Goal: Task Accomplishment & Management: Use online tool/utility

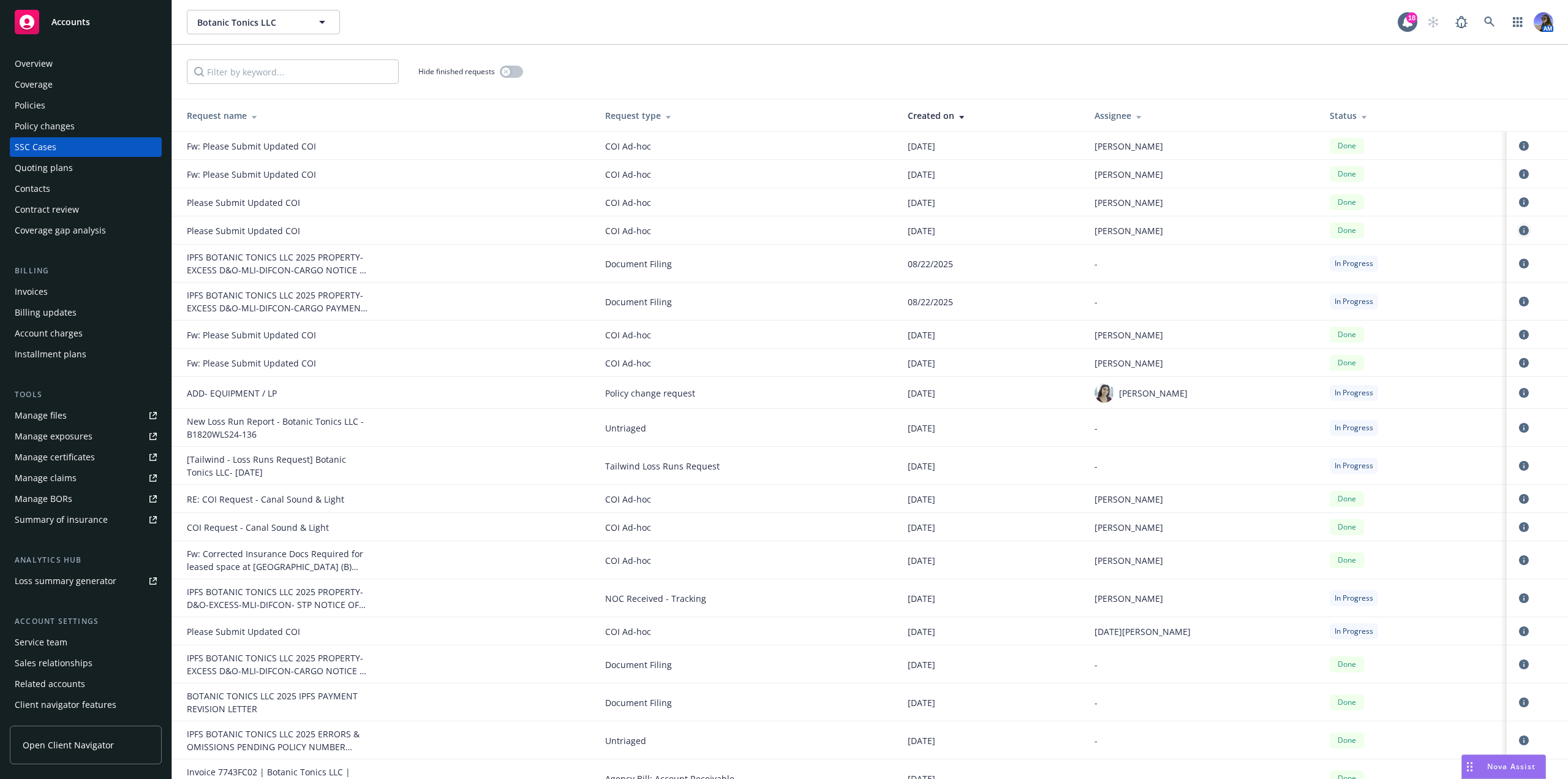
click at [1519, 226] on icon "circleInformation" at bounding box center [1524, 230] width 10 height 10
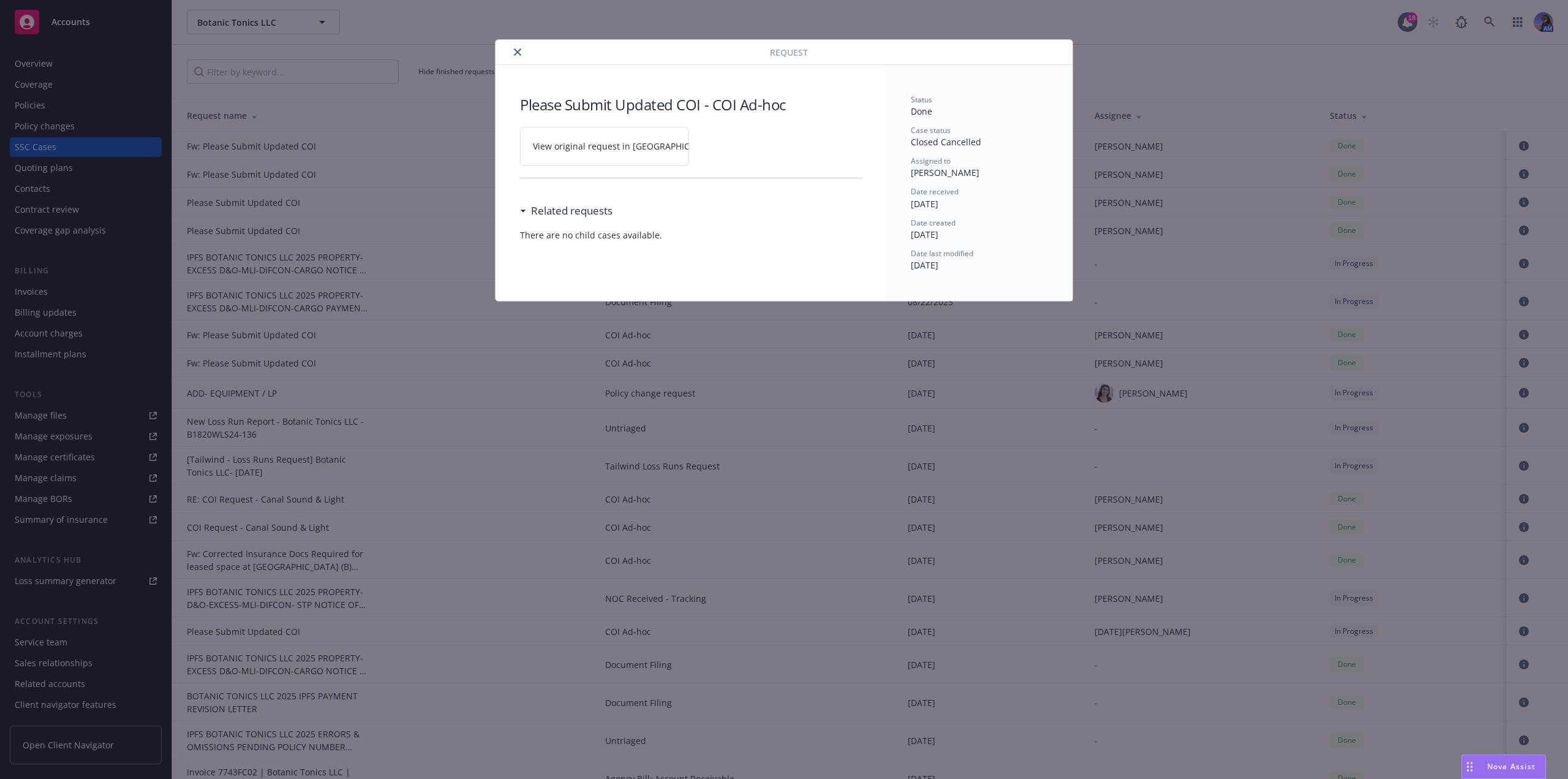
click at [577, 145] on span "View original request in SSC" at bounding box center [626, 146] width 185 height 13
click at [515, 49] on icon "close" at bounding box center [518, 52] width 7 height 7
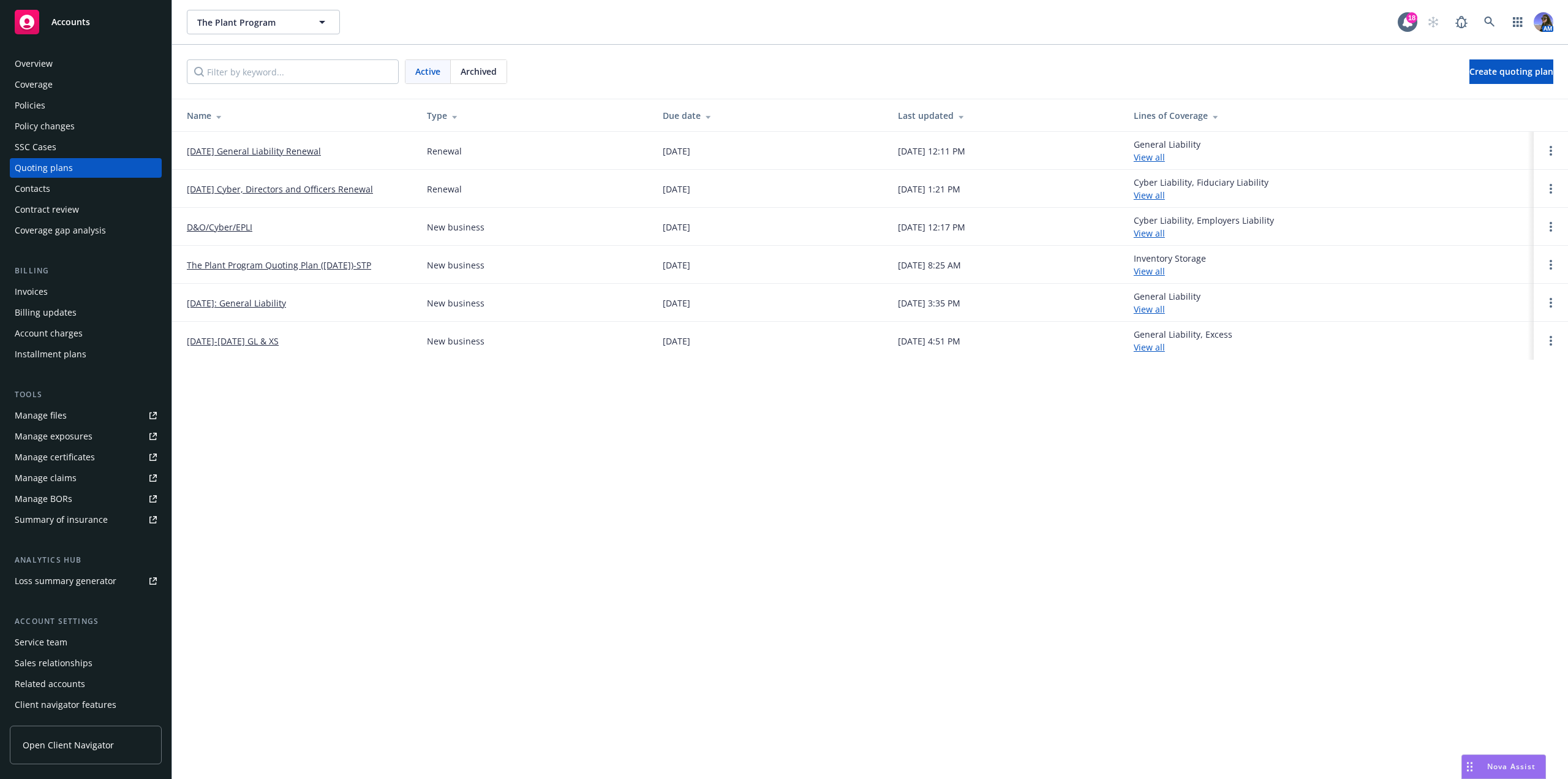
click at [242, 192] on link "09/01/25 Cyber, Directors and Officers Renewal" at bounding box center [279, 189] width 186 height 13
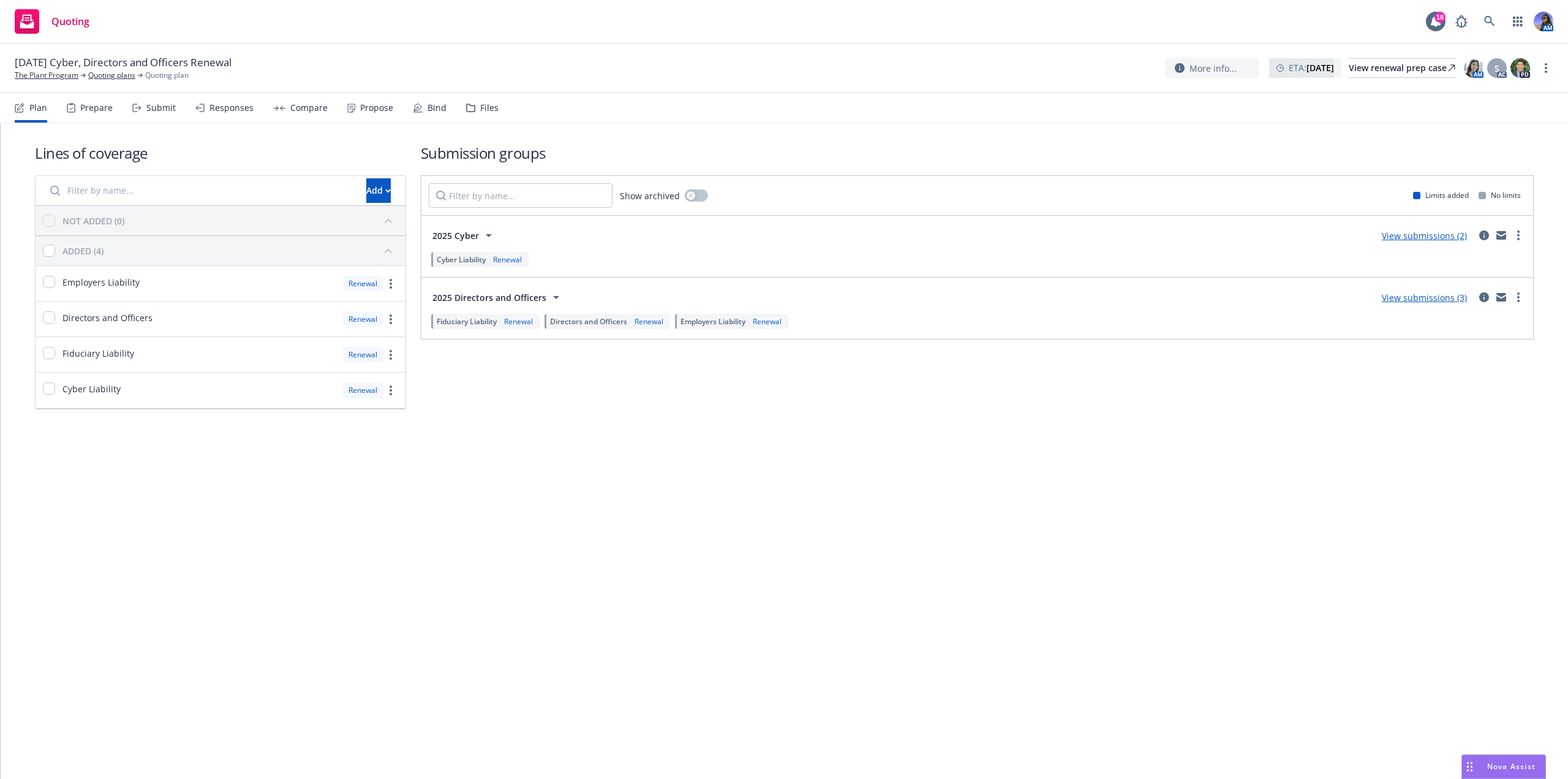
click at [166, 112] on div "Submit" at bounding box center [161, 108] width 29 height 10
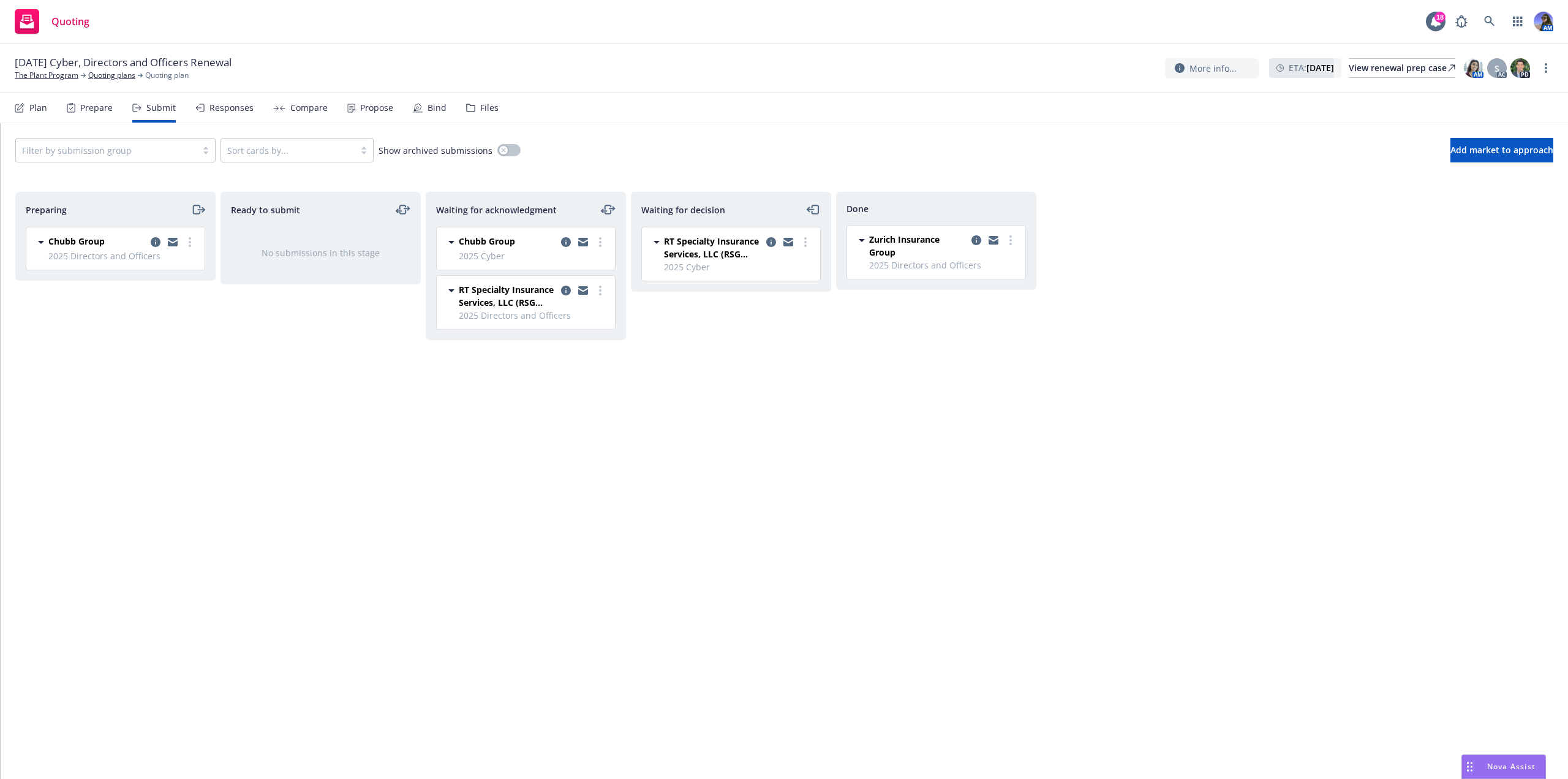
click at [604, 299] on div at bounding box center [583, 296] width 49 height 26
click at [600, 293] on icon "more" at bounding box center [600, 290] width 2 height 10
click at [561, 309] on span "Log acknowledgement" at bounding box center [545, 315] width 121 height 12
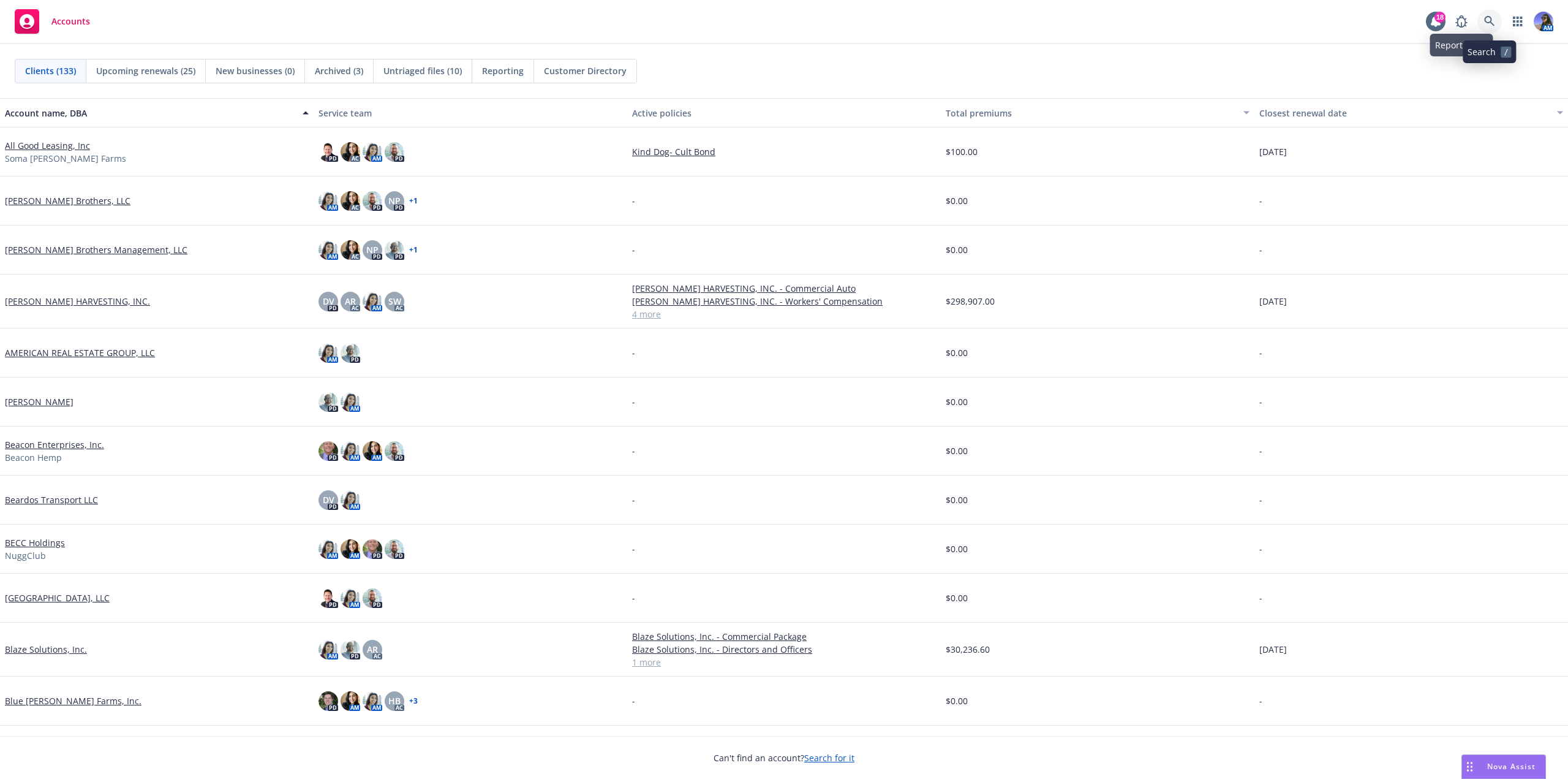
click at [1484, 15] on link at bounding box center [1489, 21] width 25 height 25
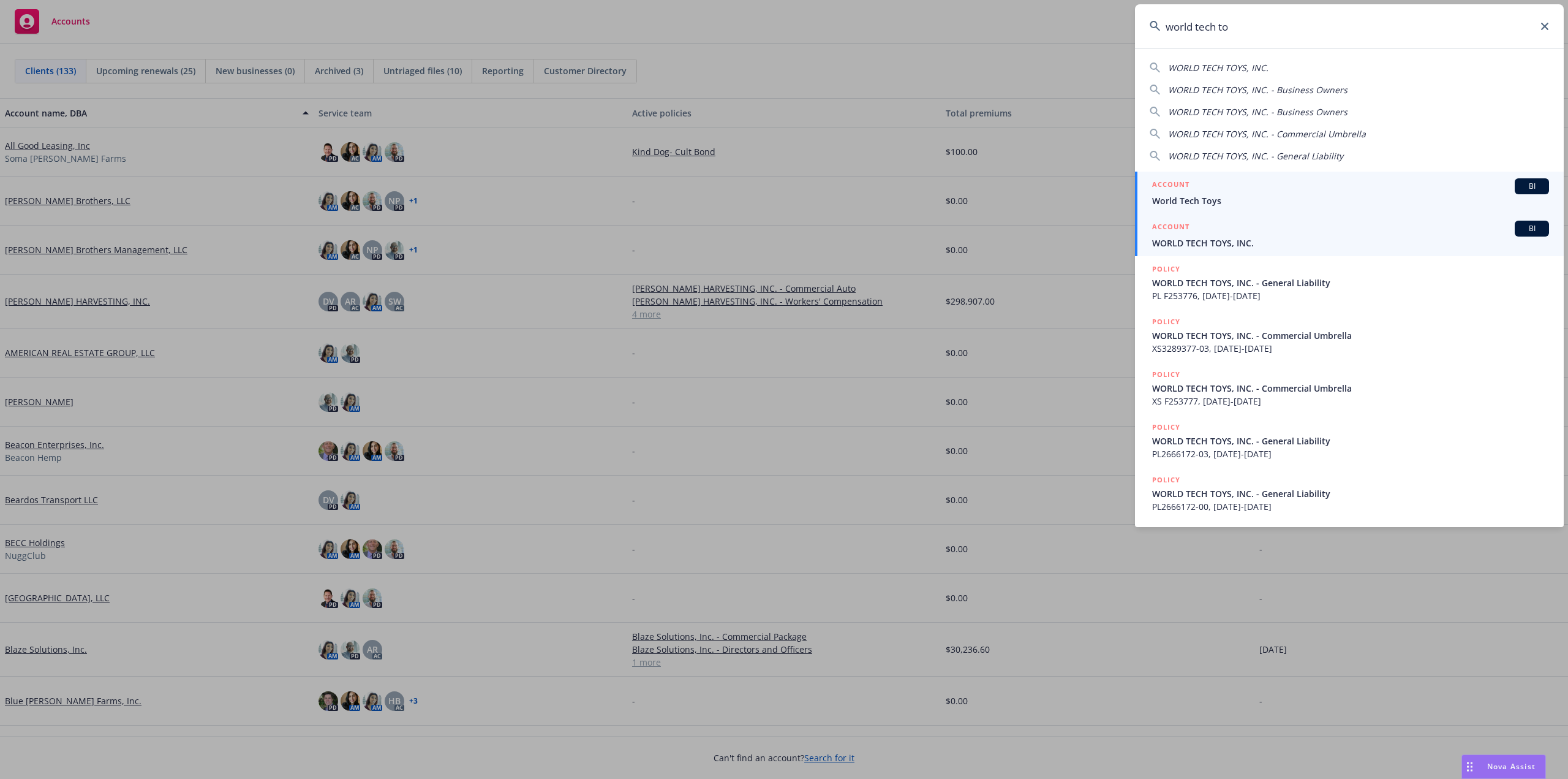
type input "world tech to"
click at [1412, 244] on span "WORLD TECH TOYS, INC." at bounding box center [1350, 243] width 397 height 13
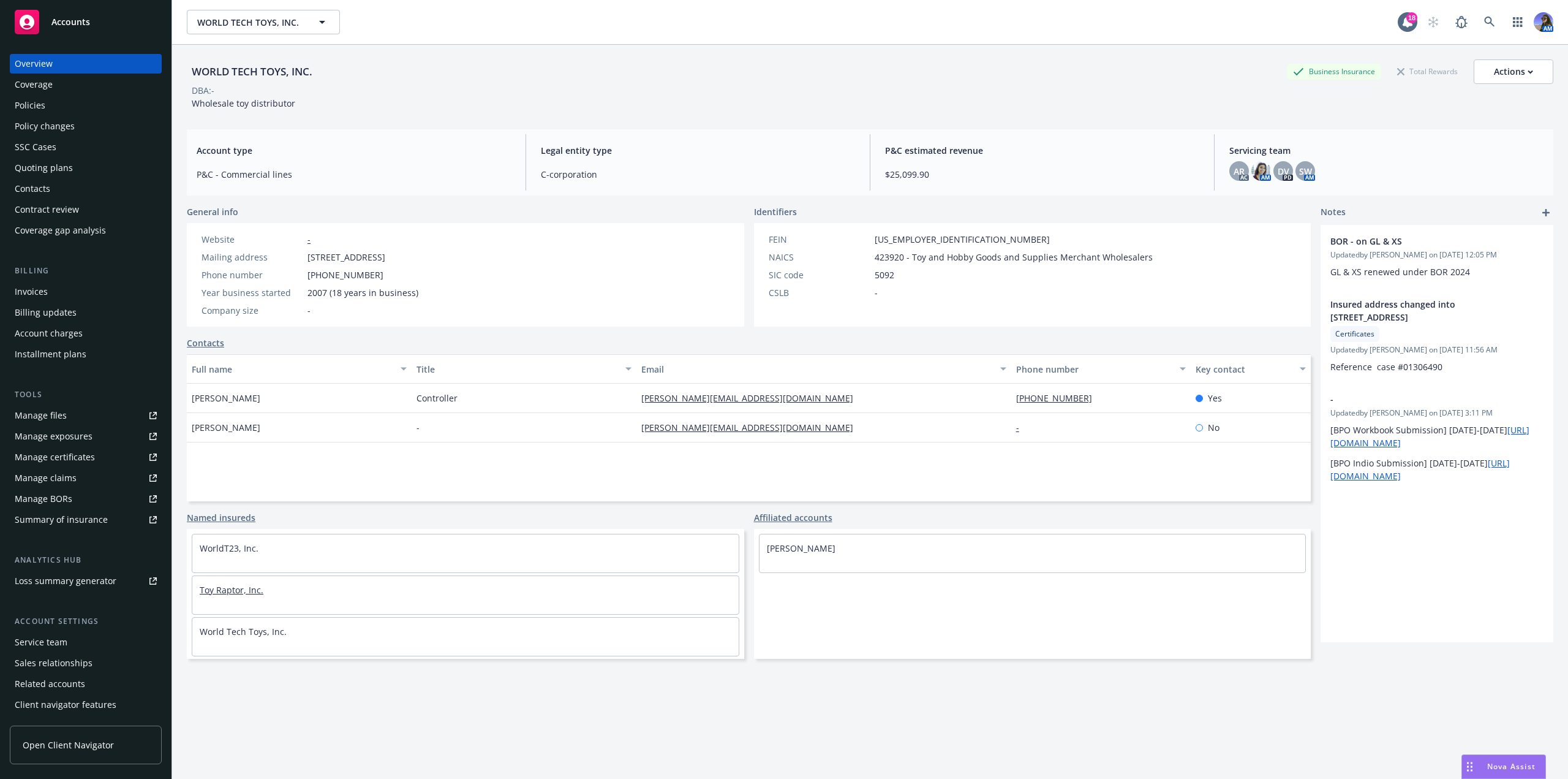
click at [206, 592] on link "Toy Raptor, Inc." at bounding box center [231, 589] width 64 height 12
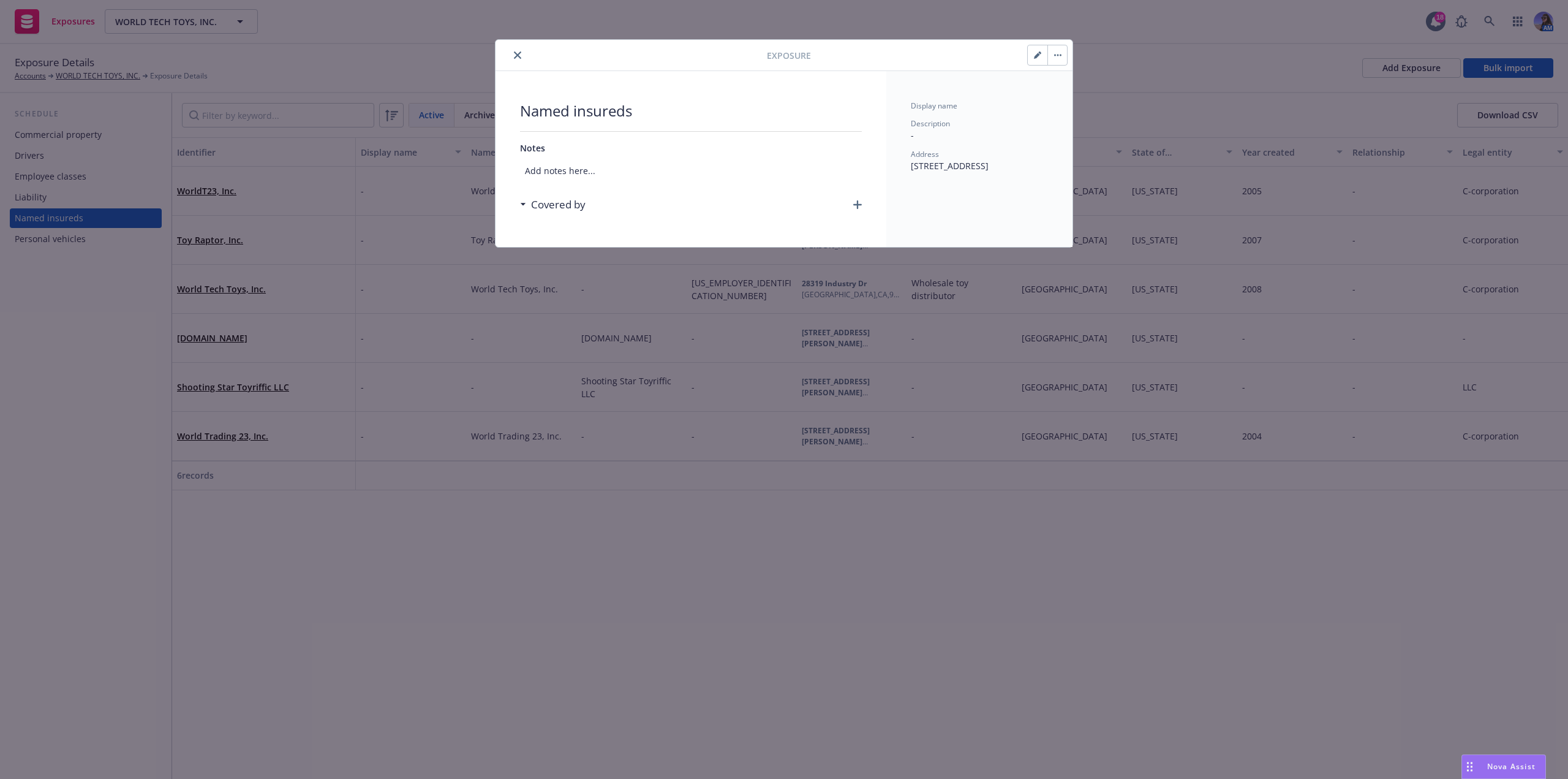
click at [1062, 49] on button "button" at bounding box center [1057, 55] width 20 height 20
click at [1066, 90] on link "Archive" at bounding box center [1082, 89] width 70 height 25
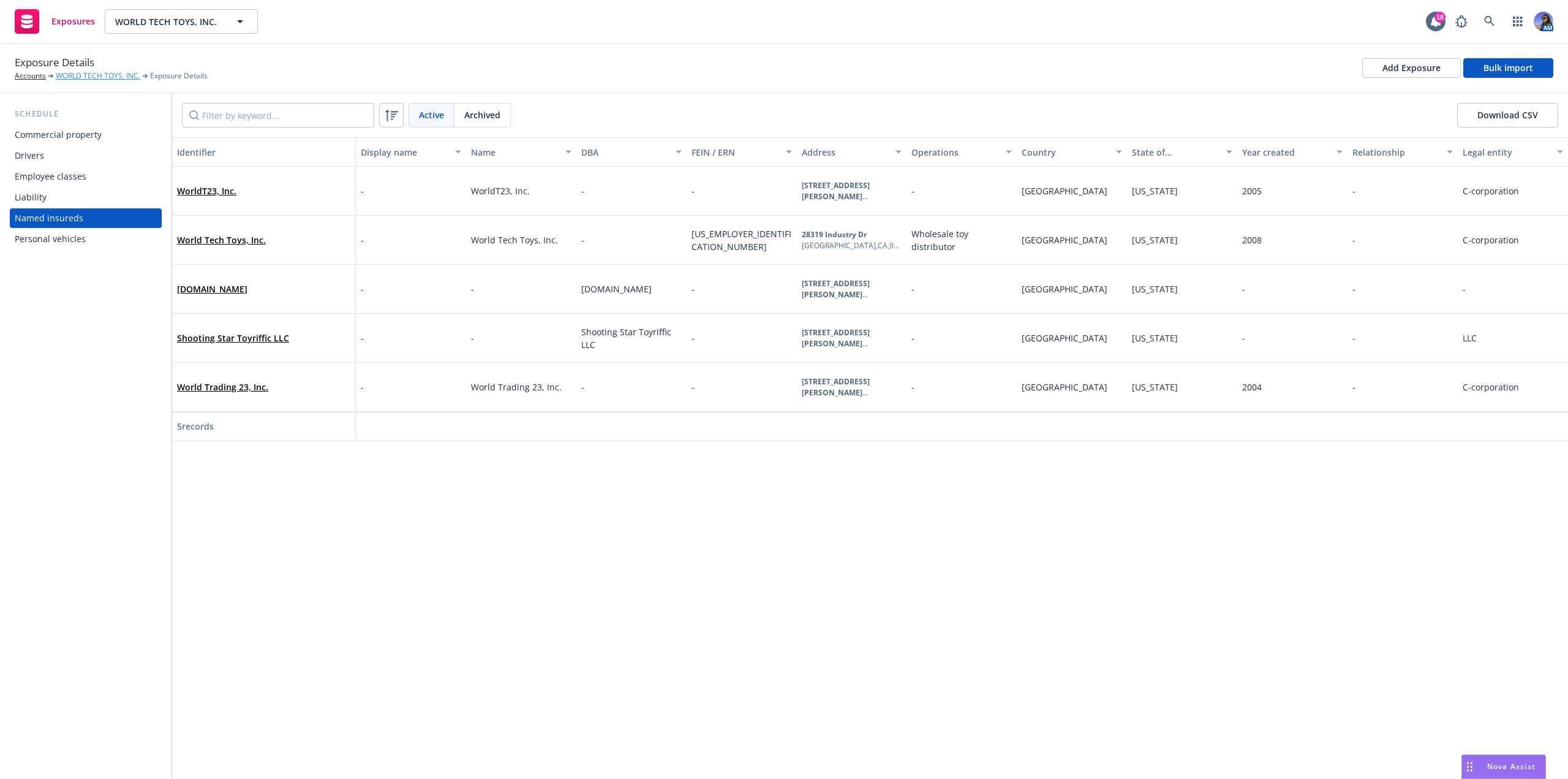
click at [124, 74] on link "WORLD TECH TOYS, INC." at bounding box center [98, 76] width 84 height 11
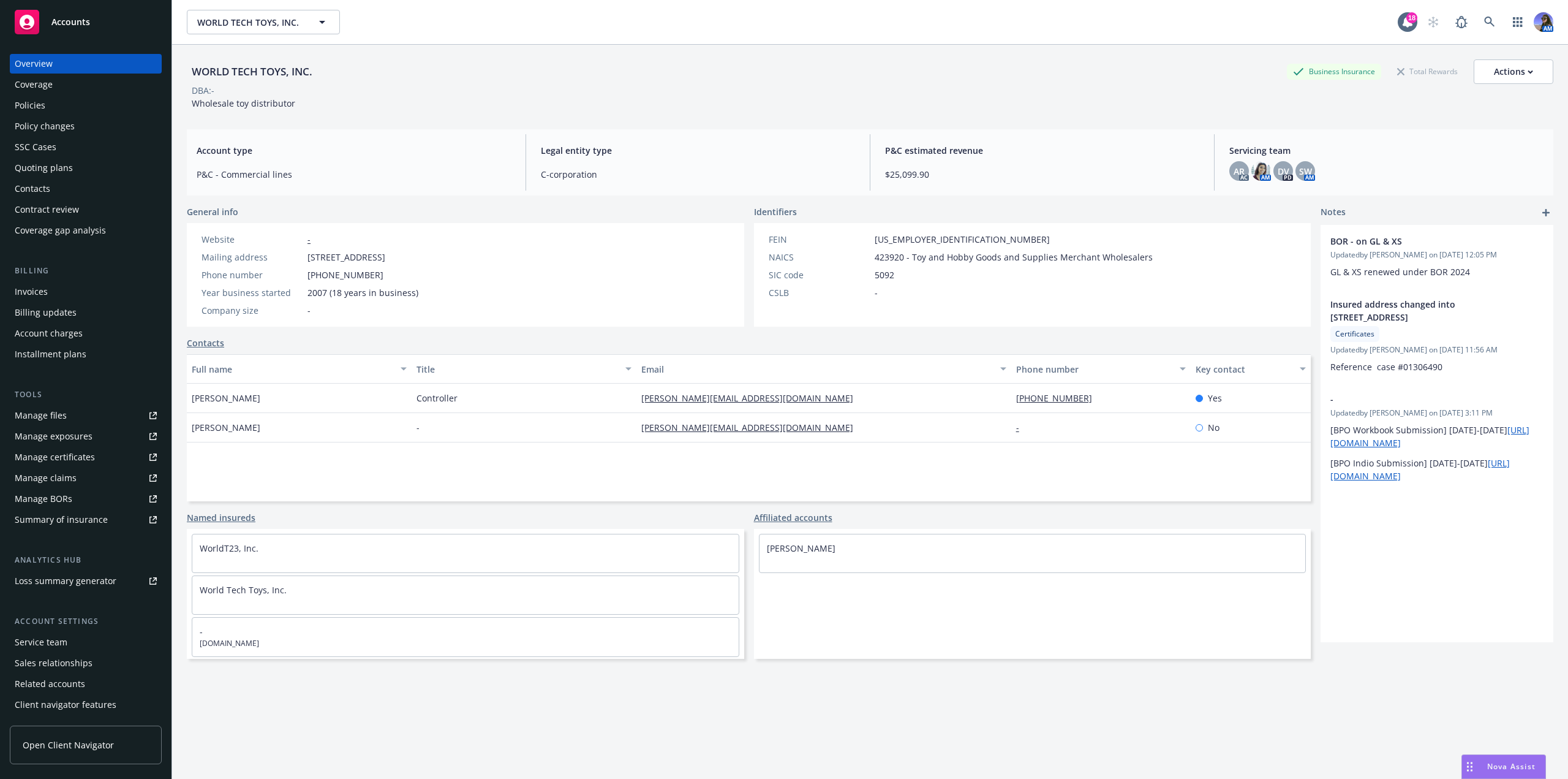
scroll to position [20, 0]
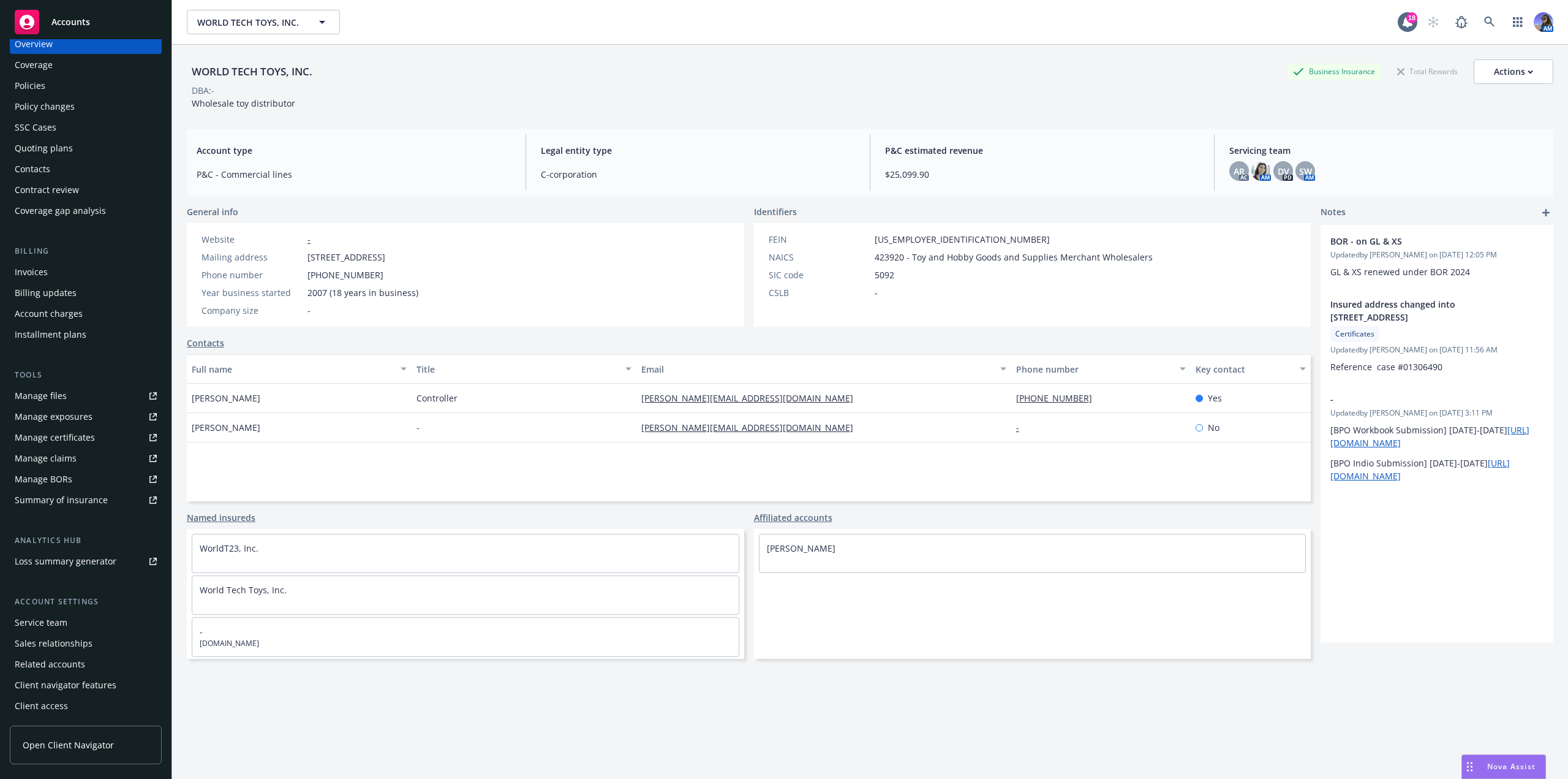
click at [29, 702] on div "Client access" at bounding box center [41, 706] width 53 height 20
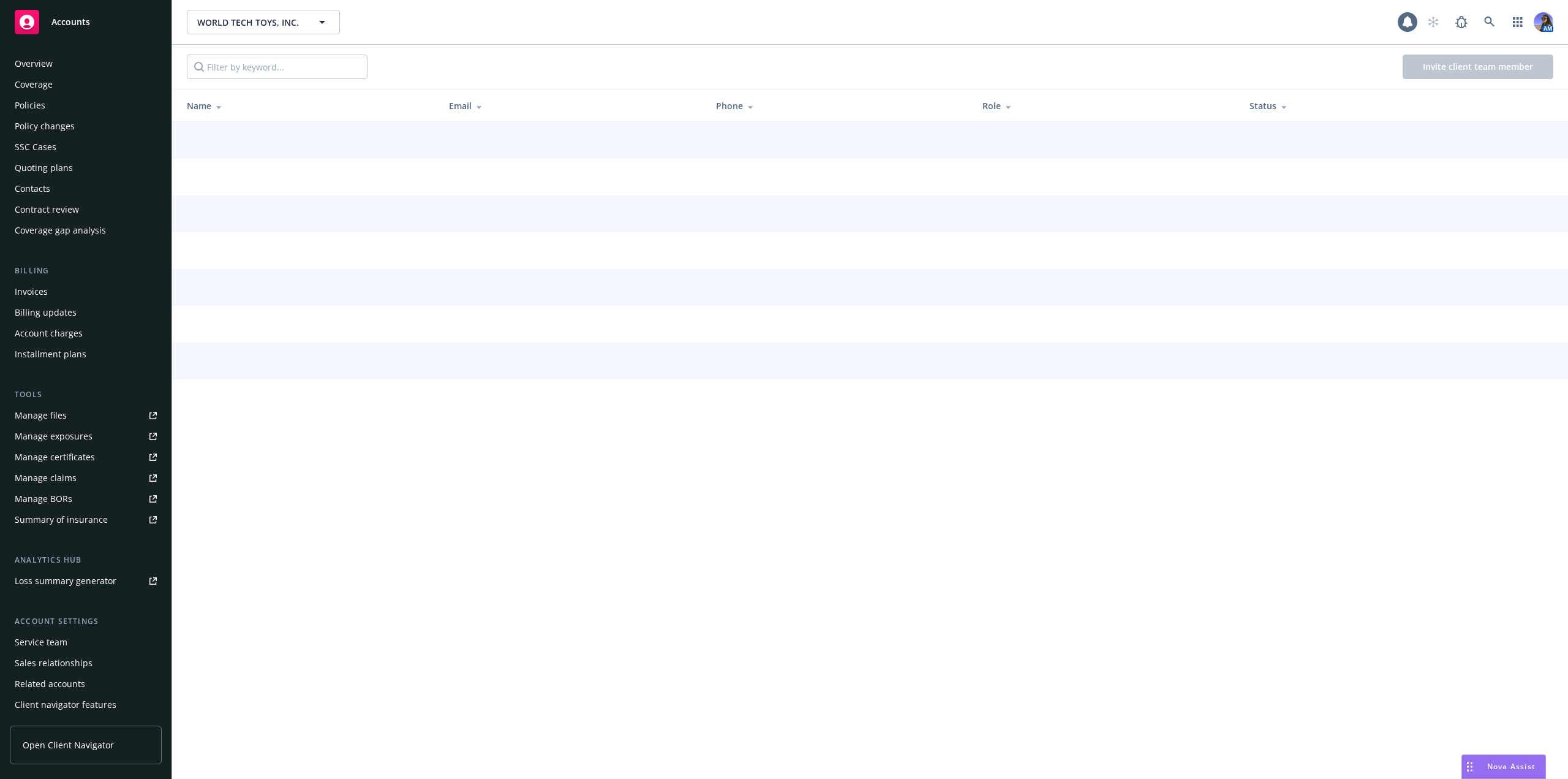
scroll to position [20, 0]
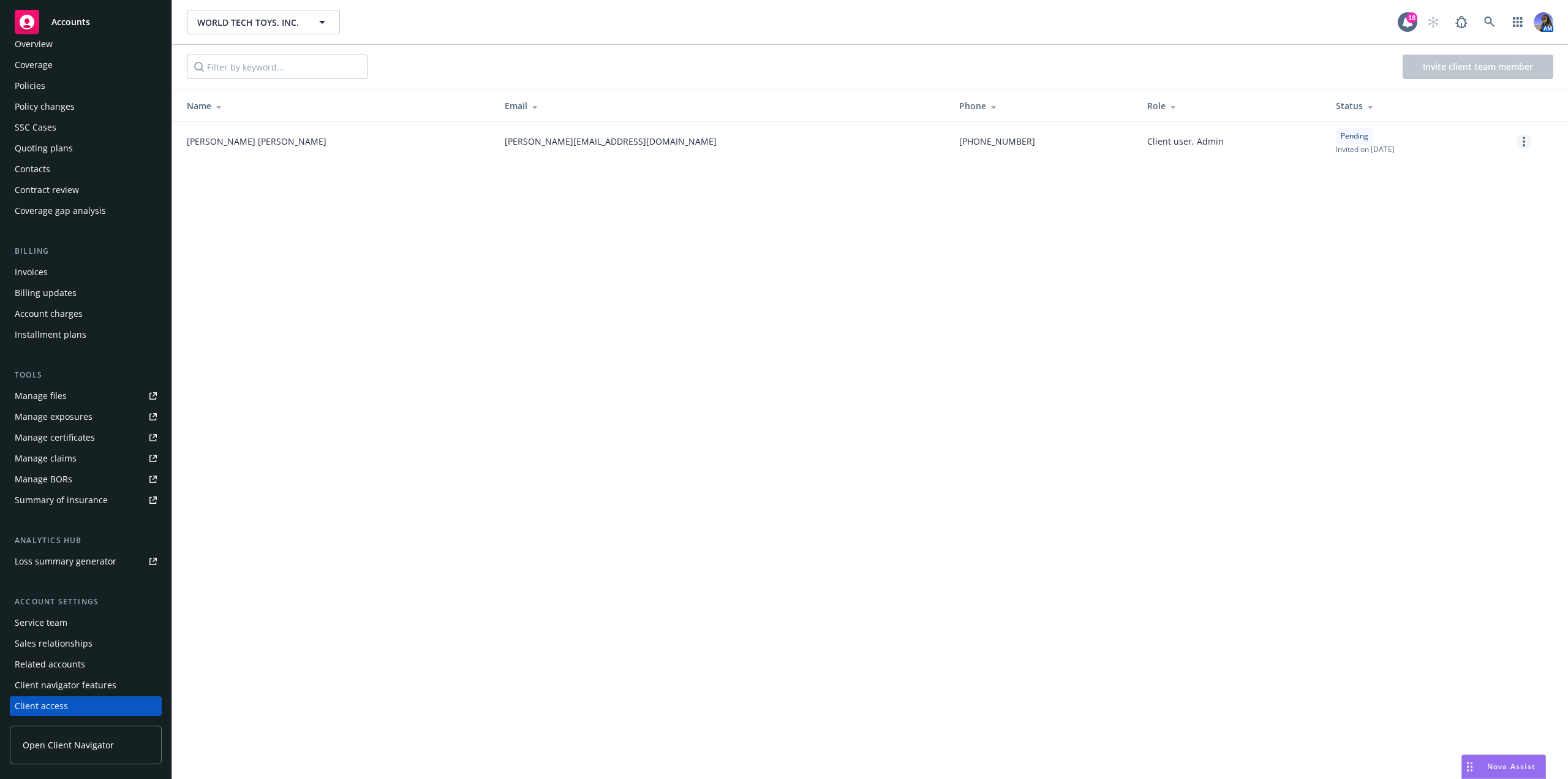
click at [1520, 143] on link "more" at bounding box center [1523, 141] width 15 height 15
click at [1375, 142] on div "Pending Invited on November 7, 2023" at bounding box center [1416, 141] width 161 height 27
click at [1522, 143] on icon "more" at bounding box center [1523, 141] width 2 height 10
click at [1489, 158] on link "Re-send invite" at bounding box center [1477, 166] width 108 height 25
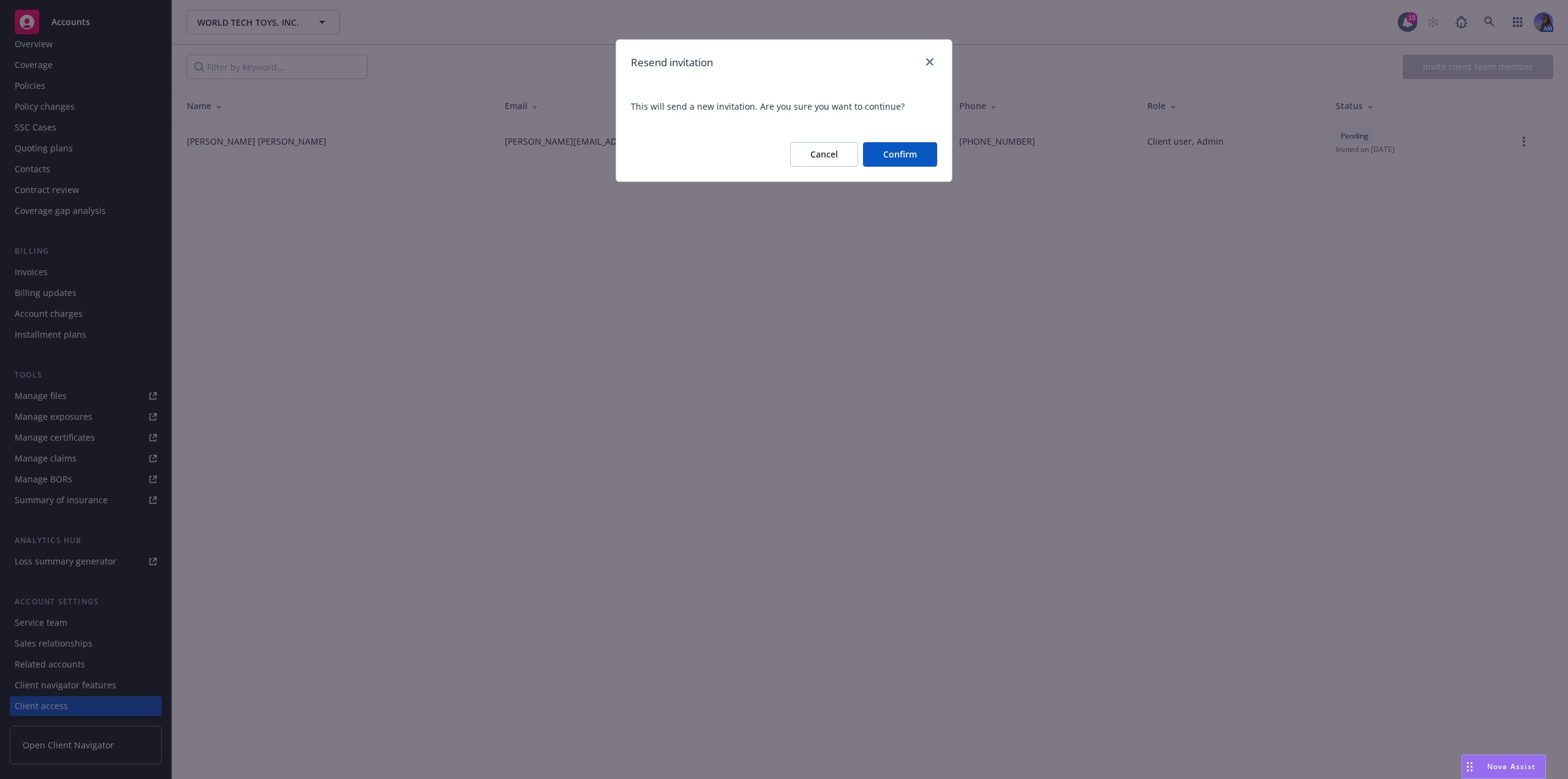
click at [881, 160] on button "Confirm" at bounding box center [900, 154] width 74 height 25
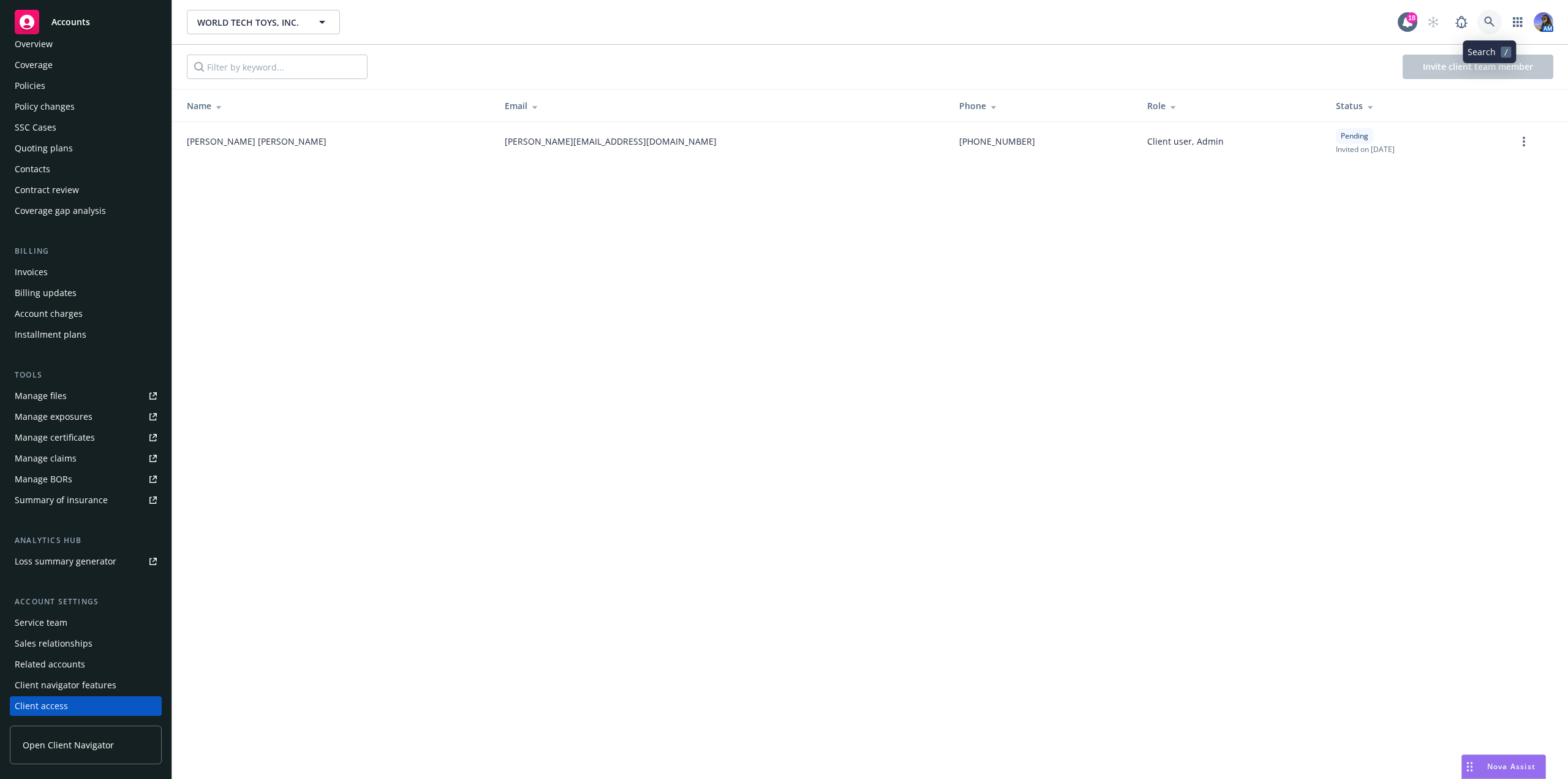
click at [1494, 30] on link at bounding box center [1489, 22] width 25 height 25
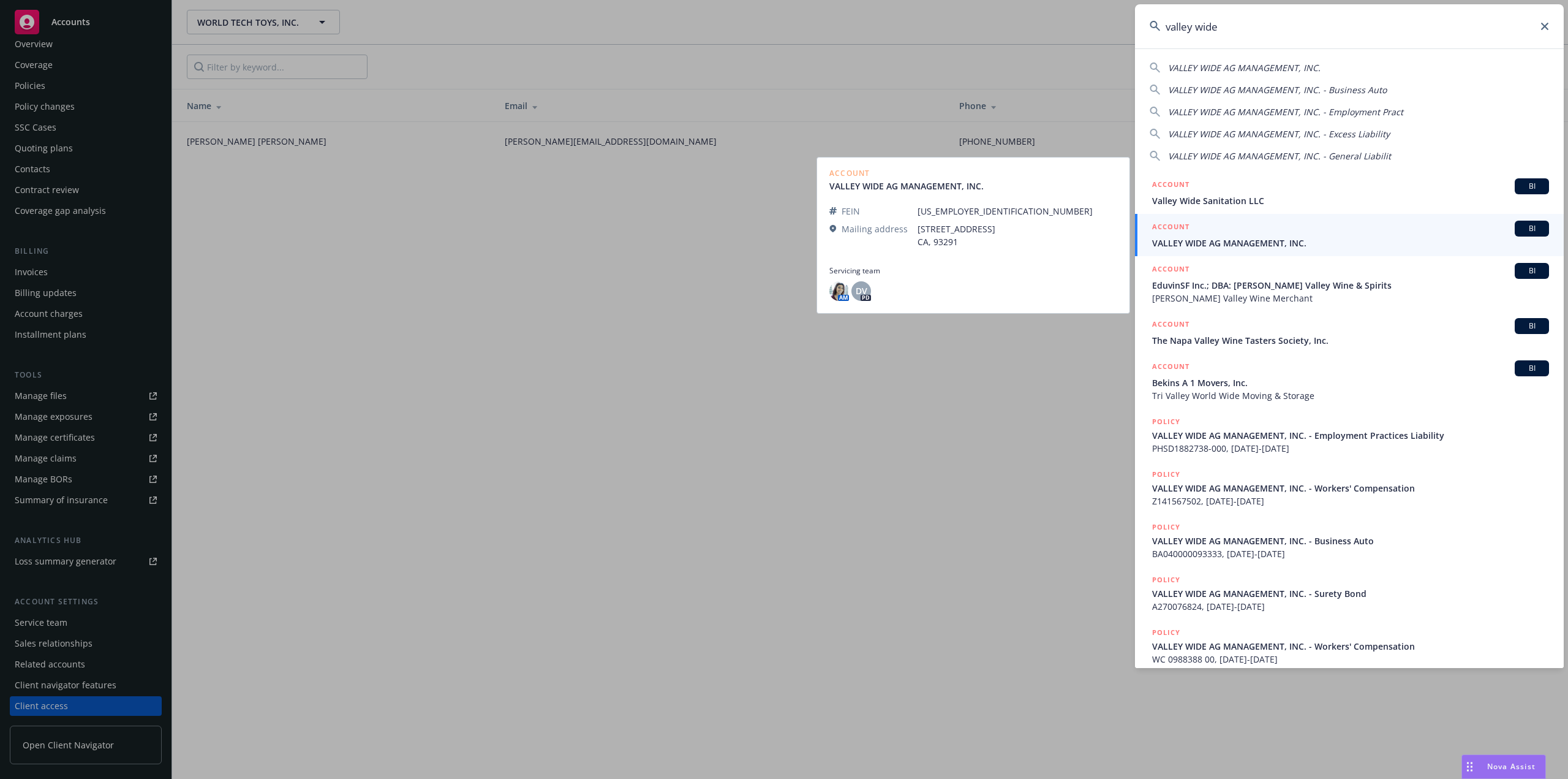
type input "valley wide"
click at [1222, 235] on div "ACCOUNT BI" at bounding box center [1350, 228] width 397 height 16
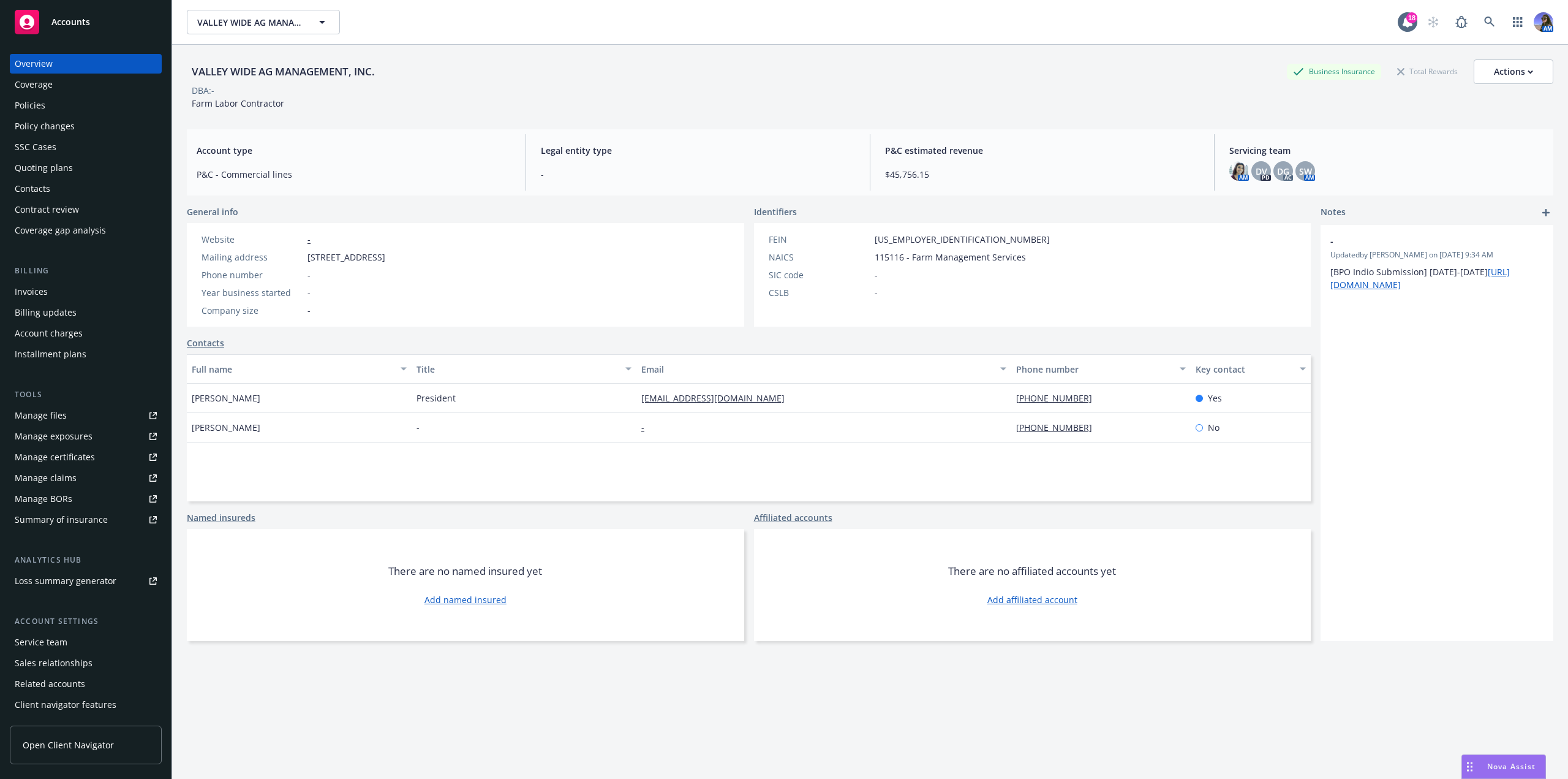
click at [70, 162] on div "Quoting plans" at bounding box center [86, 168] width 142 height 20
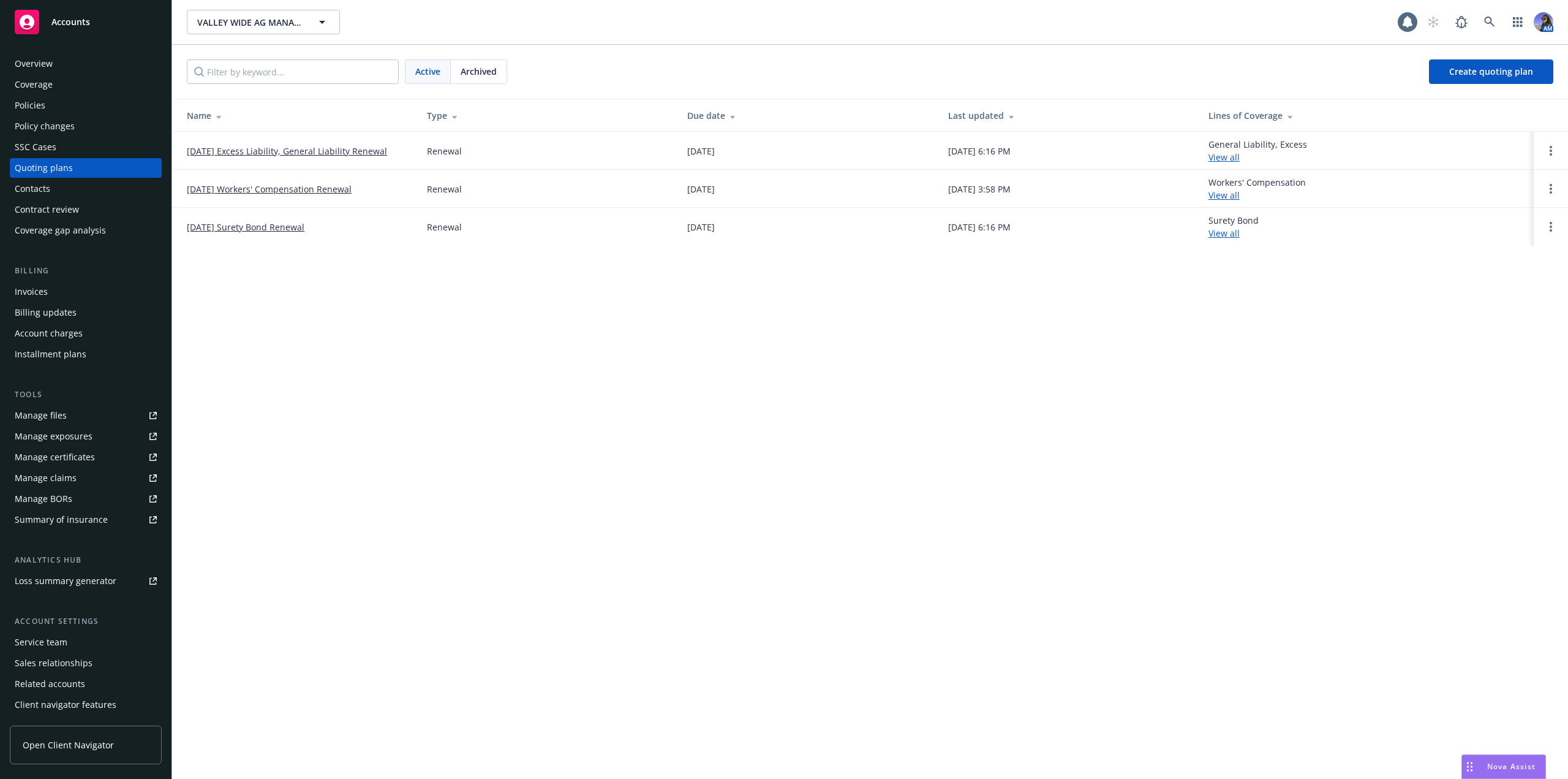
click at [295, 191] on link "12/05/25 Workers' Compensation Renewal" at bounding box center [269, 189] width 165 height 13
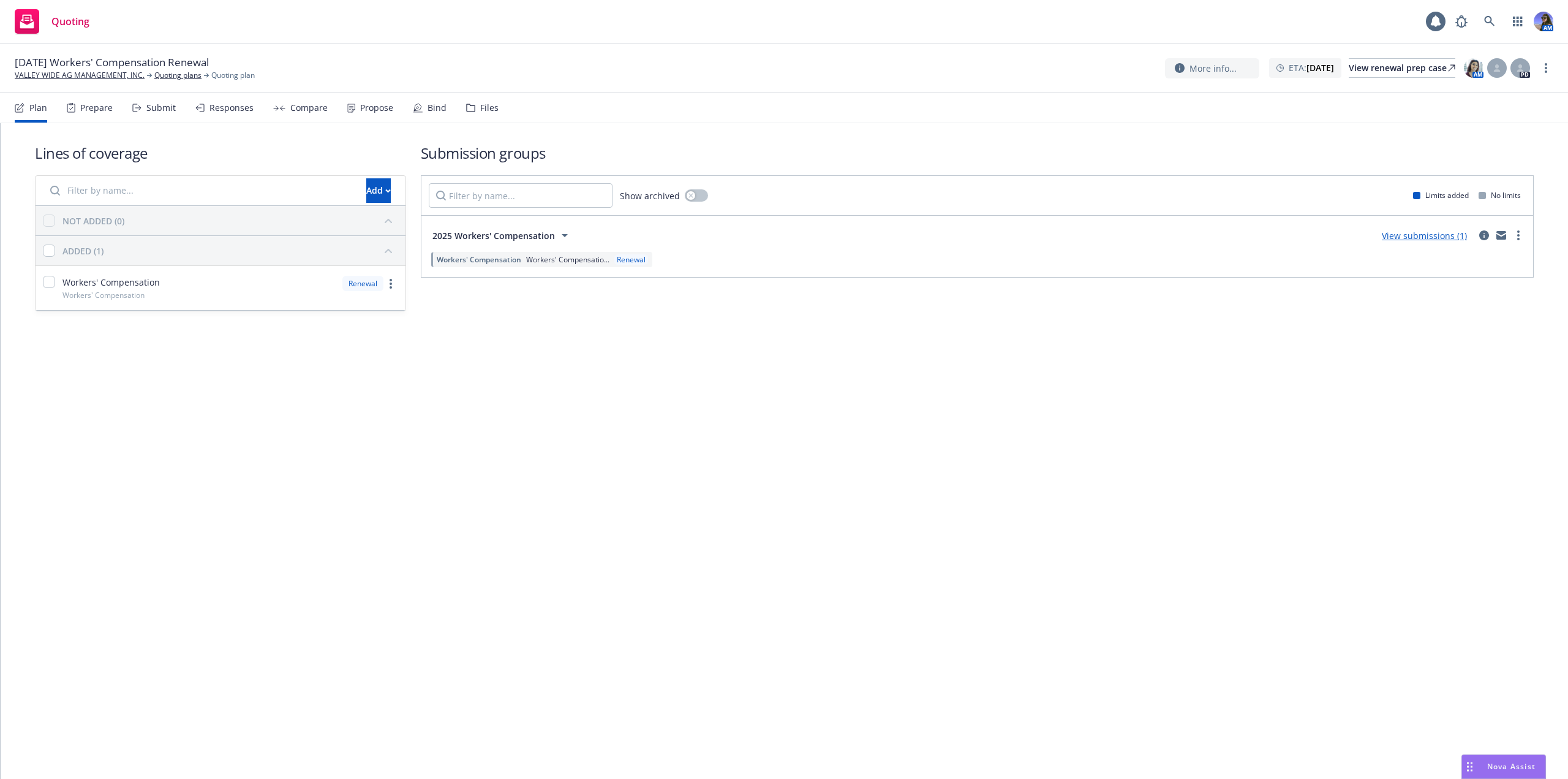
click at [488, 112] on div "Files" at bounding box center [489, 108] width 18 height 10
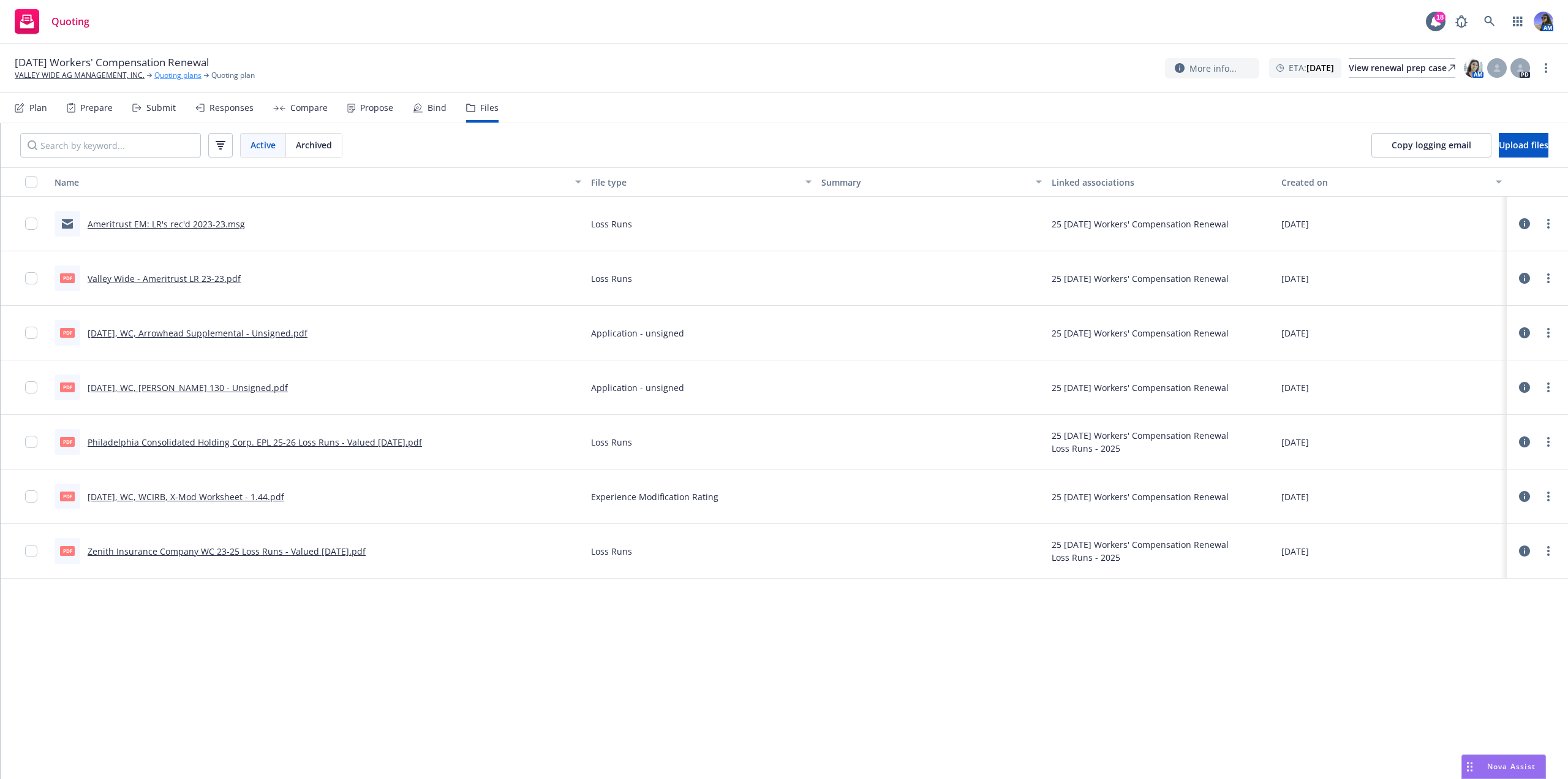
click at [171, 80] on link "Quoting plans" at bounding box center [178, 75] width 47 height 11
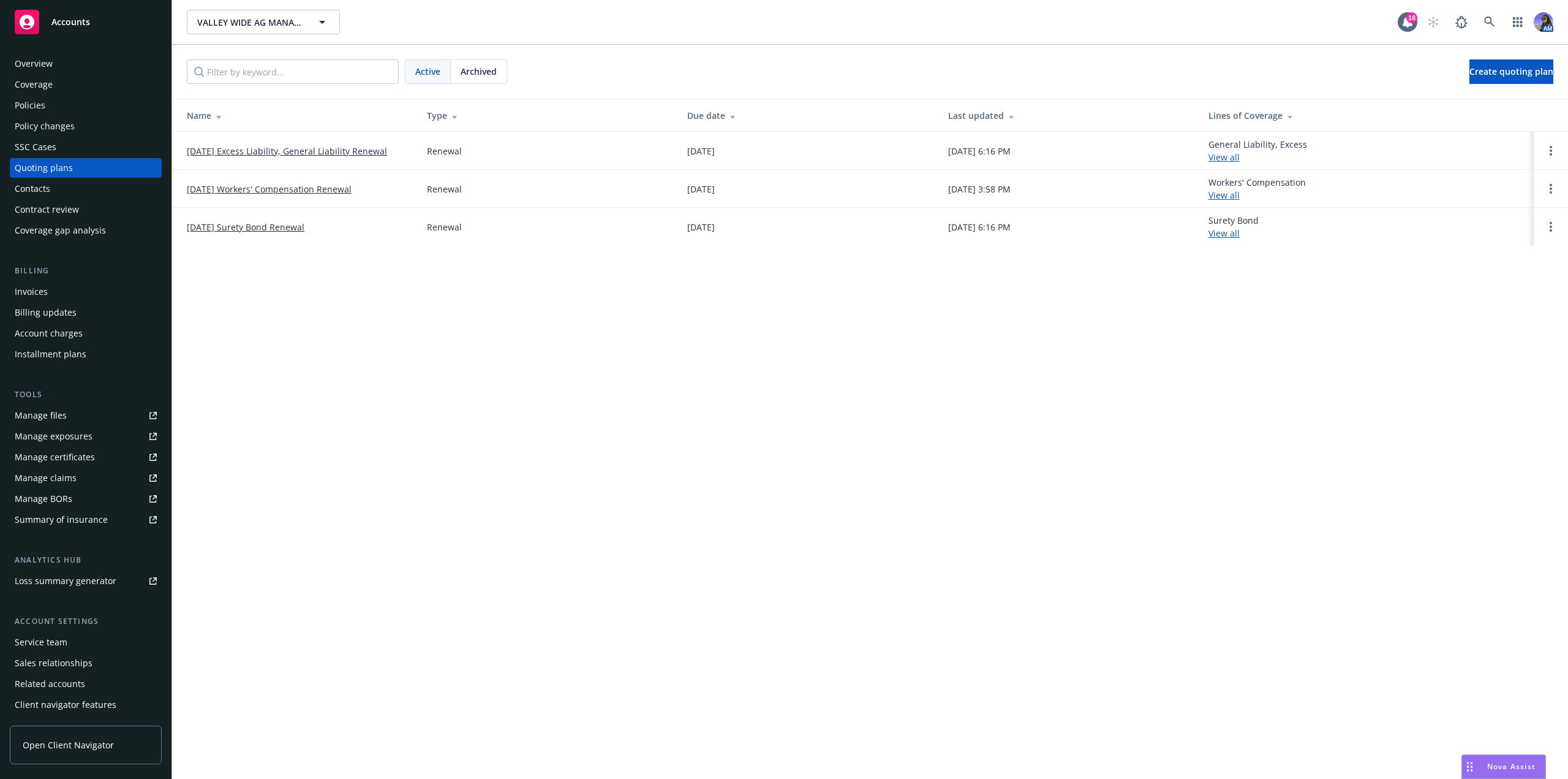
click at [460, 69] on div "Archived" at bounding box center [478, 71] width 55 height 23
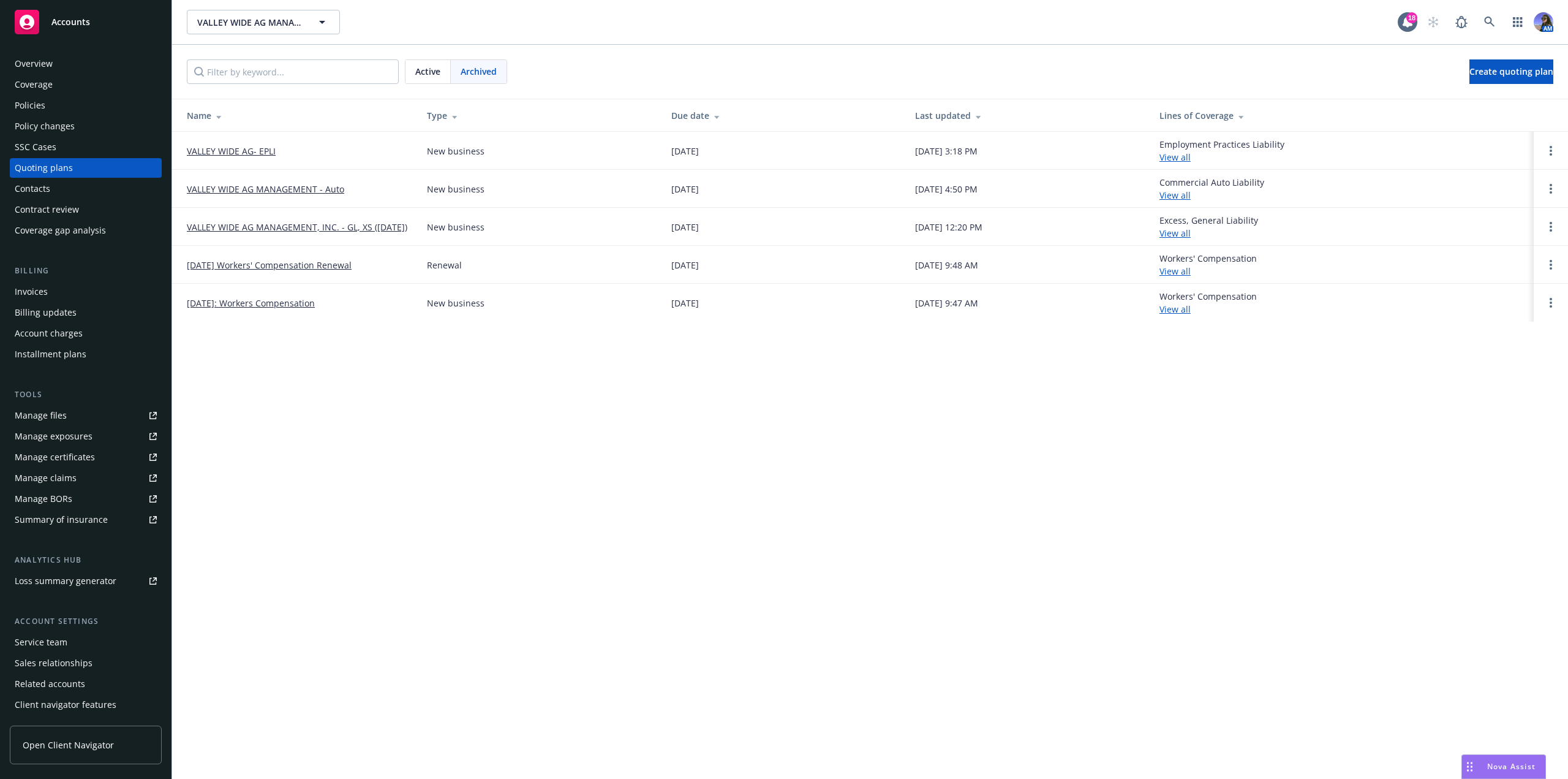
click at [252, 303] on link "12/05/2024: Workers Compensation" at bounding box center [251, 303] width 128 height 13
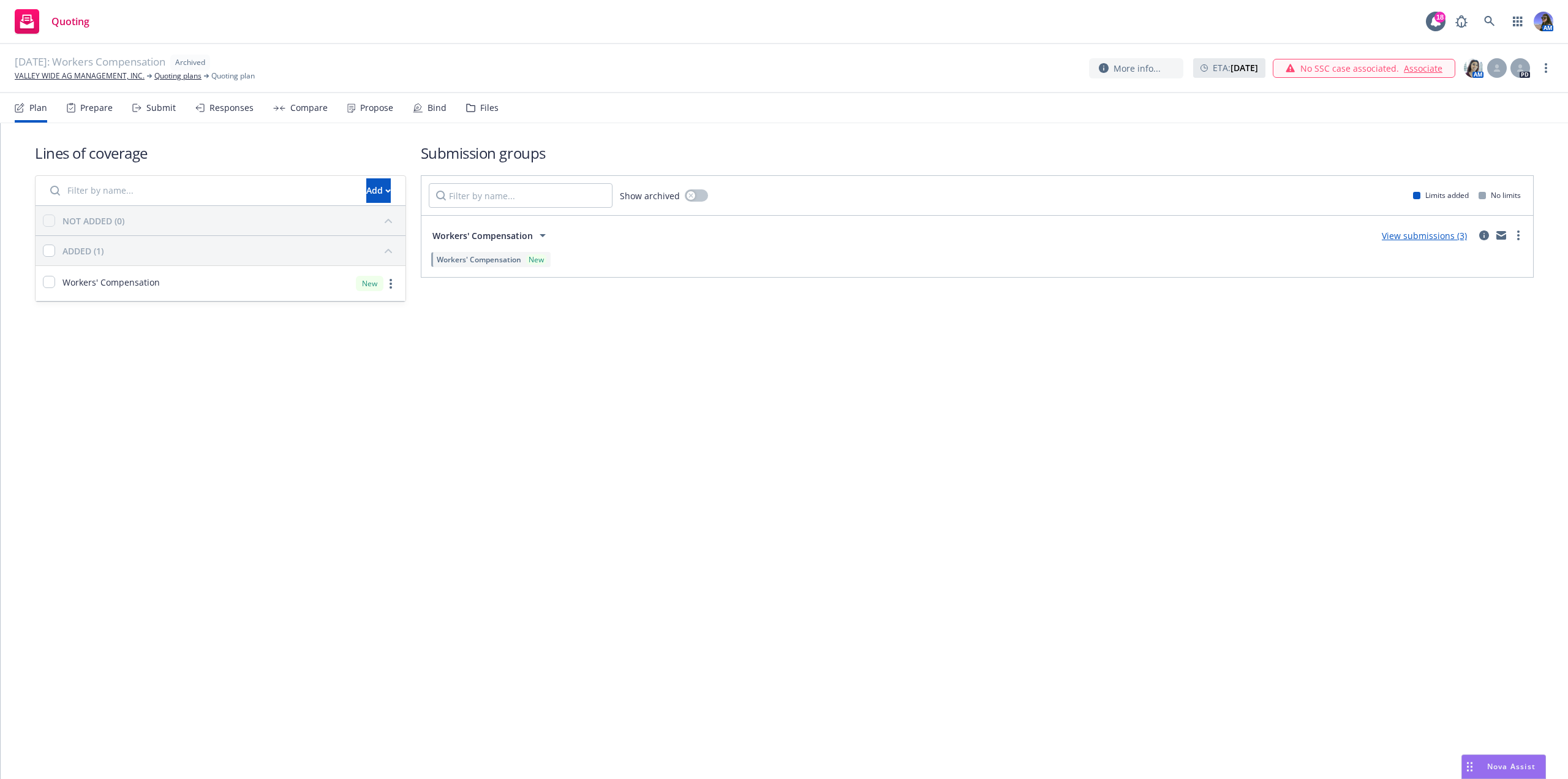
click at [467, 108] on icon at bounding box center [470, 107] width 9 height 8
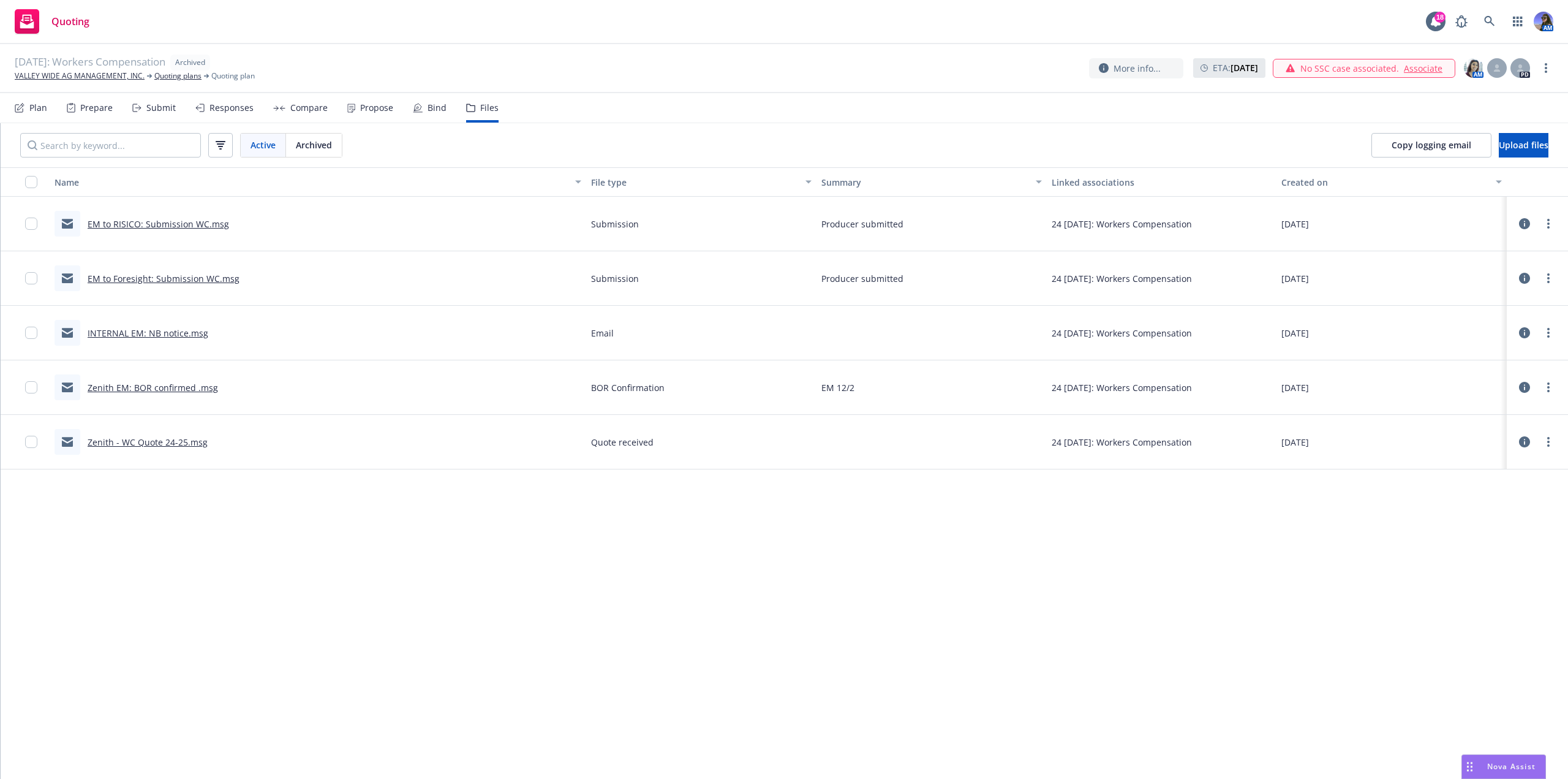
click at [178, 282] on link "EM to Foresight: Submission WC.msg" at bounding box center [164, 278] width 152 height 12
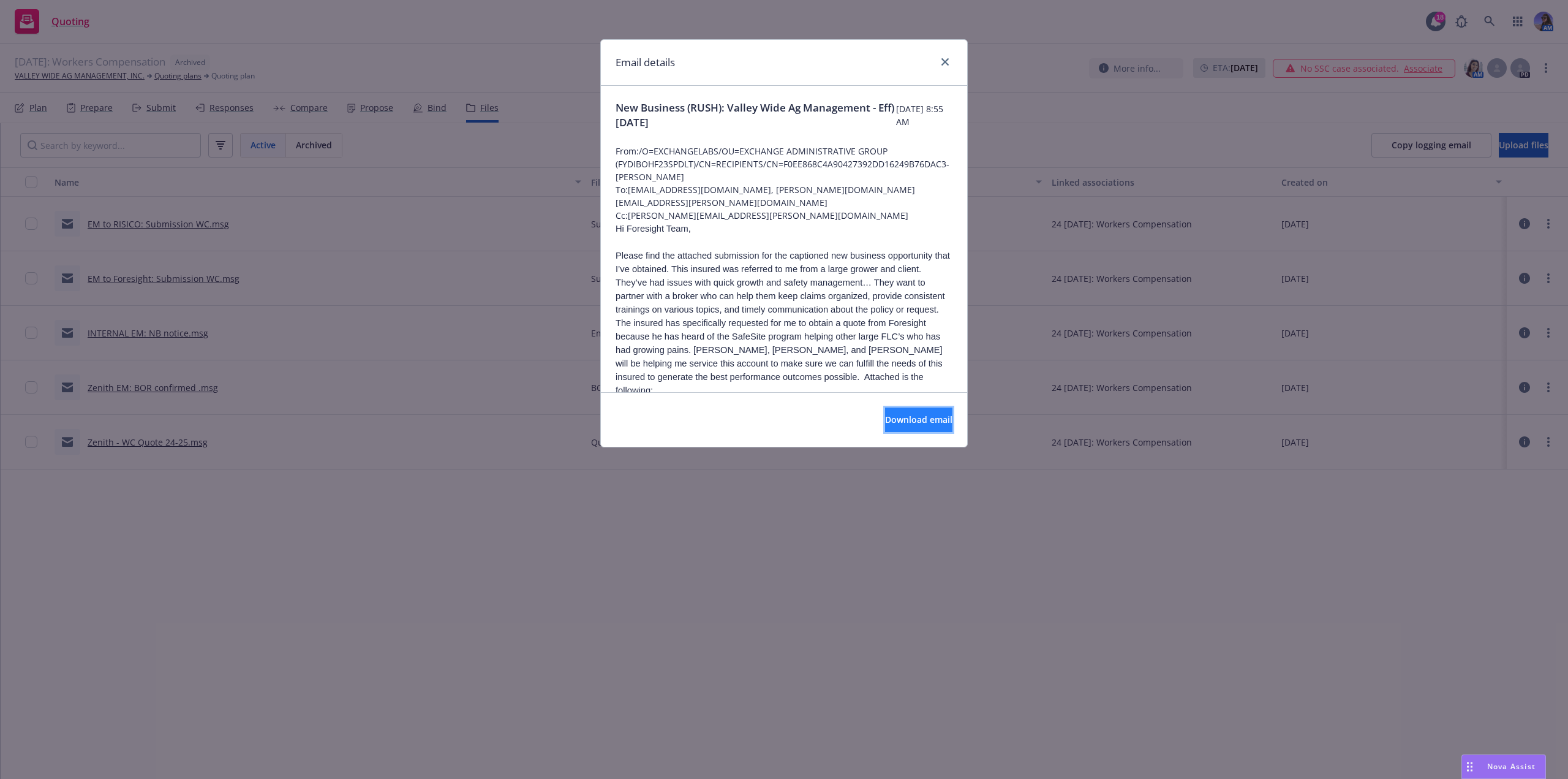
click at [885, 419] on button "Download email" at bounding box center [918, 419] width 67 height 25
click at [938, 64] on link "close" at bounding box center [944, 62] width 15 height 15
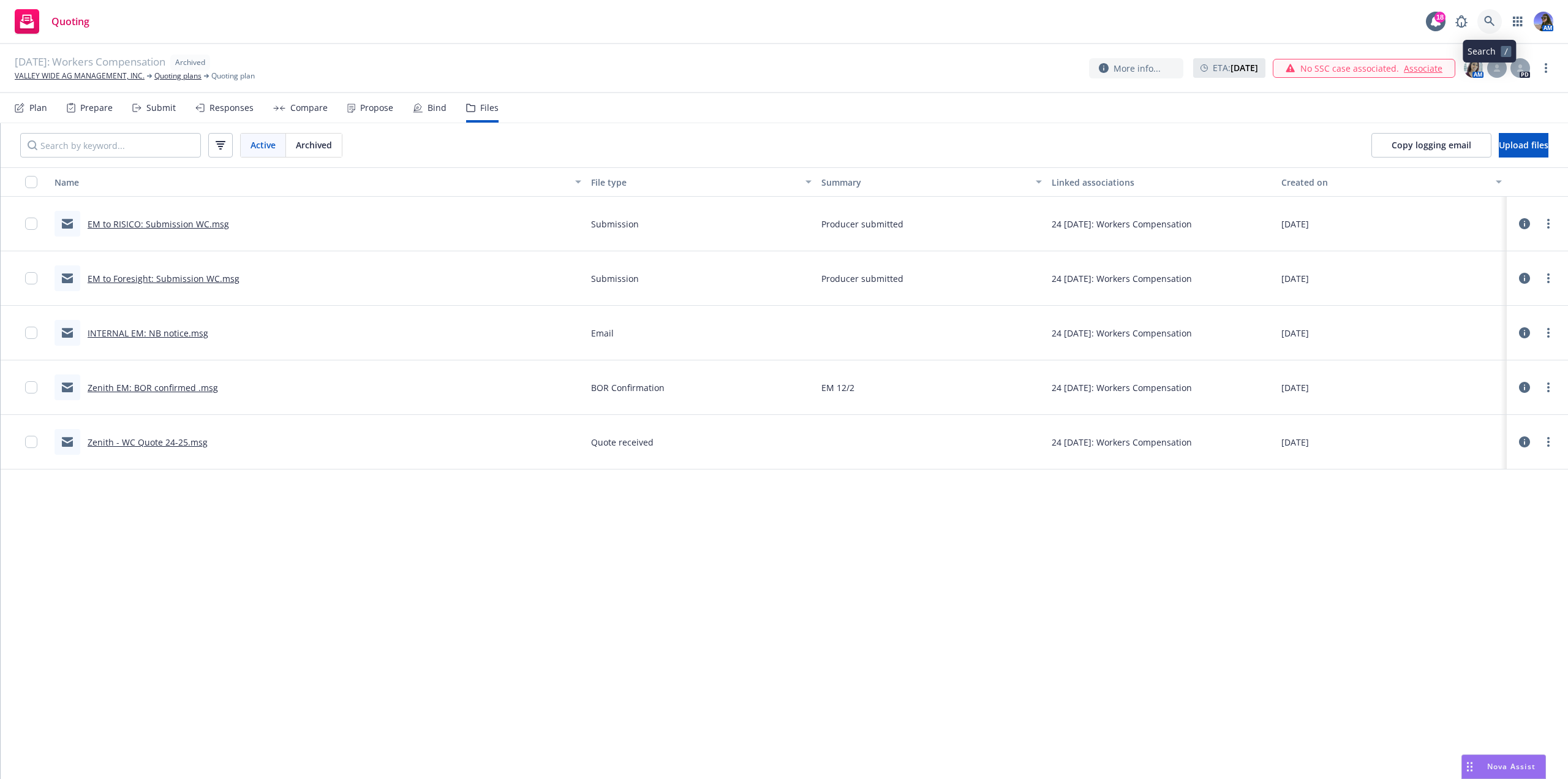
click at [1496, 27] on link at bounding box center [1489, 21] width 25 height 25
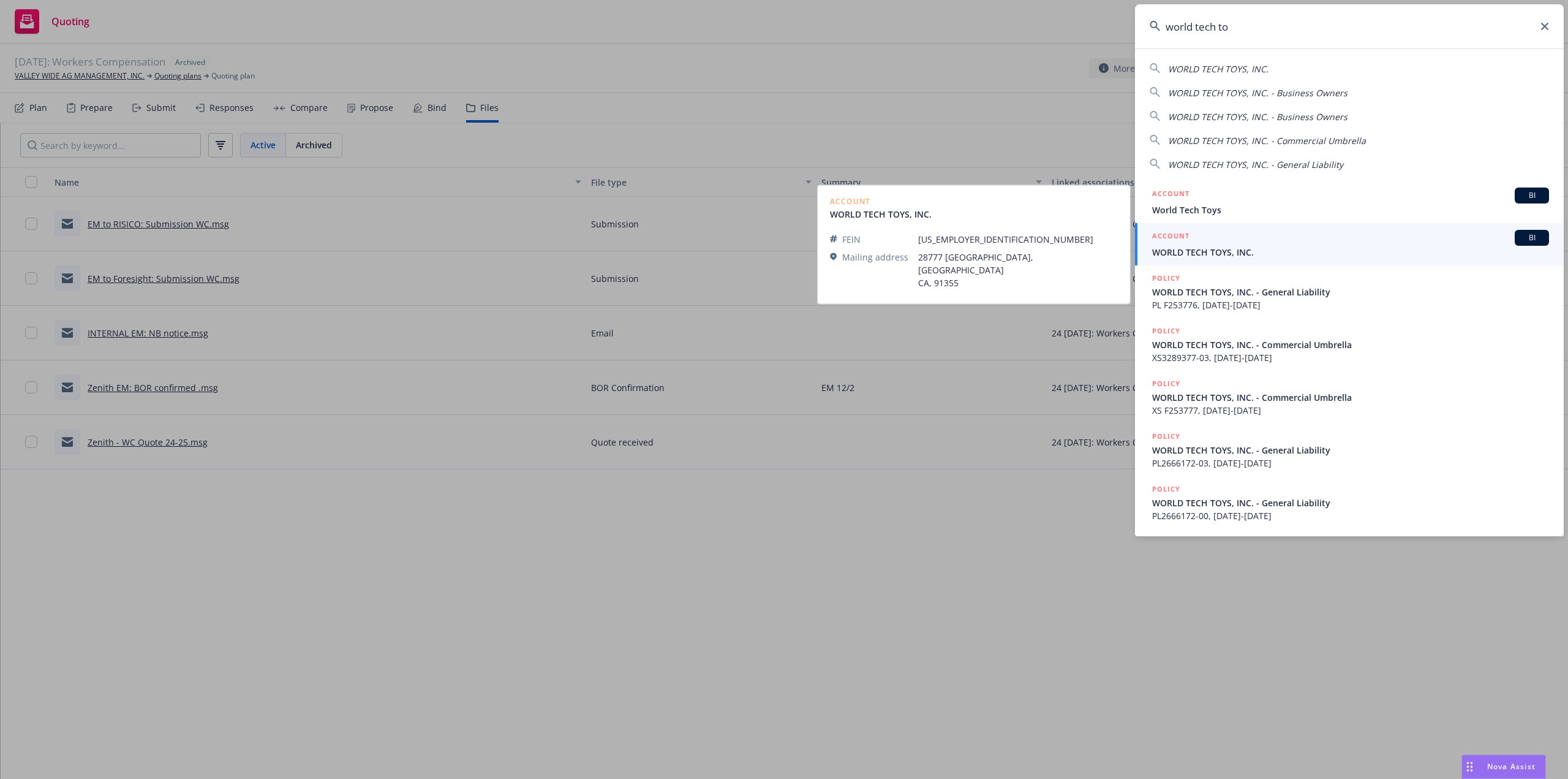
type input "world tech to"
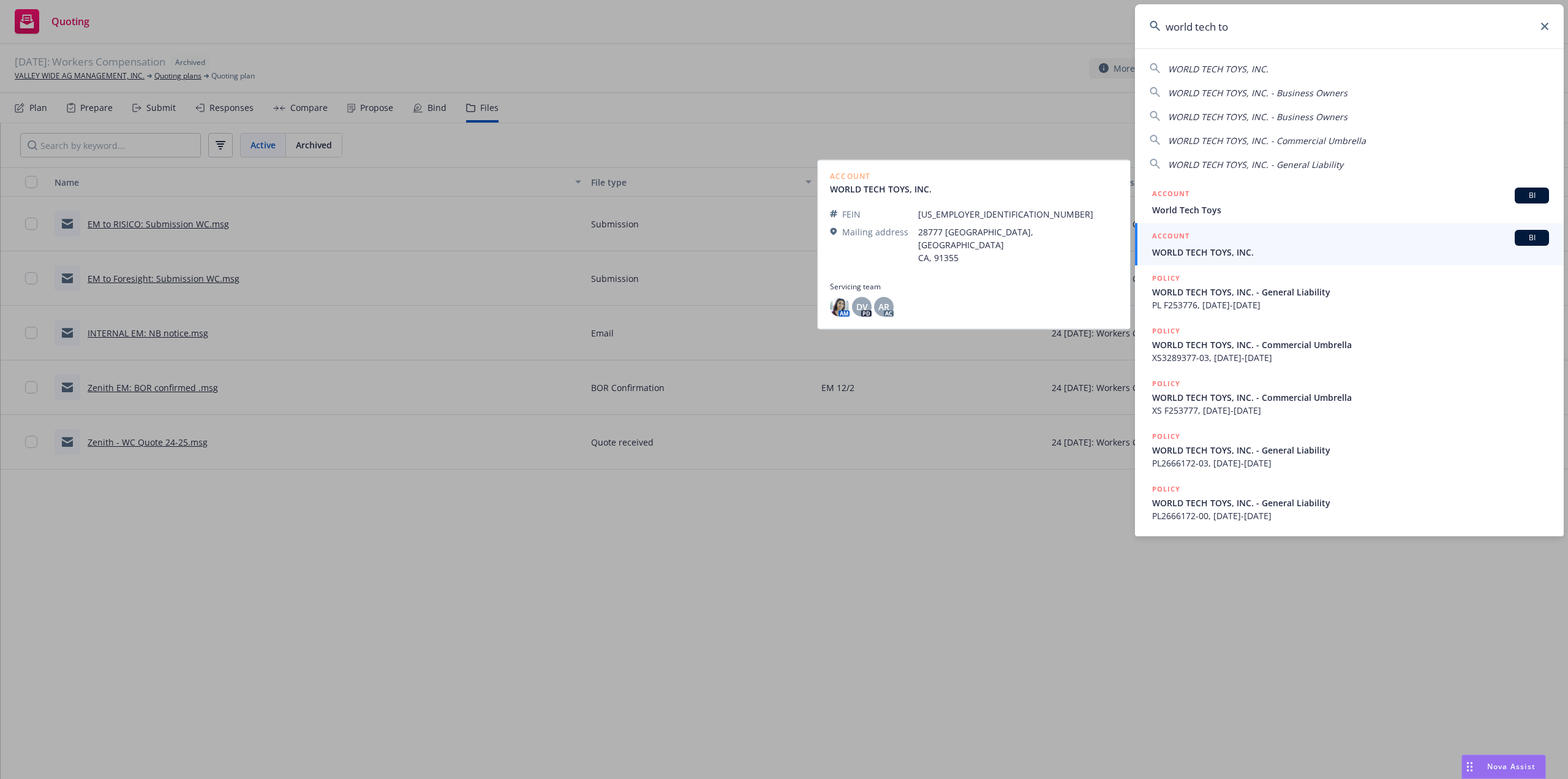
click at [1214, 244] on div "ACCOUNT BI" at bounding box center [1350, 237] width 397 height 16
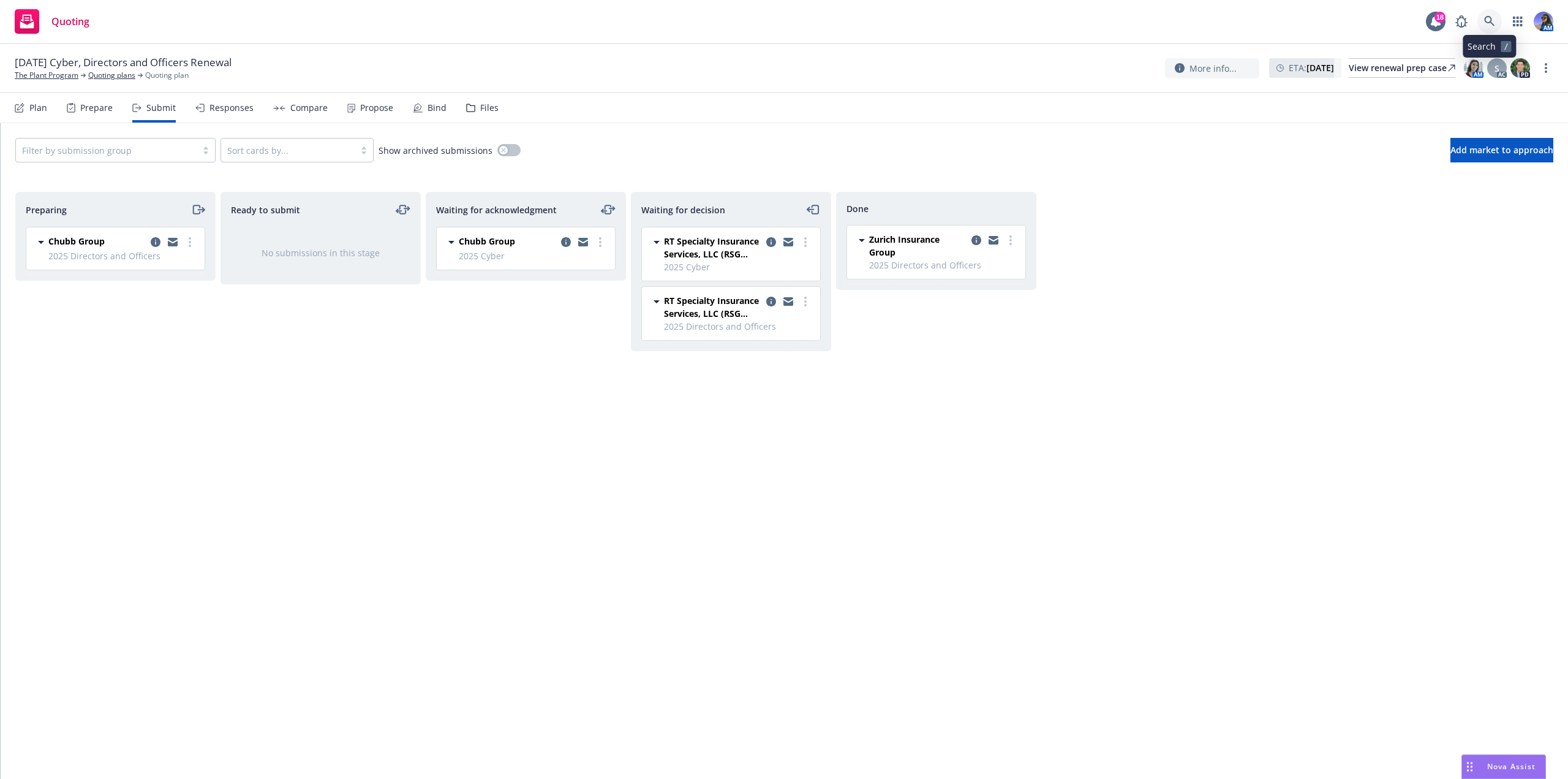
click at [1493, 27] on icon at bounding box center [1489, 22] width 11 height 11
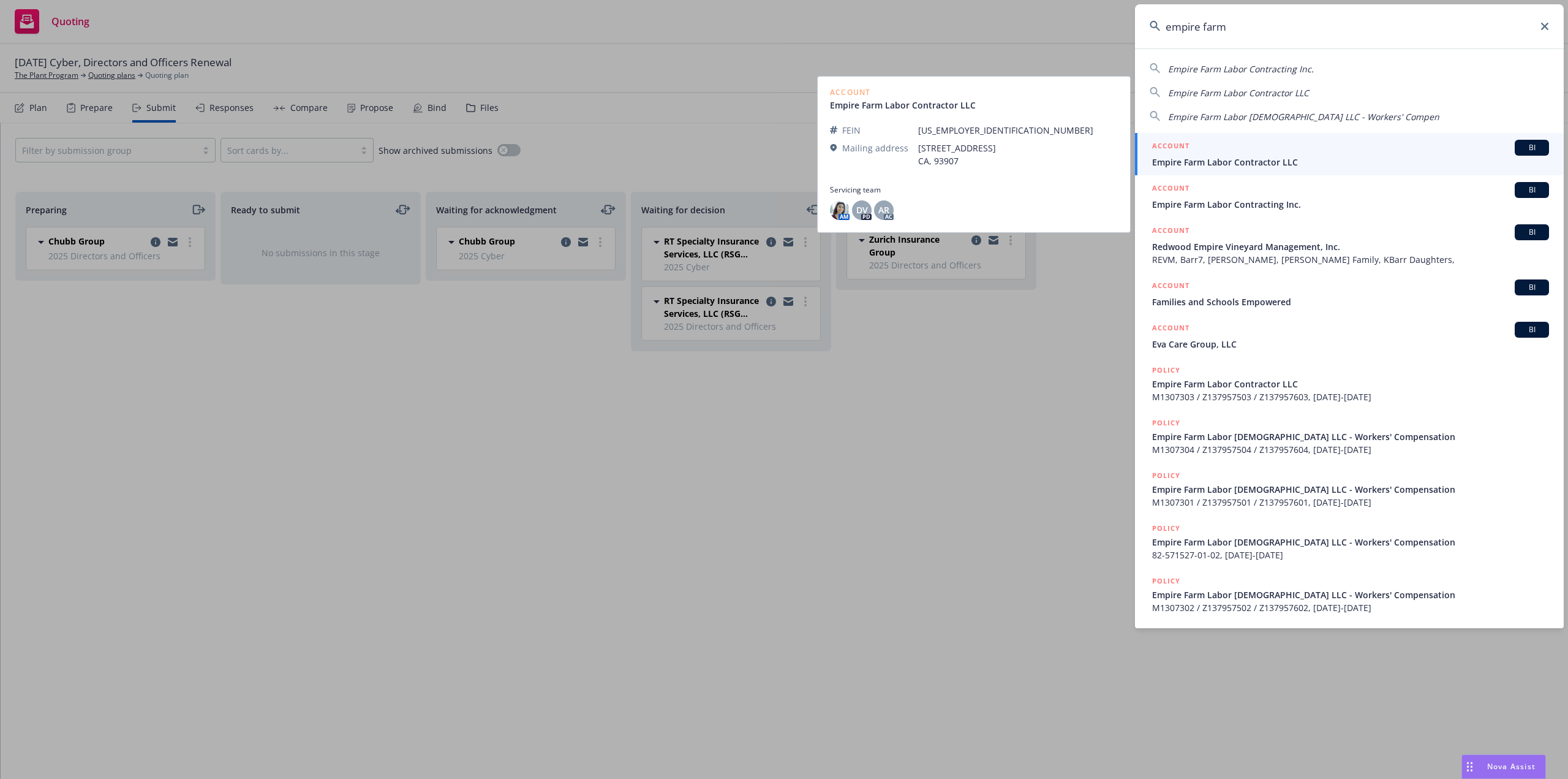
type input "empire farm"
click at [1234, 152] on div "ACCOUNT BI" at bounding box center [1350, 148] width 397 height 16
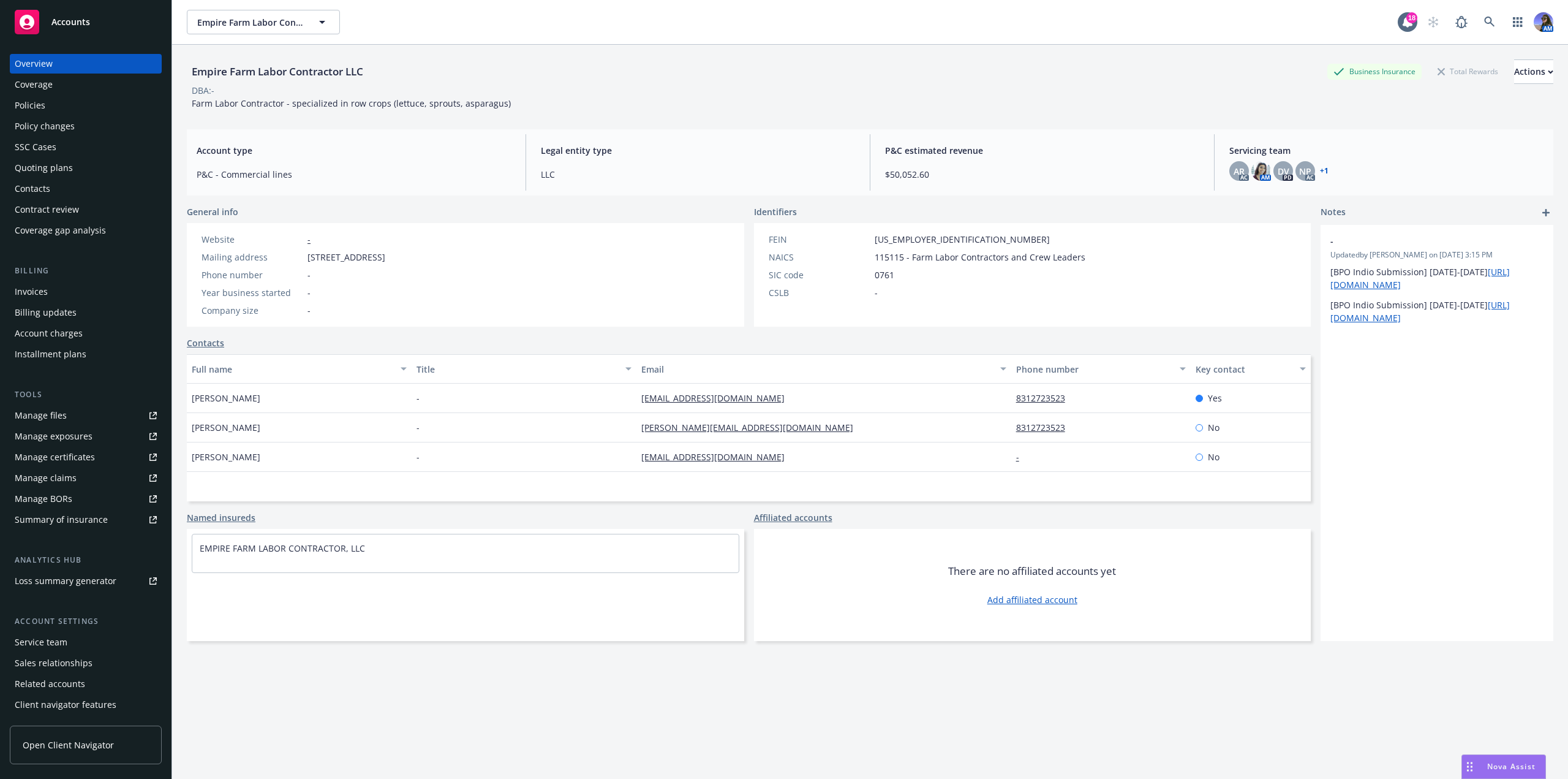
click at [68, 103] on div "Policies" at bounding box center [86, 105] width 142 height 20
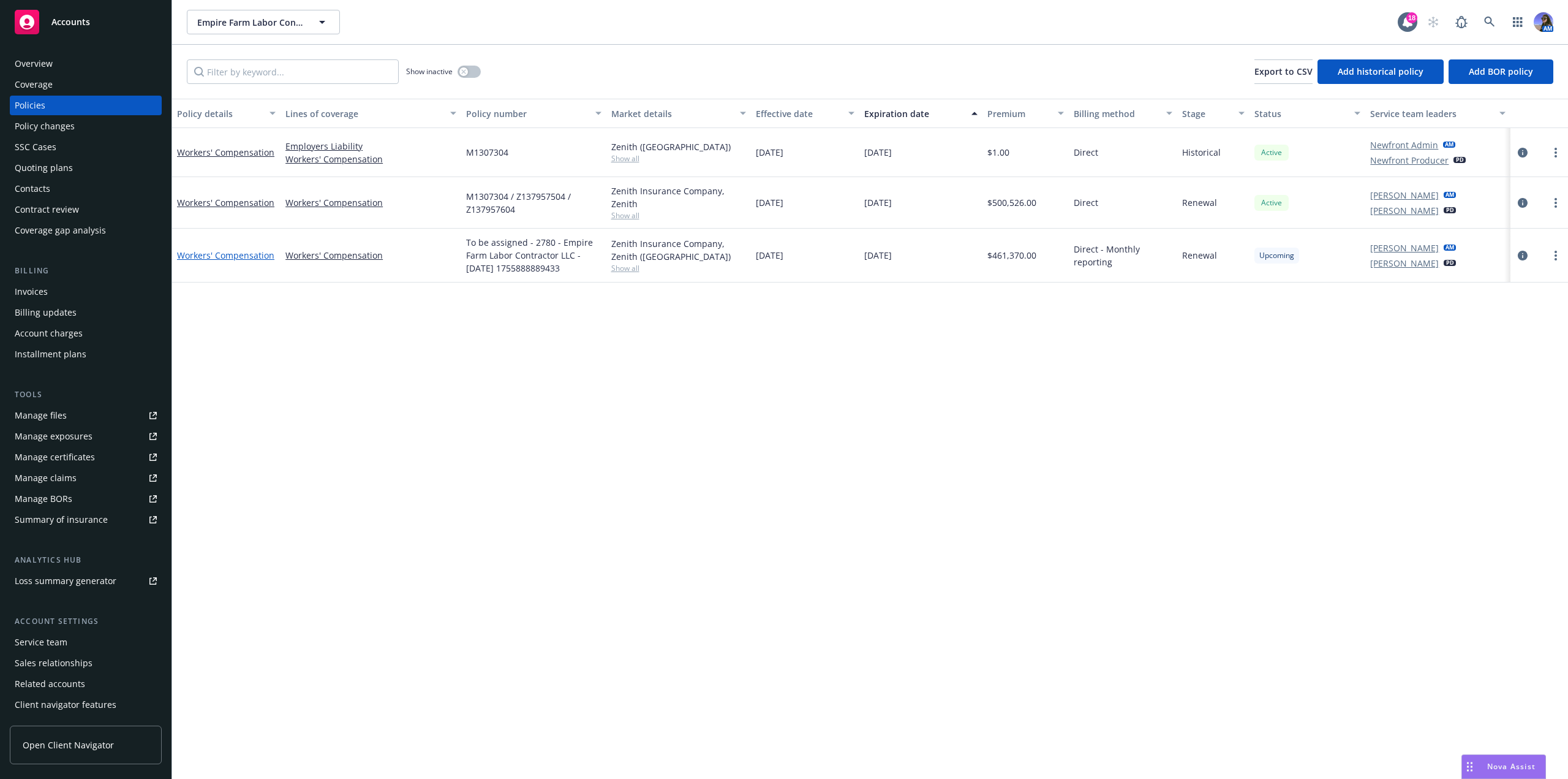
click at [208, 255] on link "Workers' Compensation" at bounding box center [225, 255] width 98 height 12
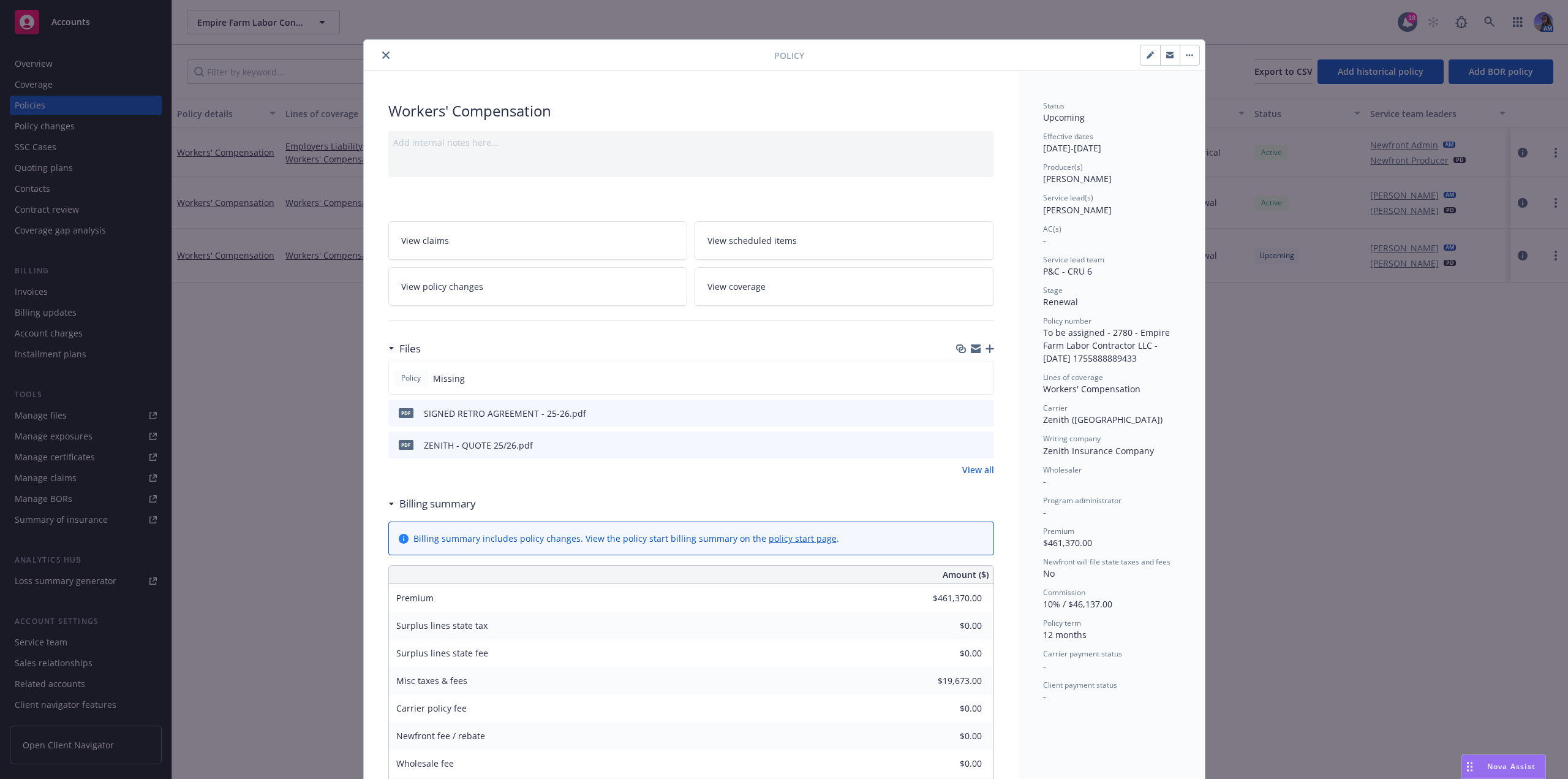
click at [1142, 60] on button "button" at bounding box center [1150, 55] width 20 height 20
select select "RENEWAL"
select select "12"
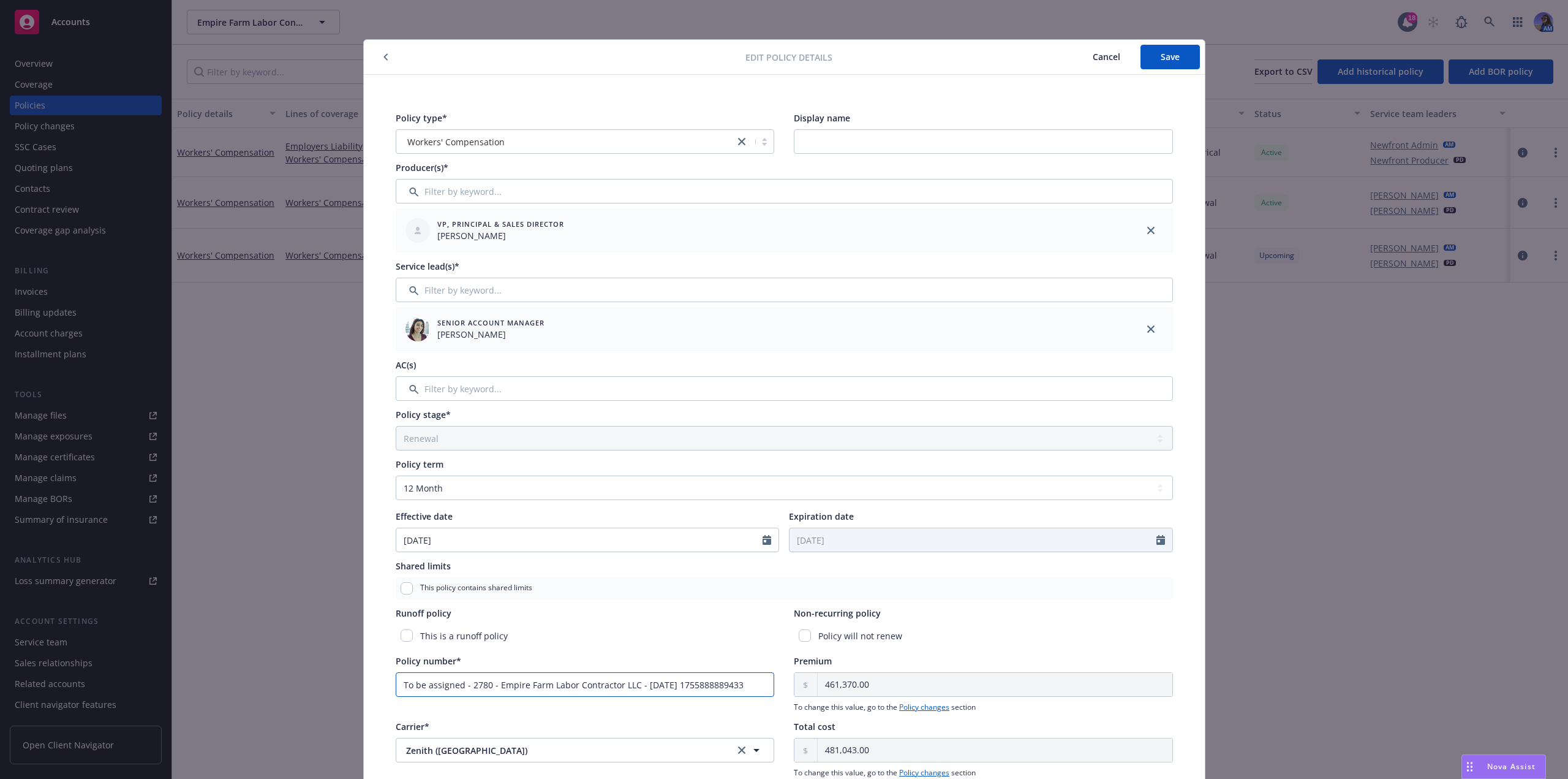
click at [639, 688] on input "To be assigned - 2780 - Empire Farm Labor Contractor LLC - 08/22/2025 175588888…" at bounding box center [585, 684] width 379 height 25
drag, startPoint x: 639, startPoint y: 688, endPoint x: 609, endPoint y: 688, distance: 30.0
paste input "M1307305"
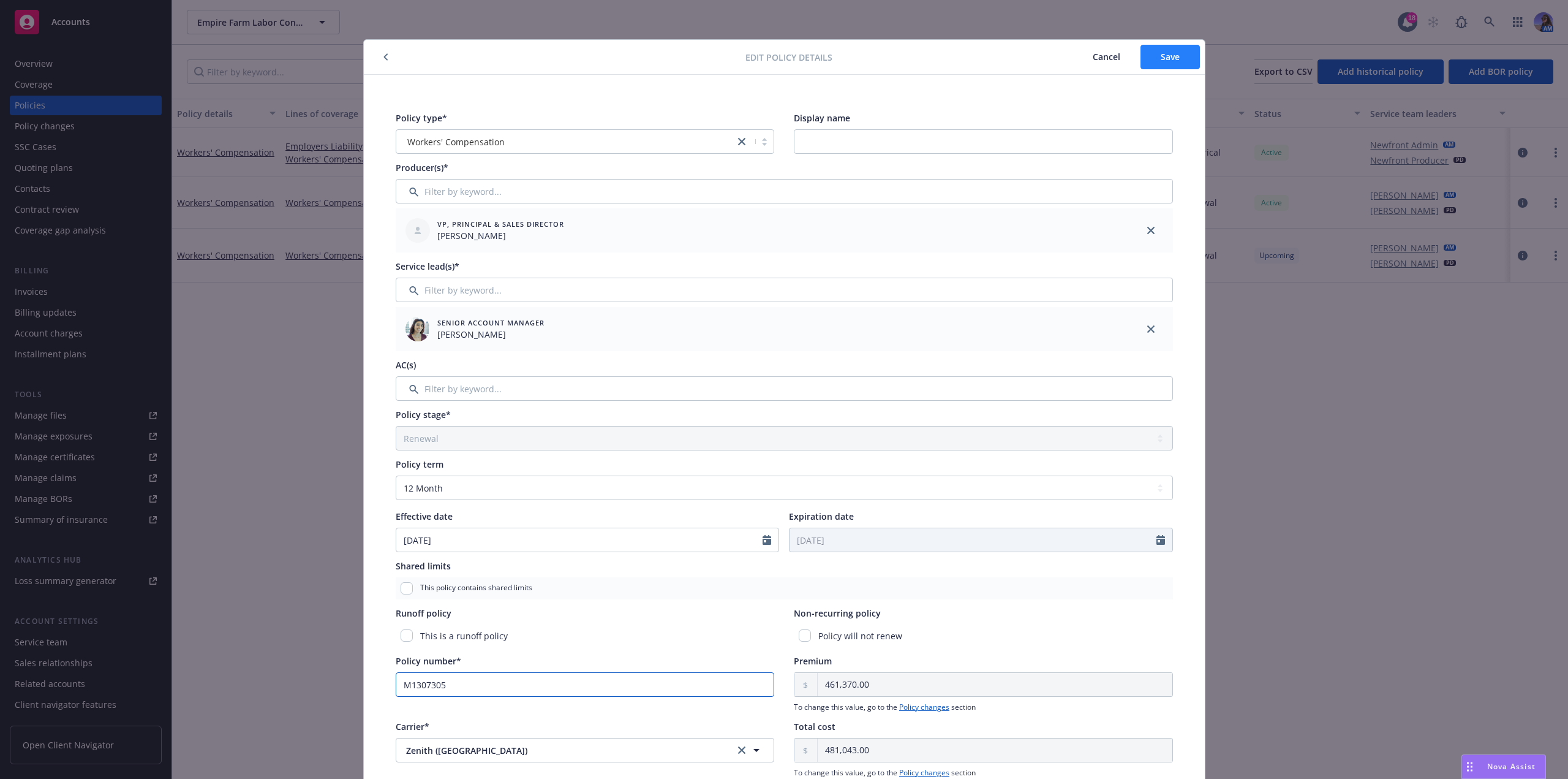
type input "M1307305"
click at [1160, 65] on button "Save" at bounding box center [1170, 57] width 60 height 25
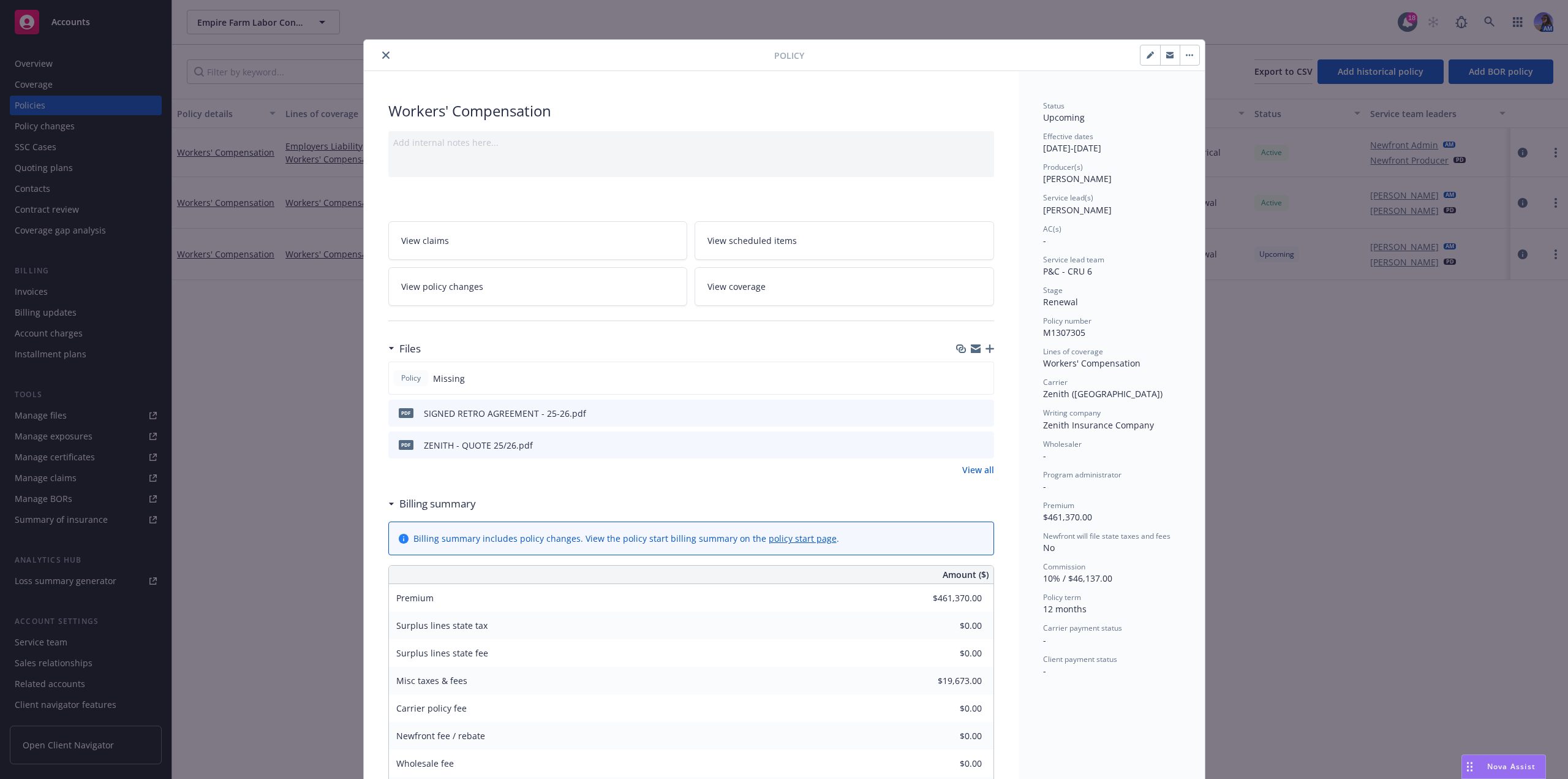
click at [977, 355] on div "Files" at bounding box center [691, 348] width 606 height 26
click at [985, 348] on icon "button" at bounding box center [989, 348] width 8 height 8
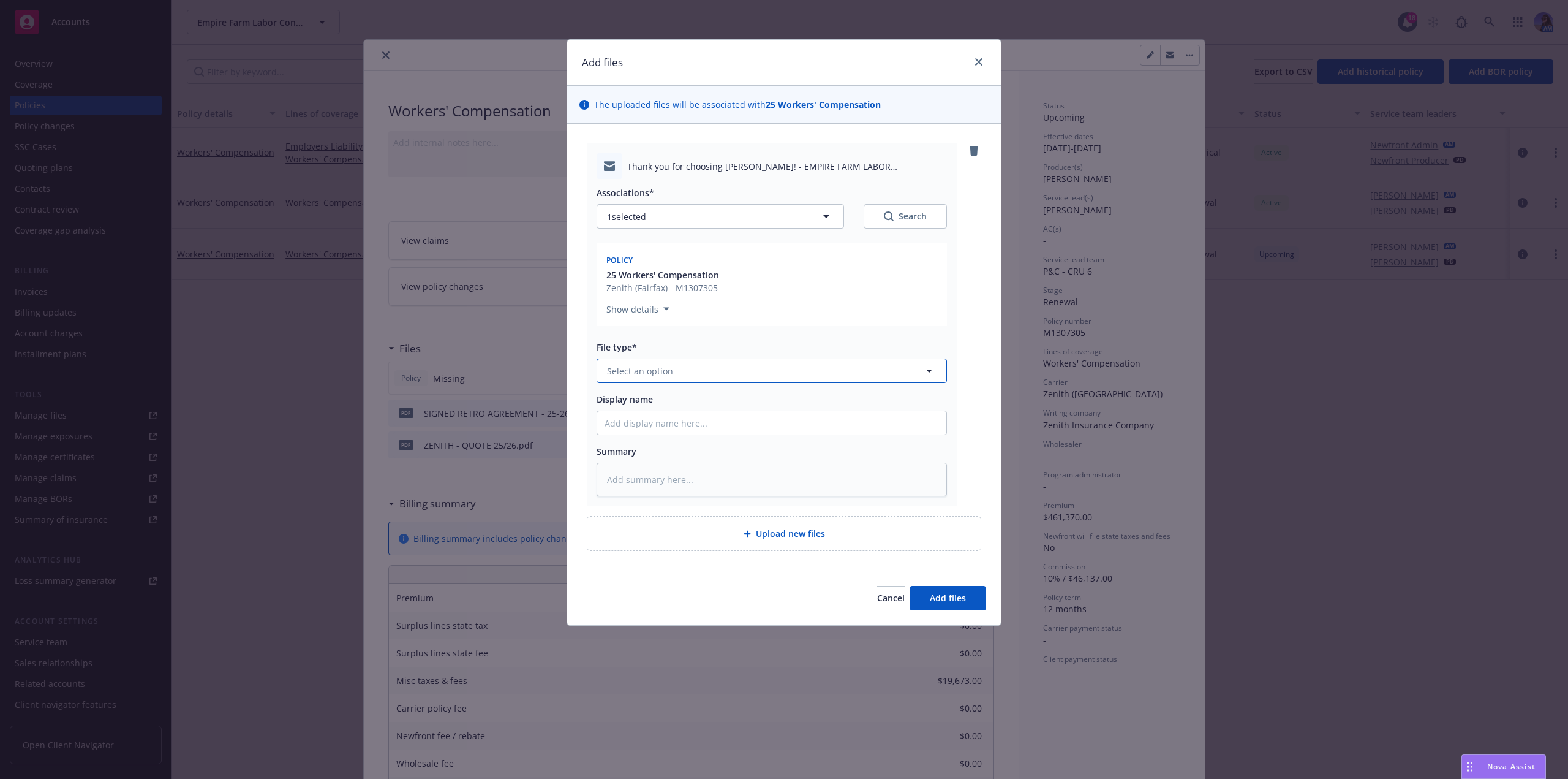
click at [676, 372] on button "Select an option" at bounding box center [771, 370] width 350 height 25
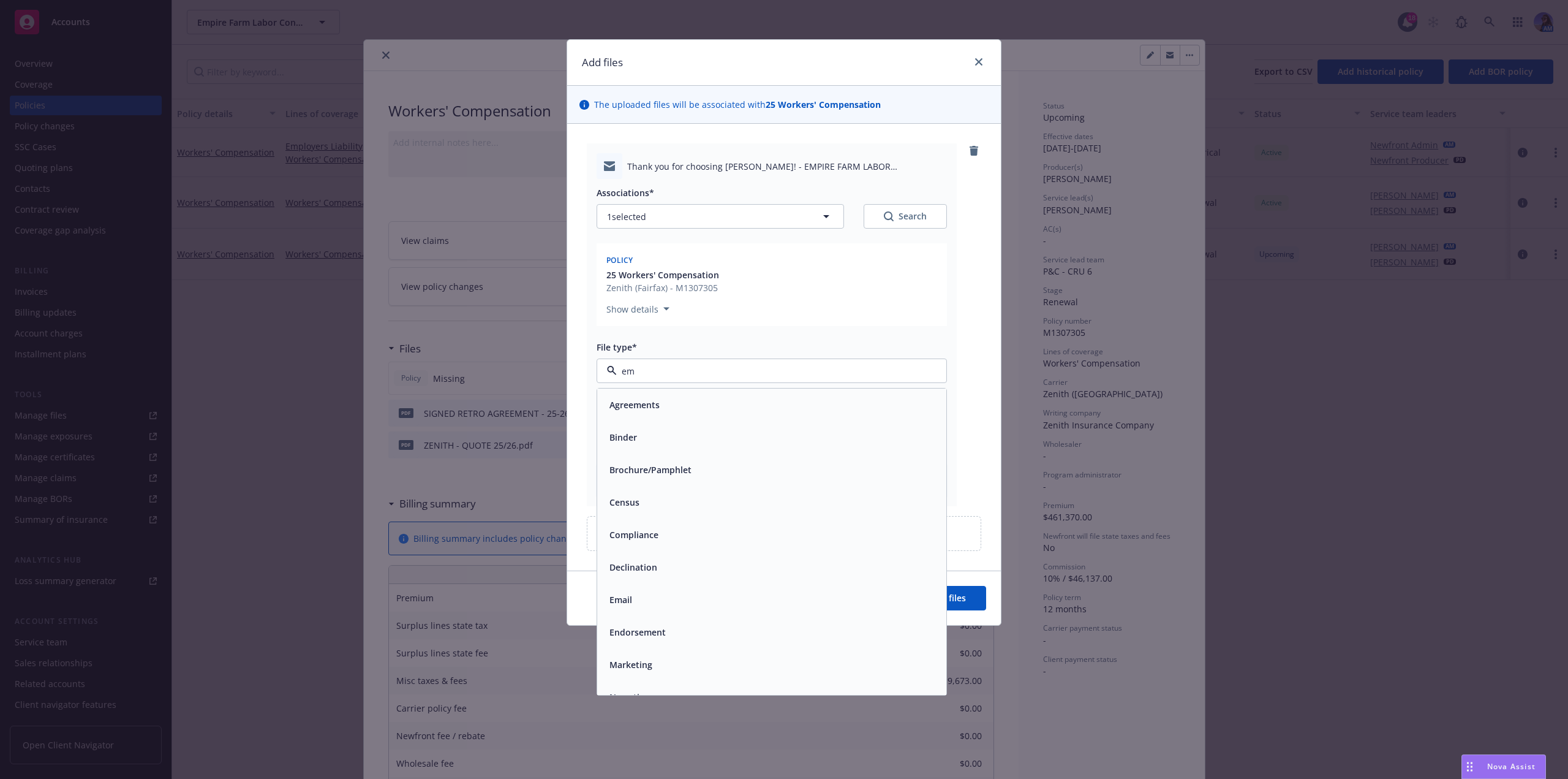
type input "ema"
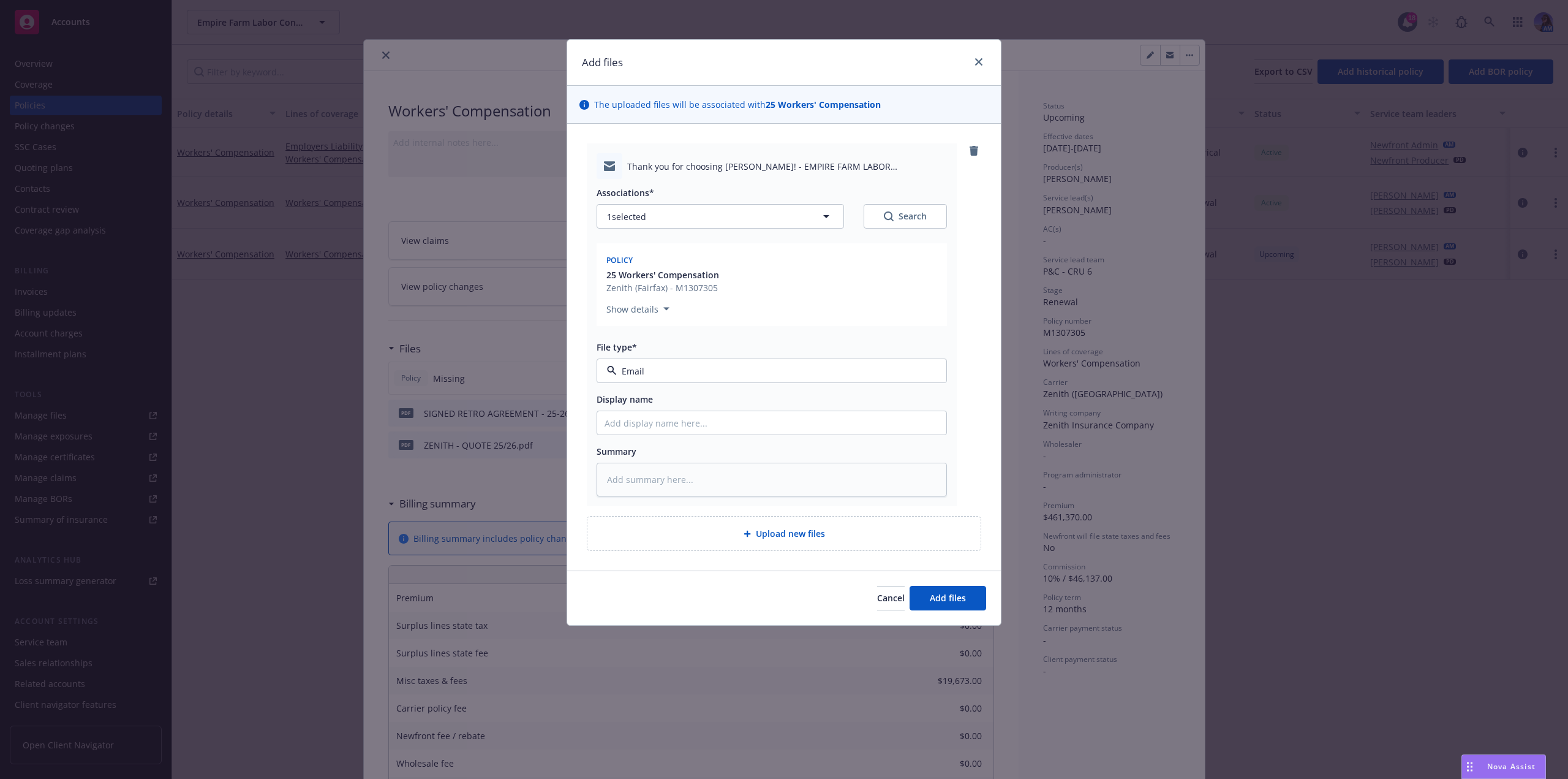
type textarea "x"
type input "Z"
type textarea "x"
type input "ZE"
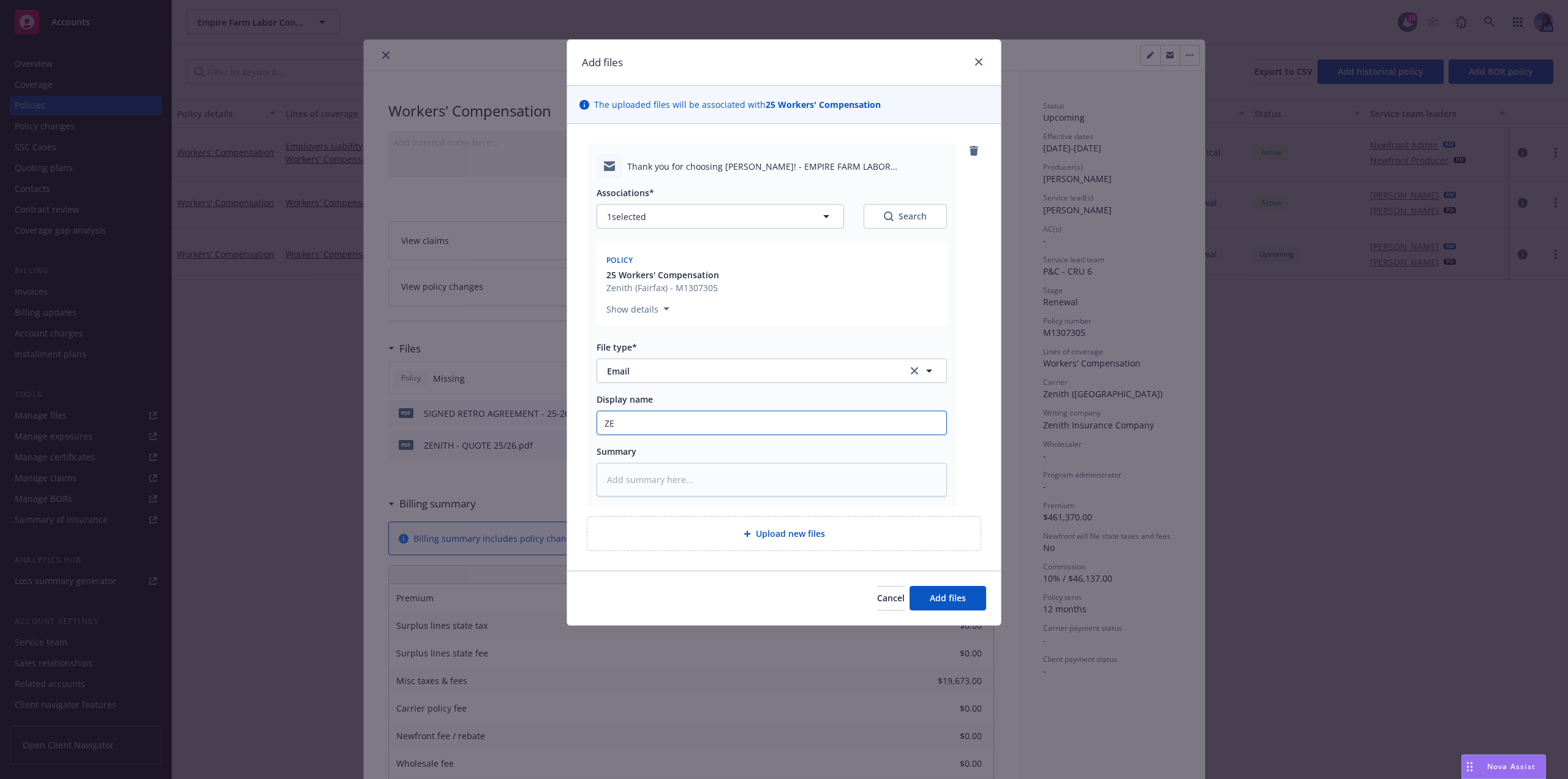
type textarea "x"
type input "ZEN"
type textarea "x"
type input "ZENI"
type textarea "x"
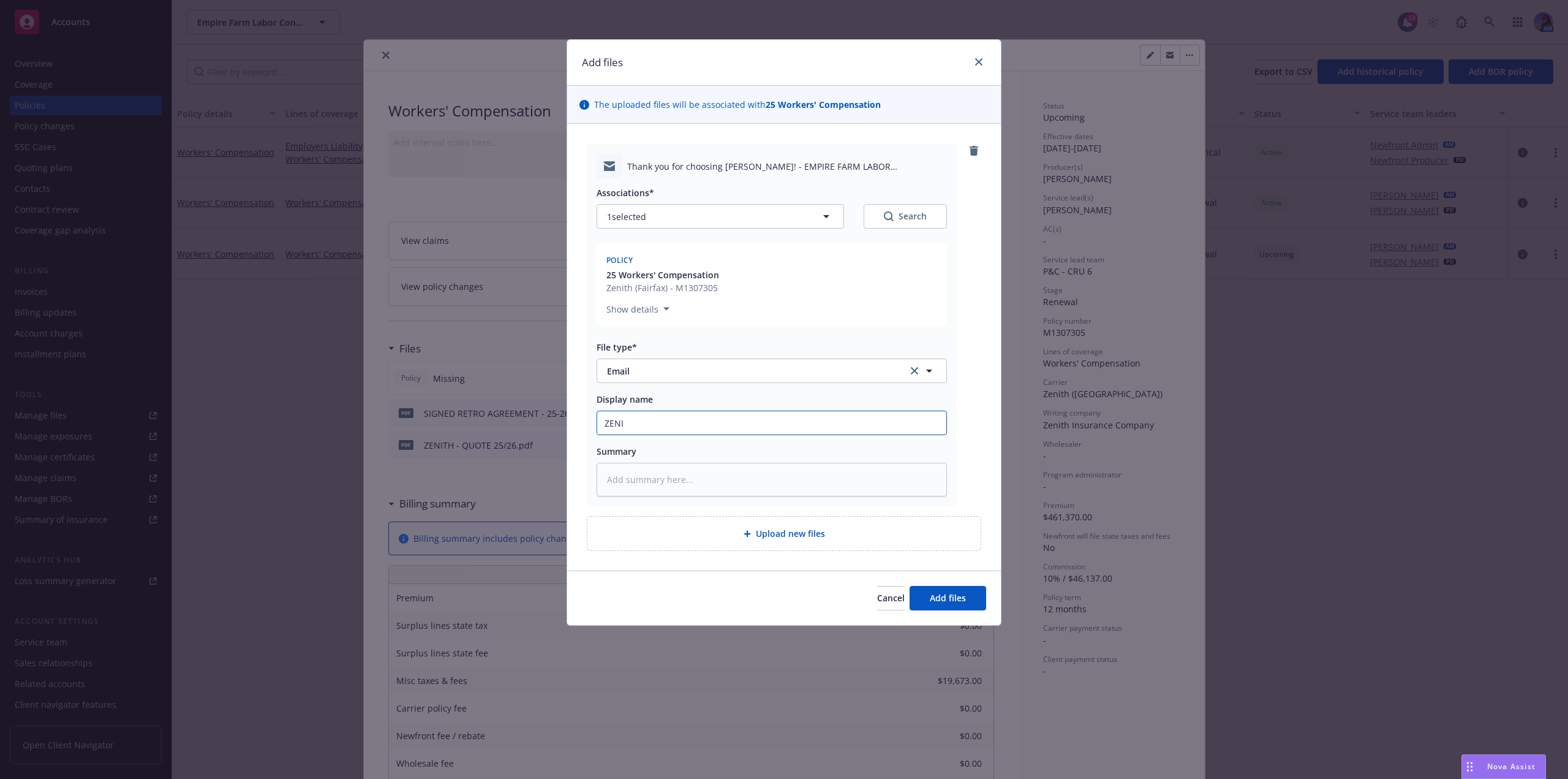
type input "ZENIT"
type textarea "x"
type input "ZENITH"
type textarea "x"
type input "ZENITH"
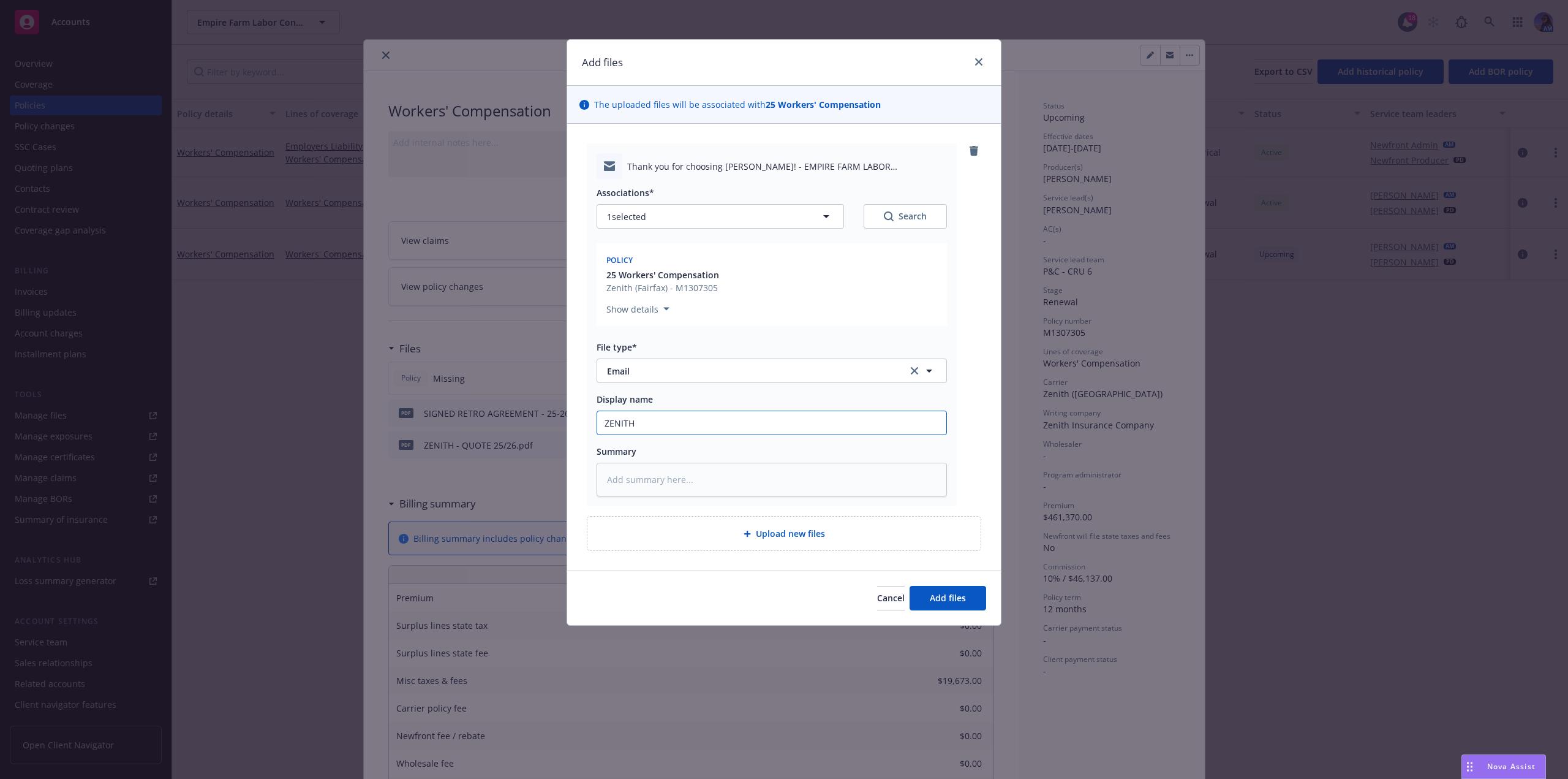
type textarea "x"
type input "ZENITH E"
type textarea "x"
type input "ZENITH EM"
type textarea "x"
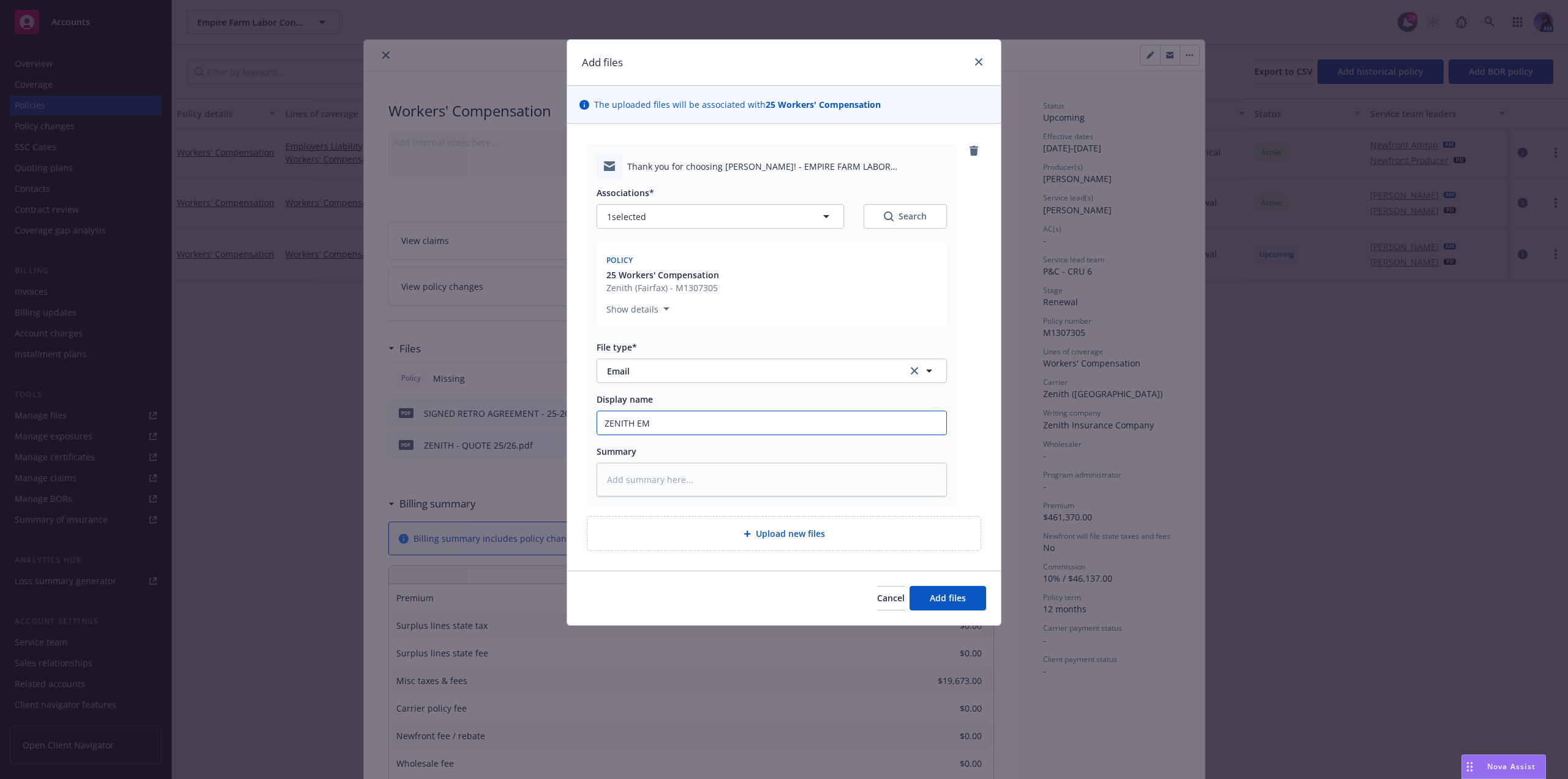
type input "ZENITH EM:"
type textarea "x"
type input "ZENITH EM:"
type textarea "x"
type input "ZENITH EM: R"
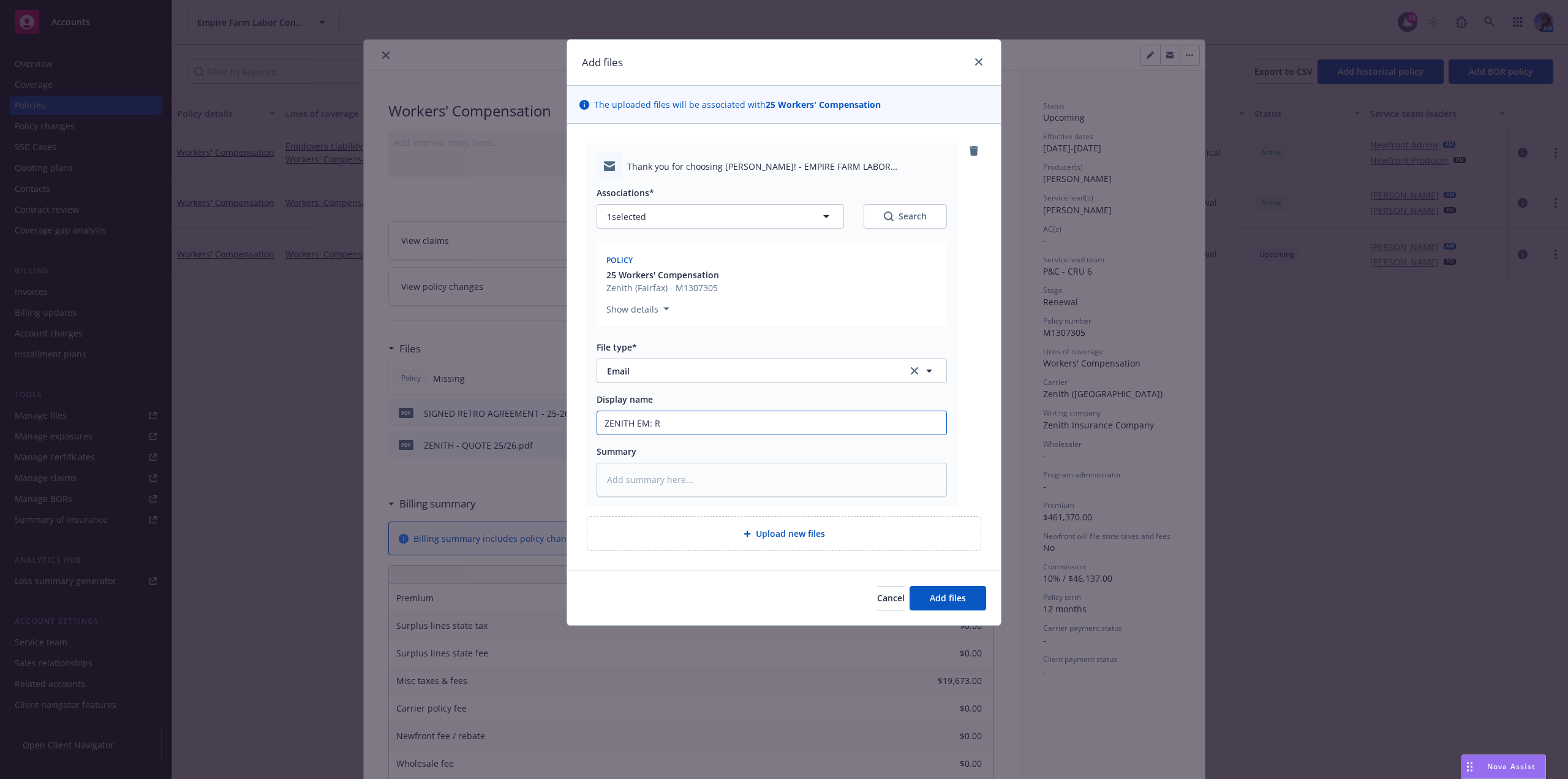
type textarea "x"
type input "ZENITH EM: RE"
type textarea "x"
type input "ZENITH EM: REN"
type textarea "x"
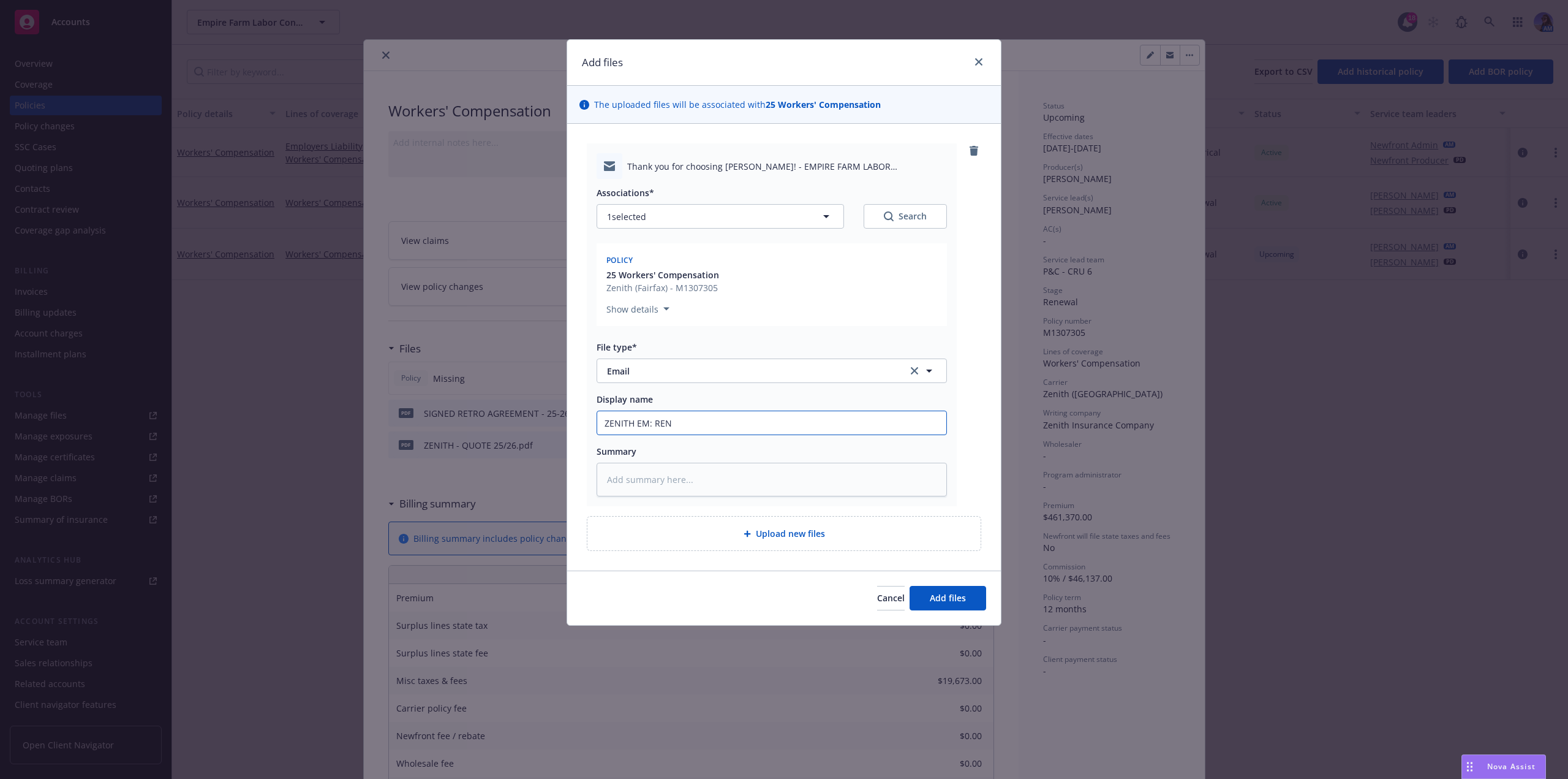
type input "ZENITH EM: RENE"
type textarea "x"
type input "ZENITH EM: RENEW"
type textarea "x"
type input "ZENITH EM: RENEWA"
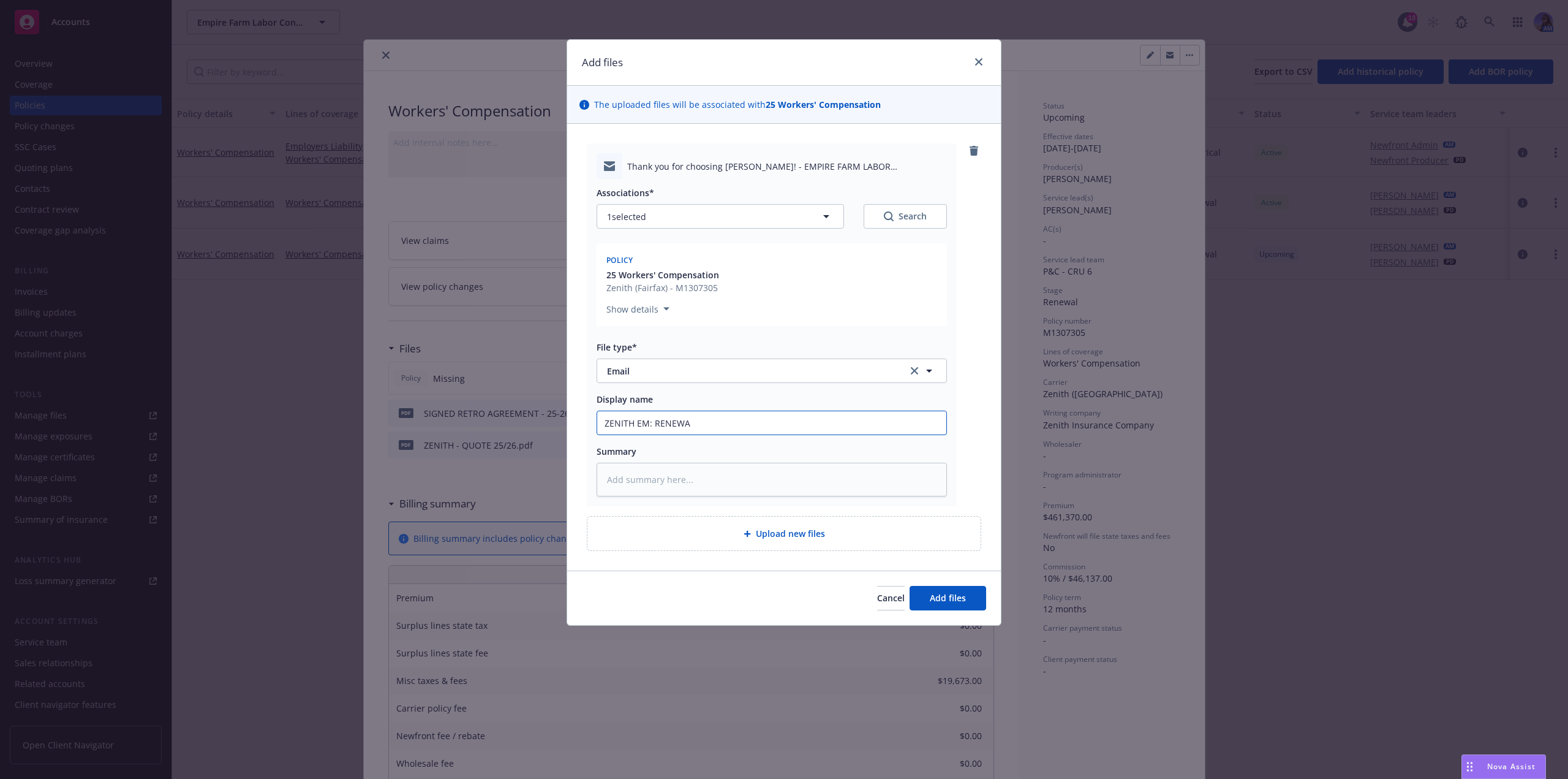
type textarea "x"
type input "ZENITH EM: RENEWAL"
type textarea "x"
type input "ZENITH EM: RENEWAL I"
type textarea "x"
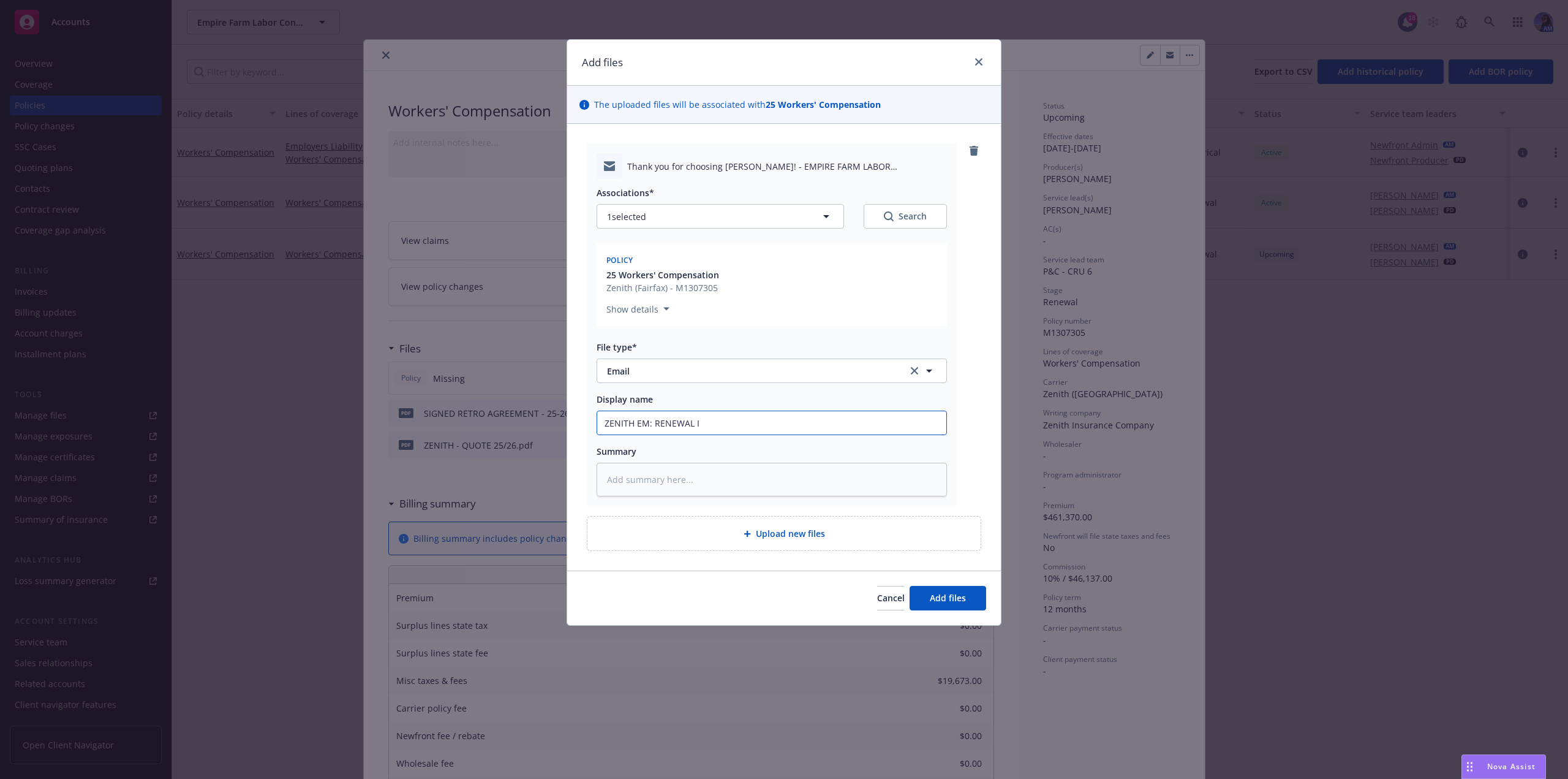
type input "ZENITH EM: RENEWAL IN"
type textarea "x"
type input "ZENITH EM: RENEWAL INT"
type textarea "x"
type input "ZENITH EM: RENEWAL INTO"
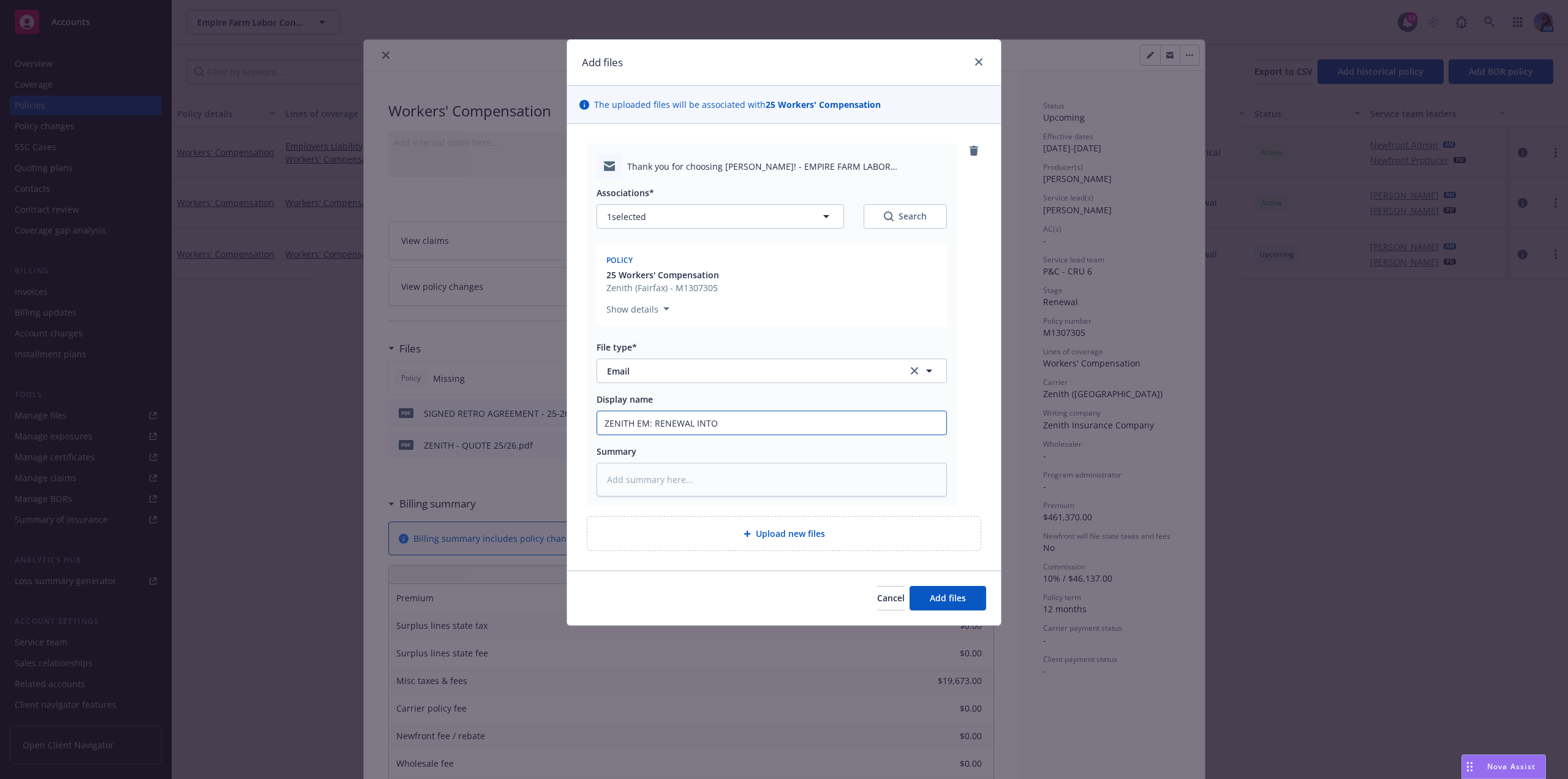
type textarea "x"
type input "ZENITH EM: RENEWAL INTOR"
type textarea "x"
type input "ZENITH EM: RENEWAL INTO"
type textarea "x"
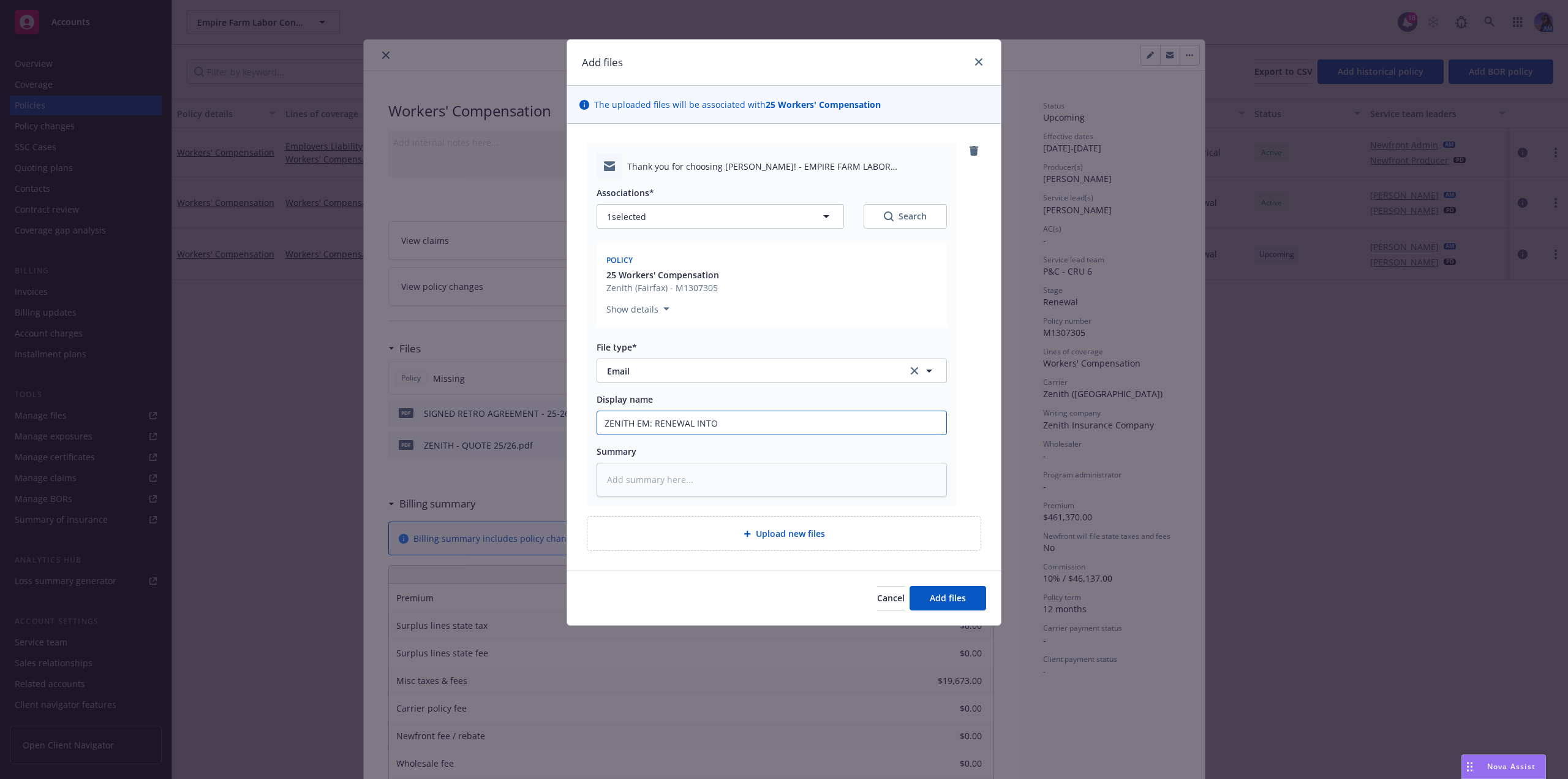
type input "ZENITH EM: RENEWAL INT"
type textarea "x"
type input "ZENITH EM: RENEWAL INTR"
type textarea "x"
type input "ZENITH EM: RENEWAL INTRO"
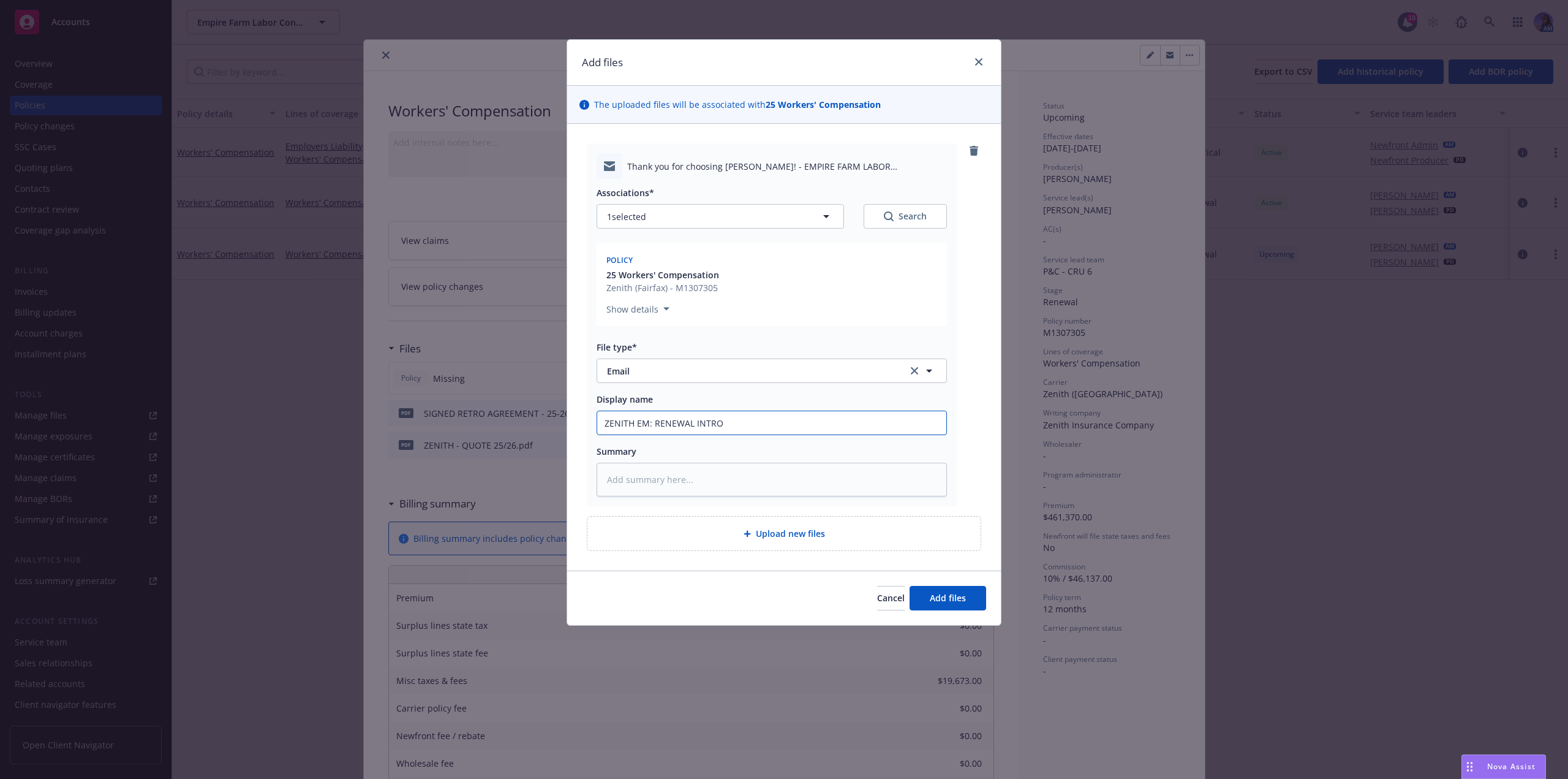
type textarea "x"
type input "ZENITH EM: RENEWAL INTRO"
type textarea "x"
type input "ZENITH EM: RENEWAL INTRO T"
type textarea "x"
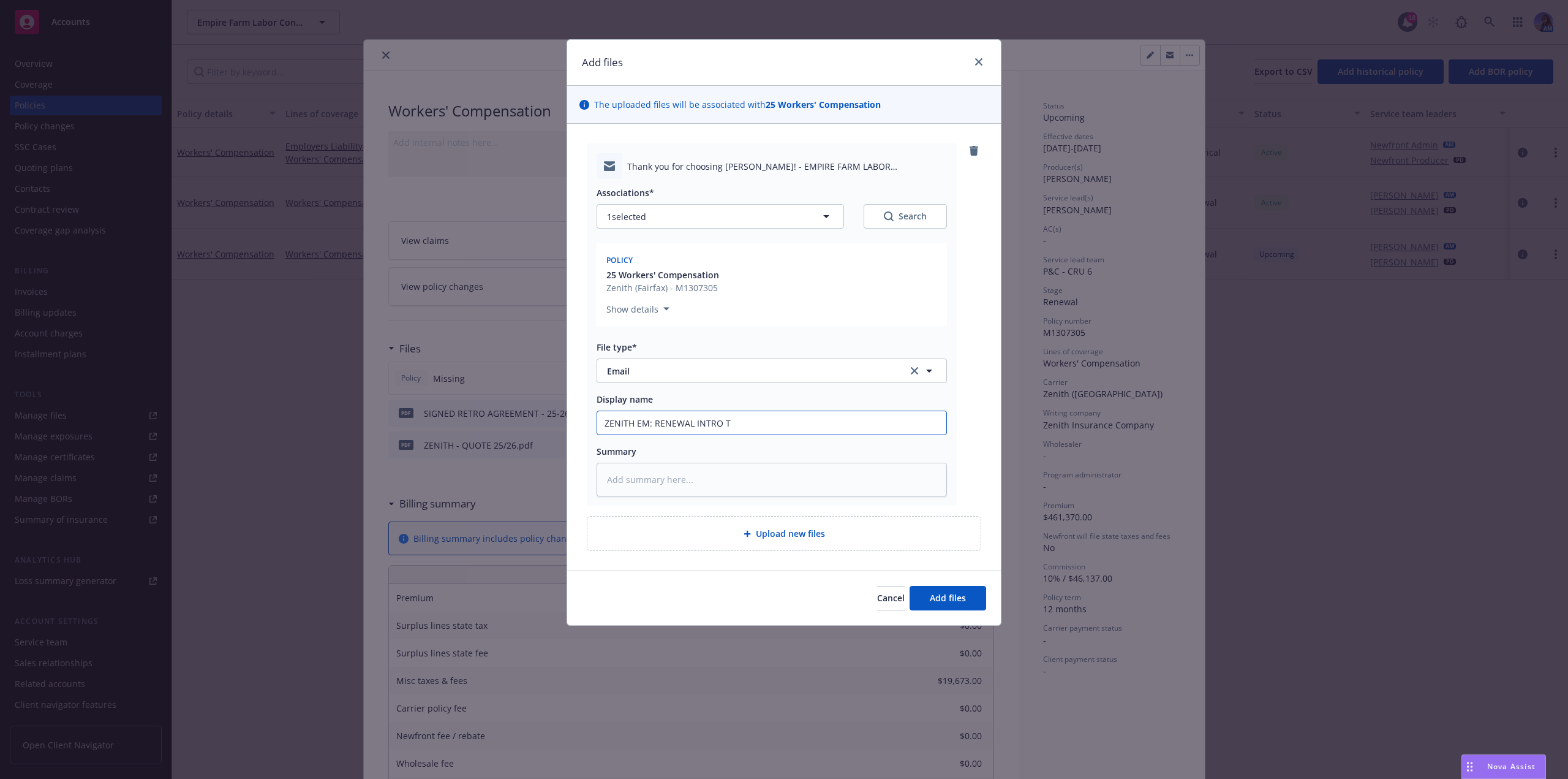
type input "ZENITH EM: RENEWAL INTRO TO"
type textarea "x"
type input "ZENITH EM: RENEWAL INTRO TO"
type textarea "x"
type input "ZENITH EM: RENEWAL INTRO TO C"
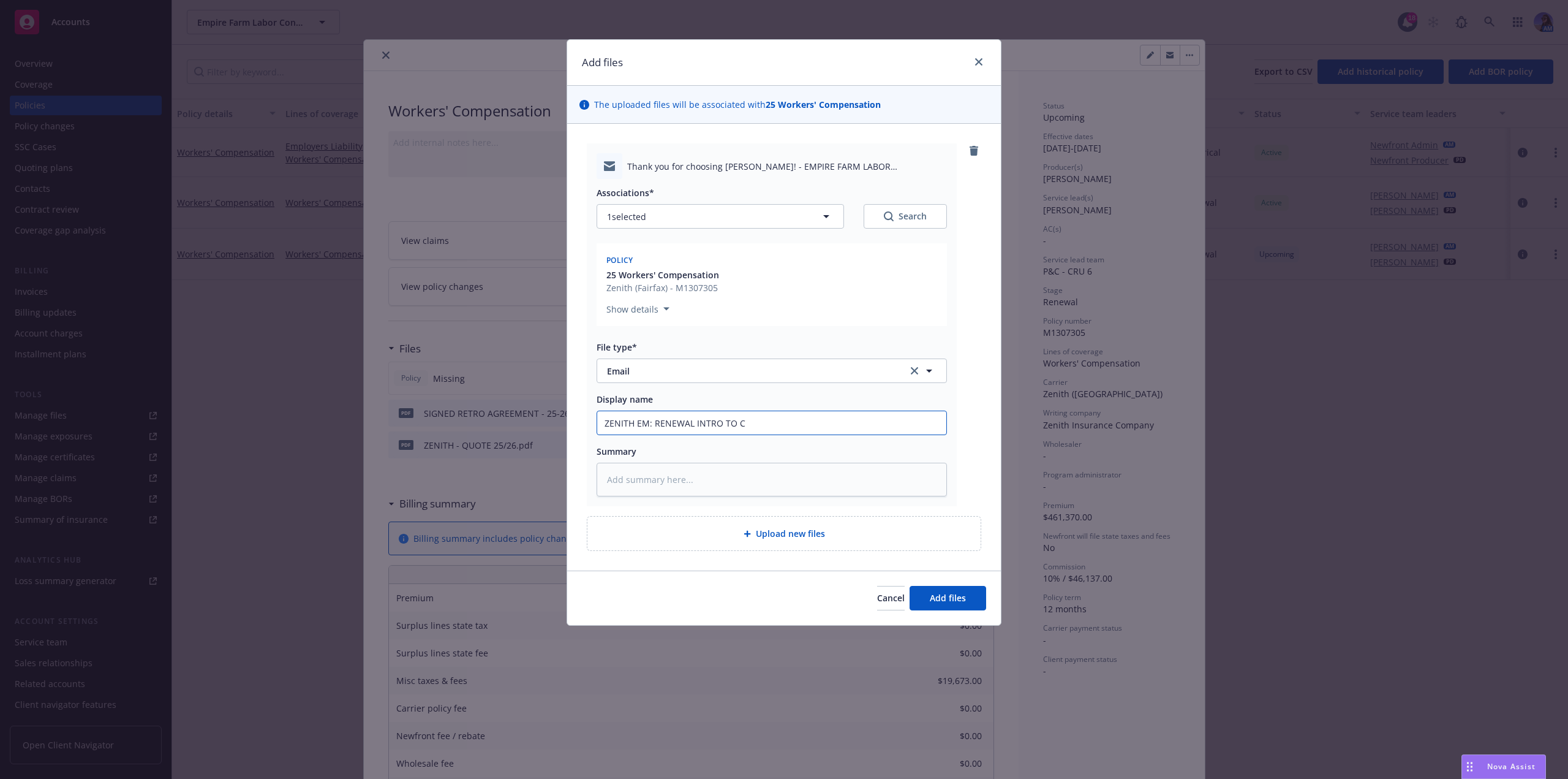
type textarea "x"
type input "ZENITH EM: RENEWAL INTRO TO CL"
type textarea "x"
type input "ZENITH EM: RENEWAL INTRO TO CLI"
type textarea "x"
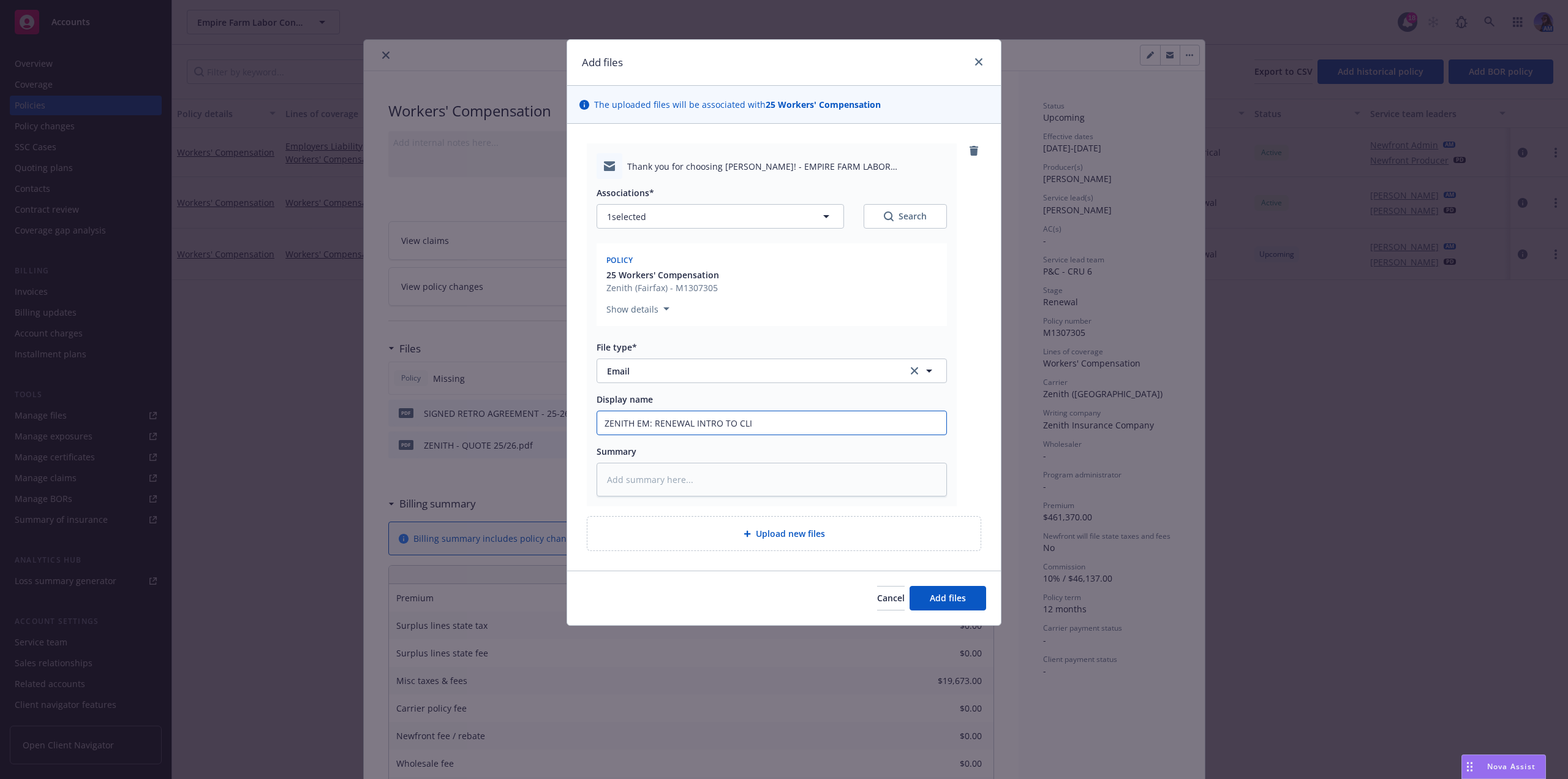
type input "ZENITH EM: RENEWAL INTRO TO CLIE"
type textarea "x"
type input "ZENITH EM: RENEWAL INTRO TO CLIEN"
type textarea "x"
type input "ZENITH EM: RENEWAL INTRO TO CLIENT"
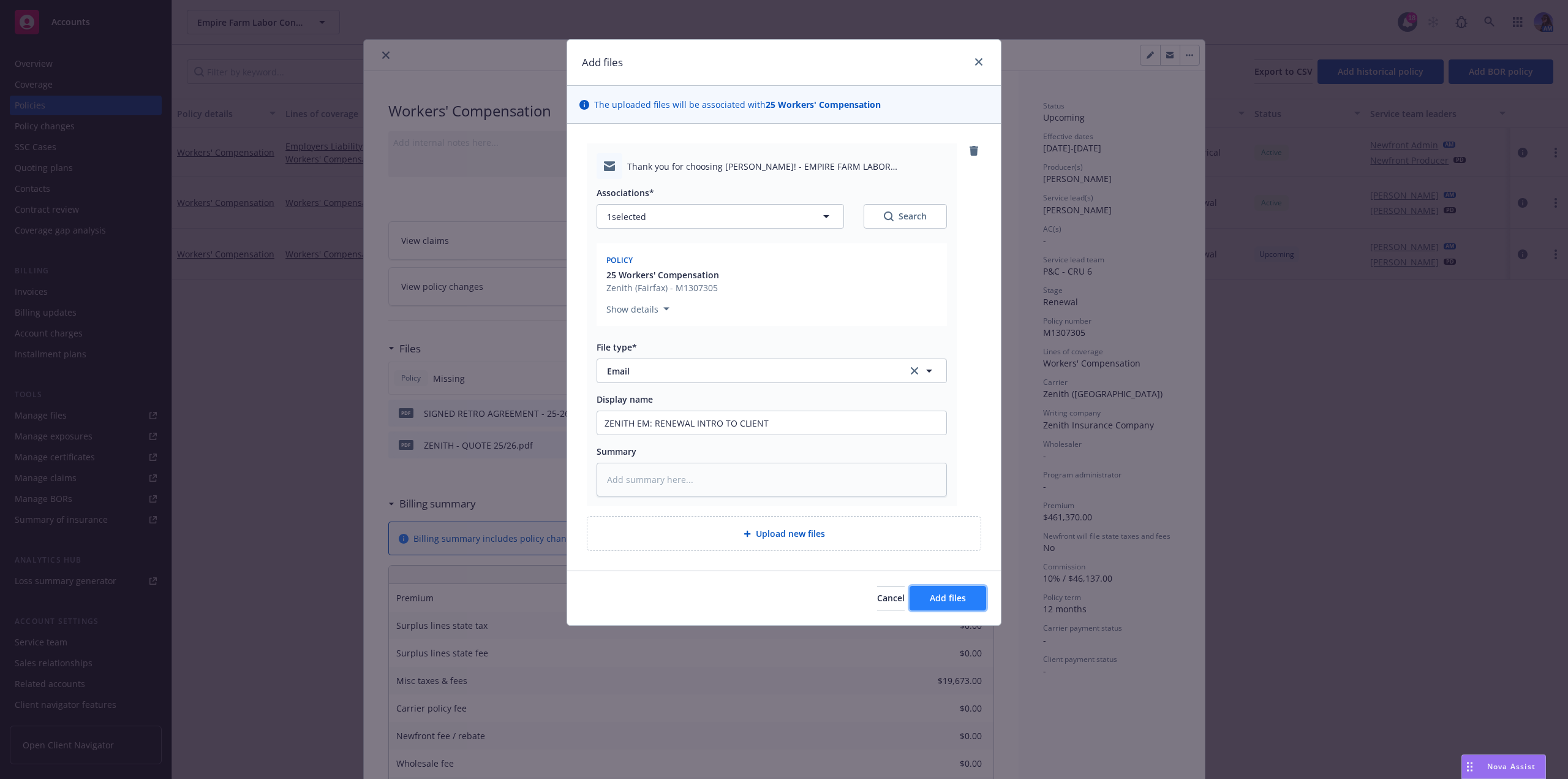
click at [941, 591] on button "Add files" at bounding box center [947, 598] width 77 height 25
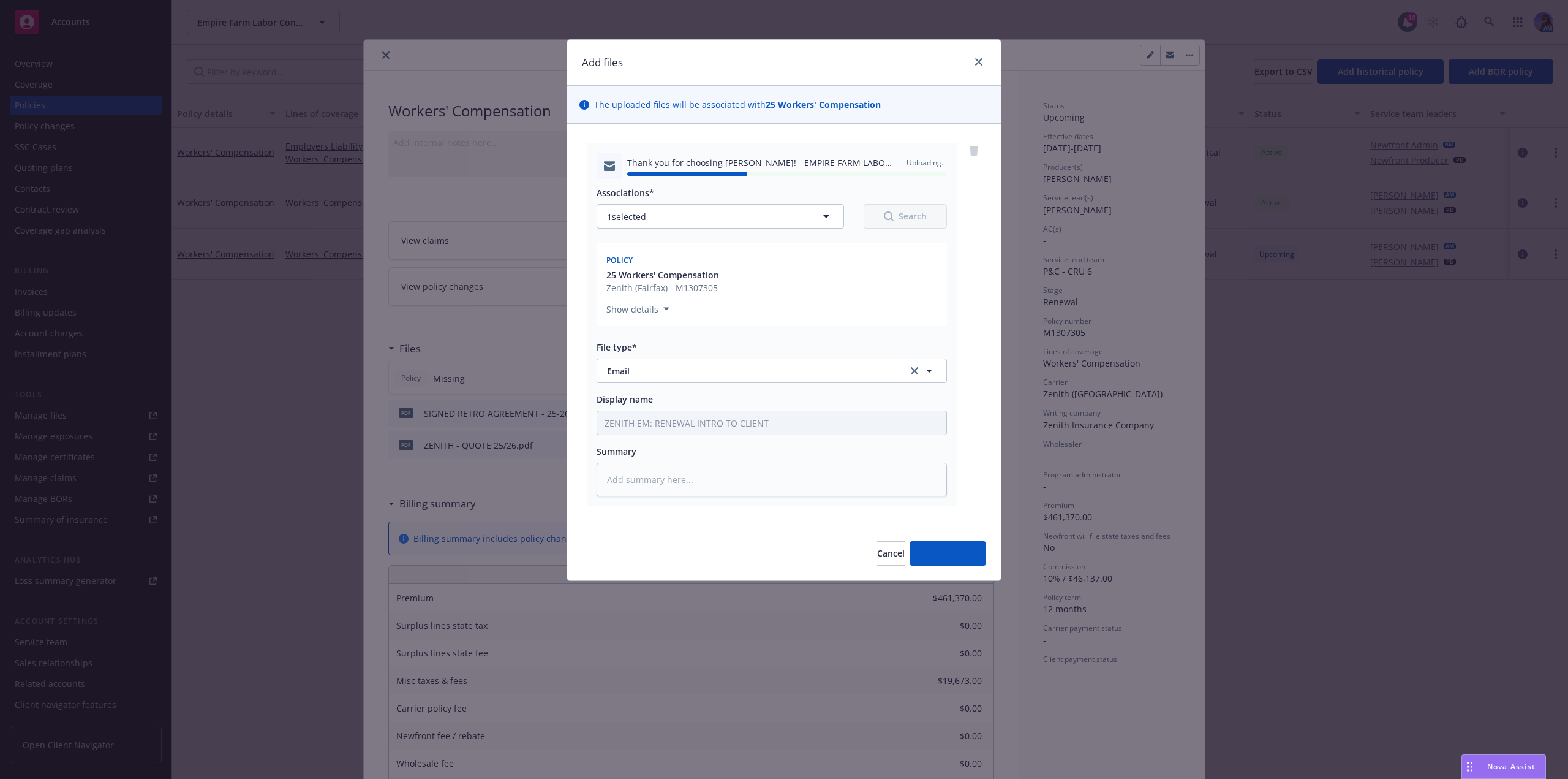
type textarea "x"
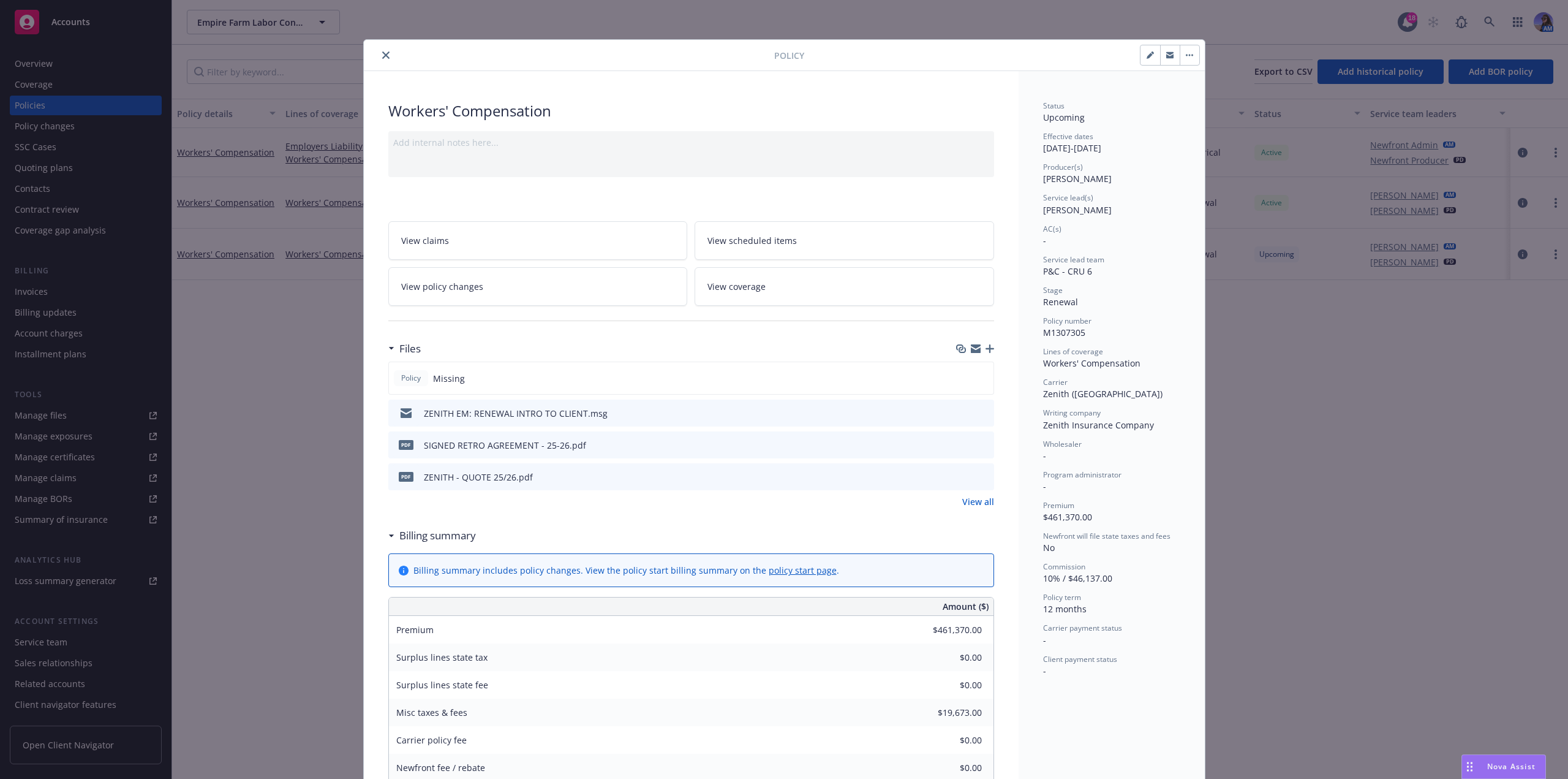
click at [382, 55] on icon "close" at bounding box center [386, 55] width 7 height 7
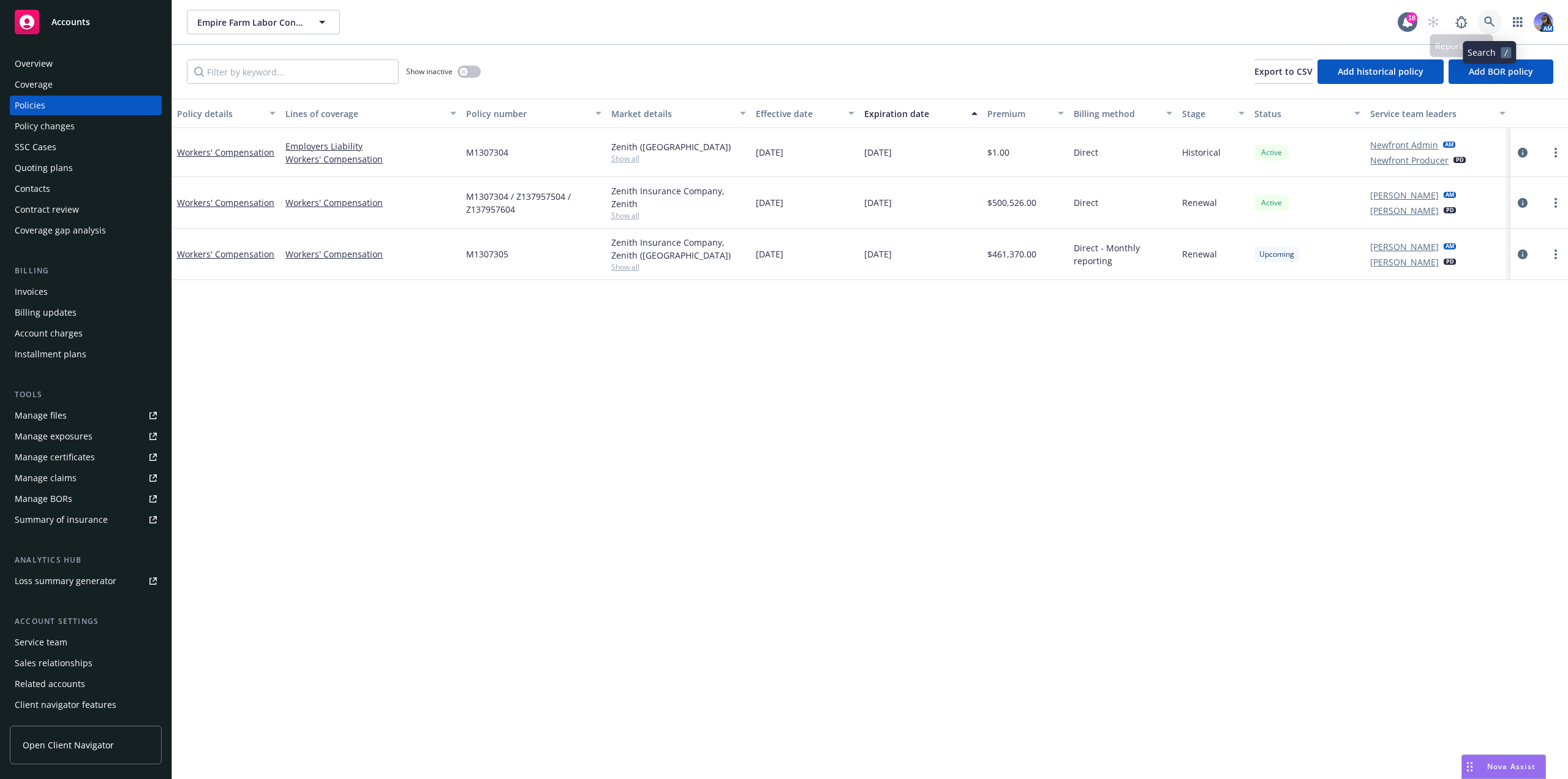
click at [1484, 18] on icon at bounding box center [1489, 22] width 11 height 11
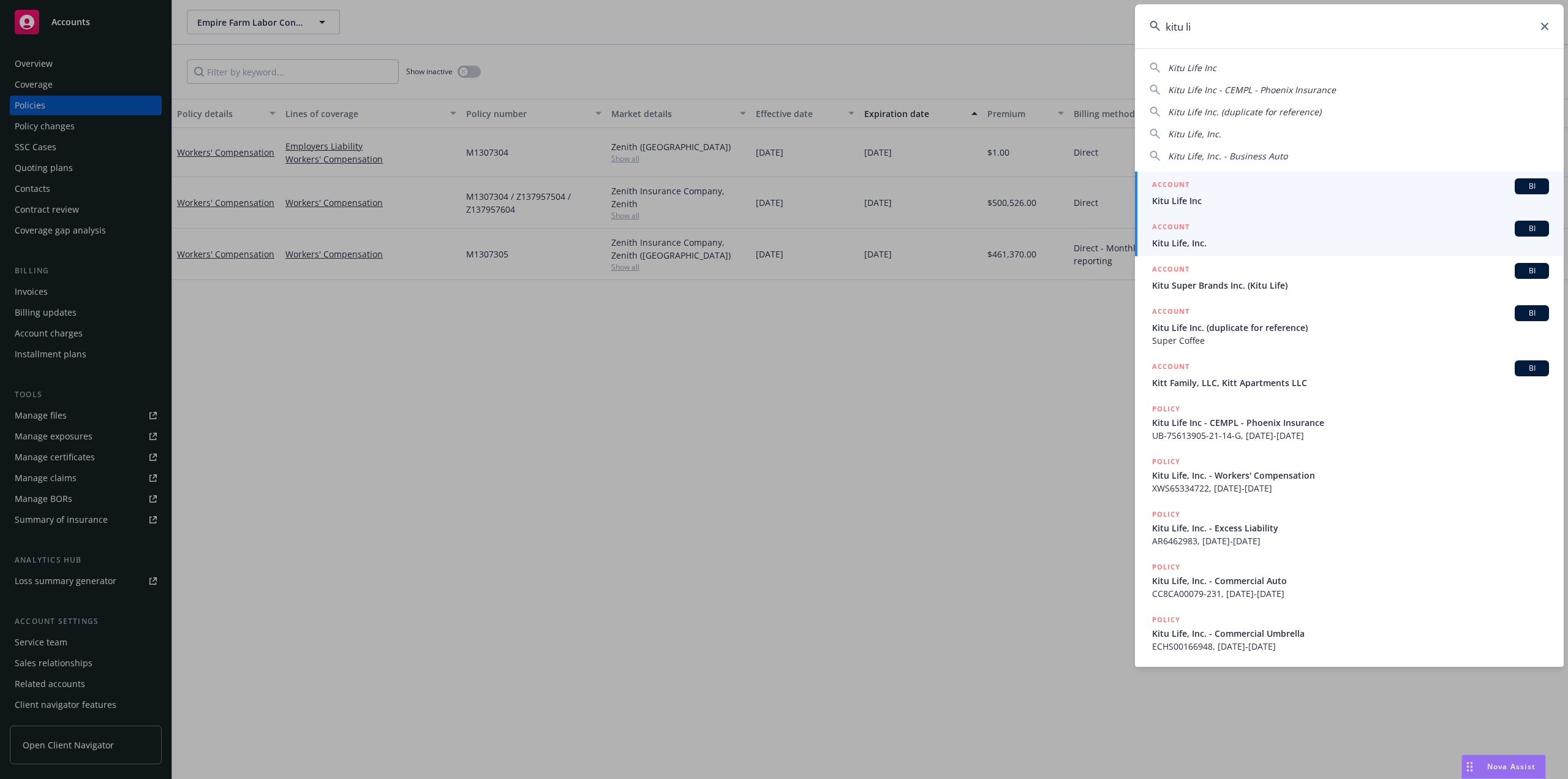
type input "kitu li"
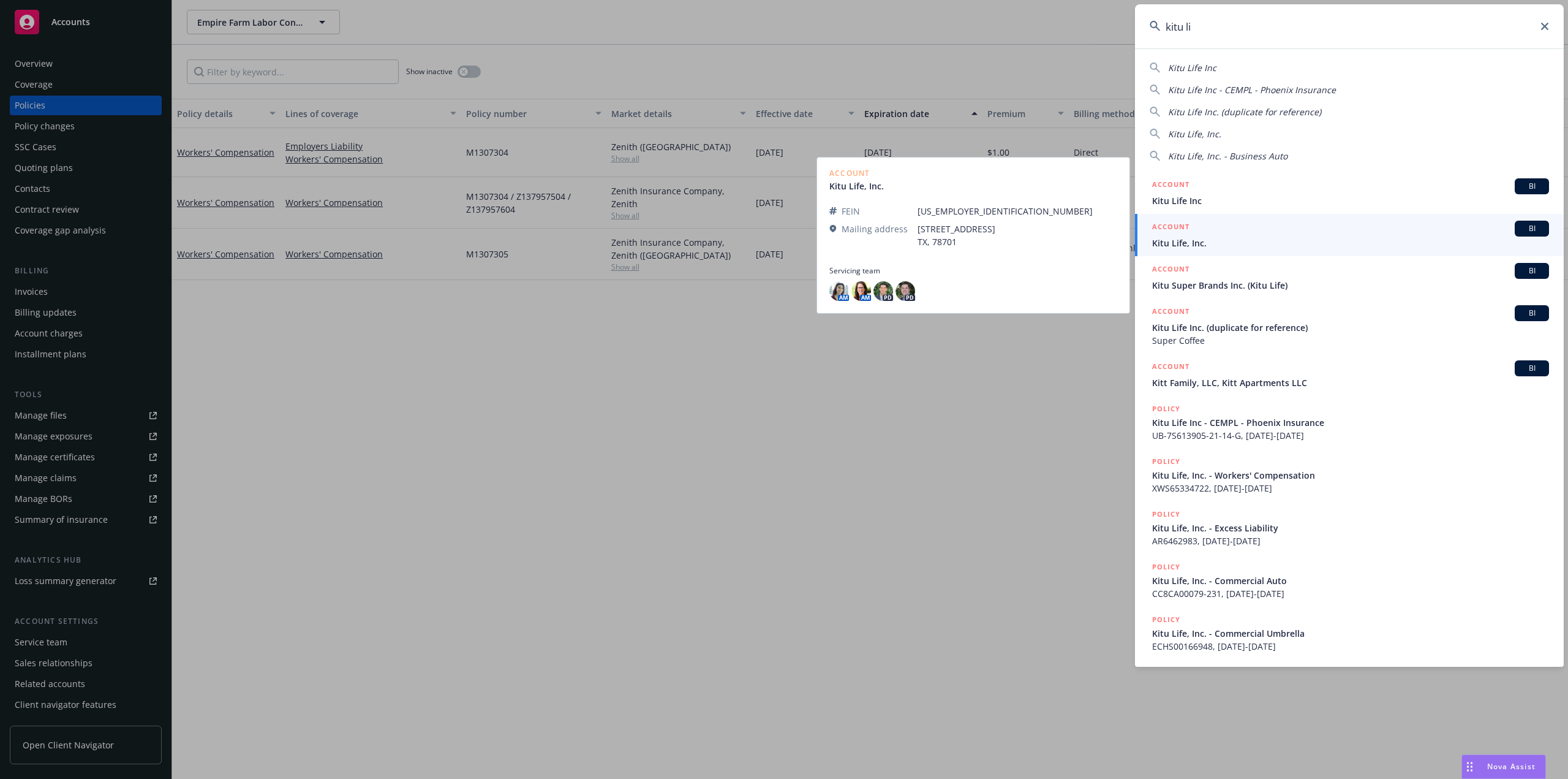
click at [1198, 253] on link "ACCOUNT BI Kitu Life, Inc." at bounding box center [1349, 235] width 429 height 42
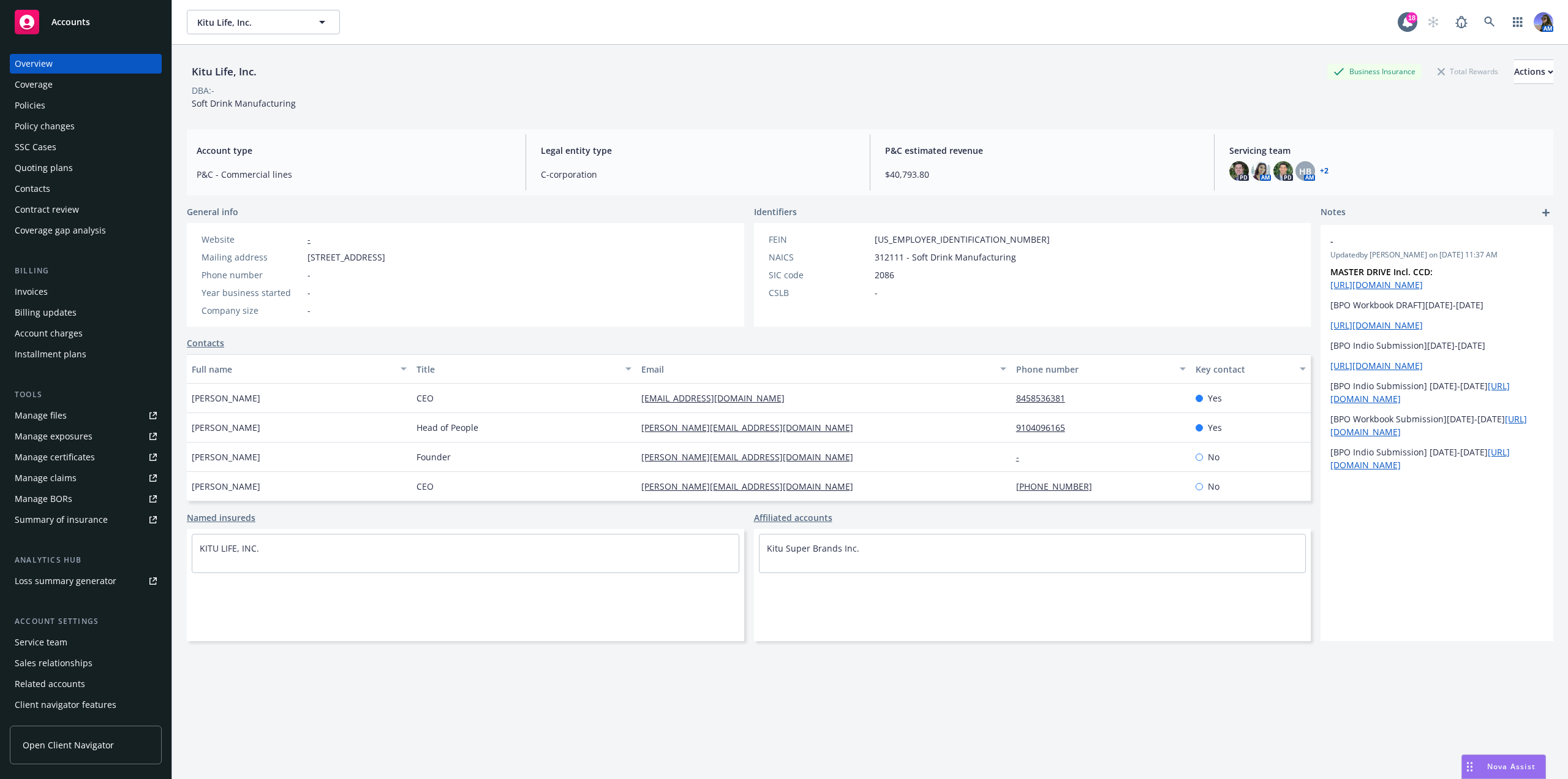
click at [51, 161] on div "Quoting plans" at bounding box center [44, 168] width 58 height 20
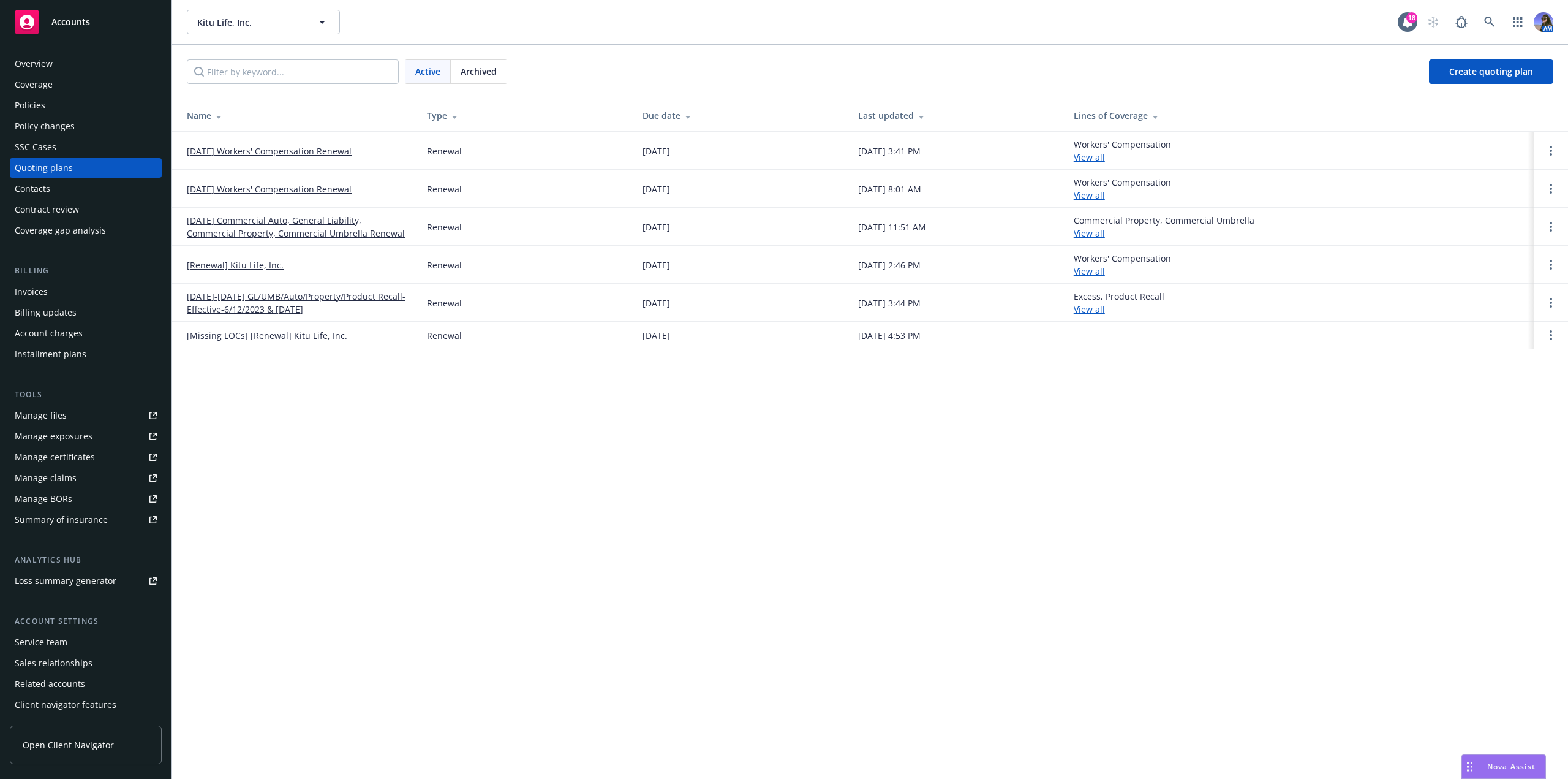
click at [253, 151] on link "10/01/25 Workers' Compensation Renewal" at bounding box center [269, 151] width 165 height 13
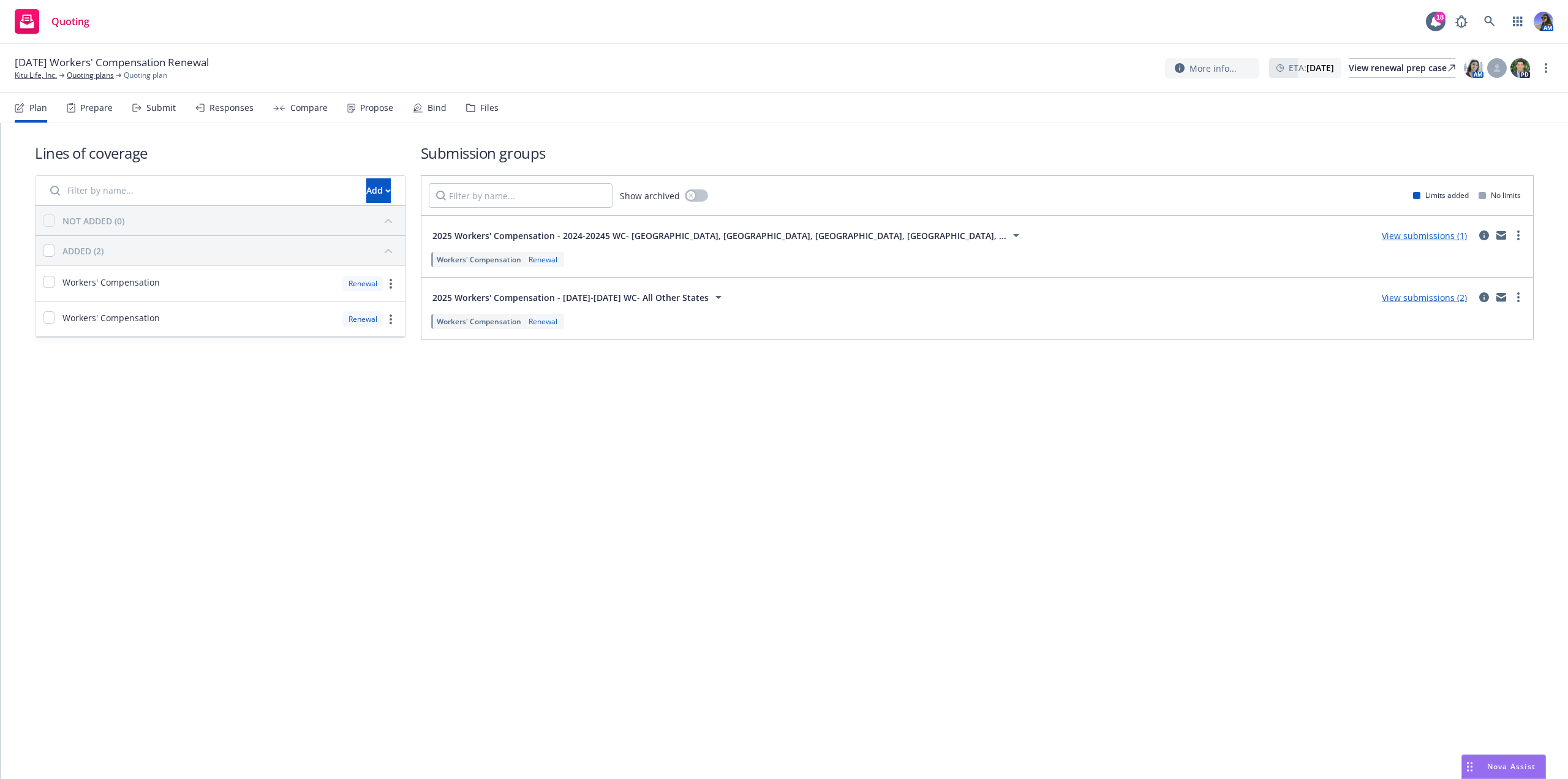
click at [487, 98] on div "Files" at bounding box center [482, 108] width 32 height 30
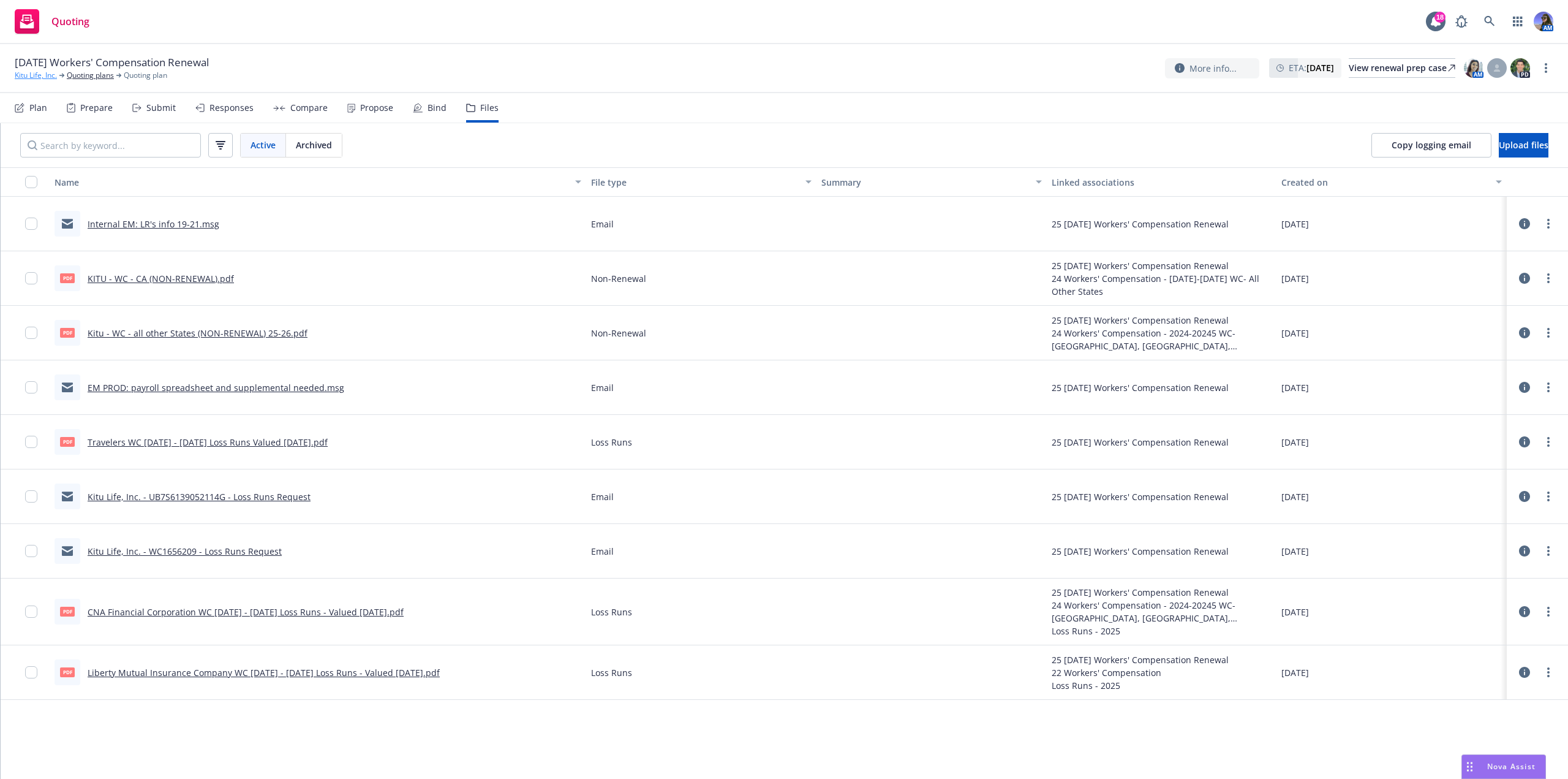
click at [32, 74] on link "Kitu Life, Inc." at bounding box center [36, 75] width 42 height 11
click at [1343, 78] on div "More info... ETA : October 1, 2025 View renewal prep case AM PD" at bounding box center [1348, 67] width 367 height 22
click at [1349, 70] on div "View renewal prep case" at bounding box center [1402, 68] width 107 height 18
click at [83, 74] on link "Quoting plans" at bounding box center [90, 75] width 47 height 11
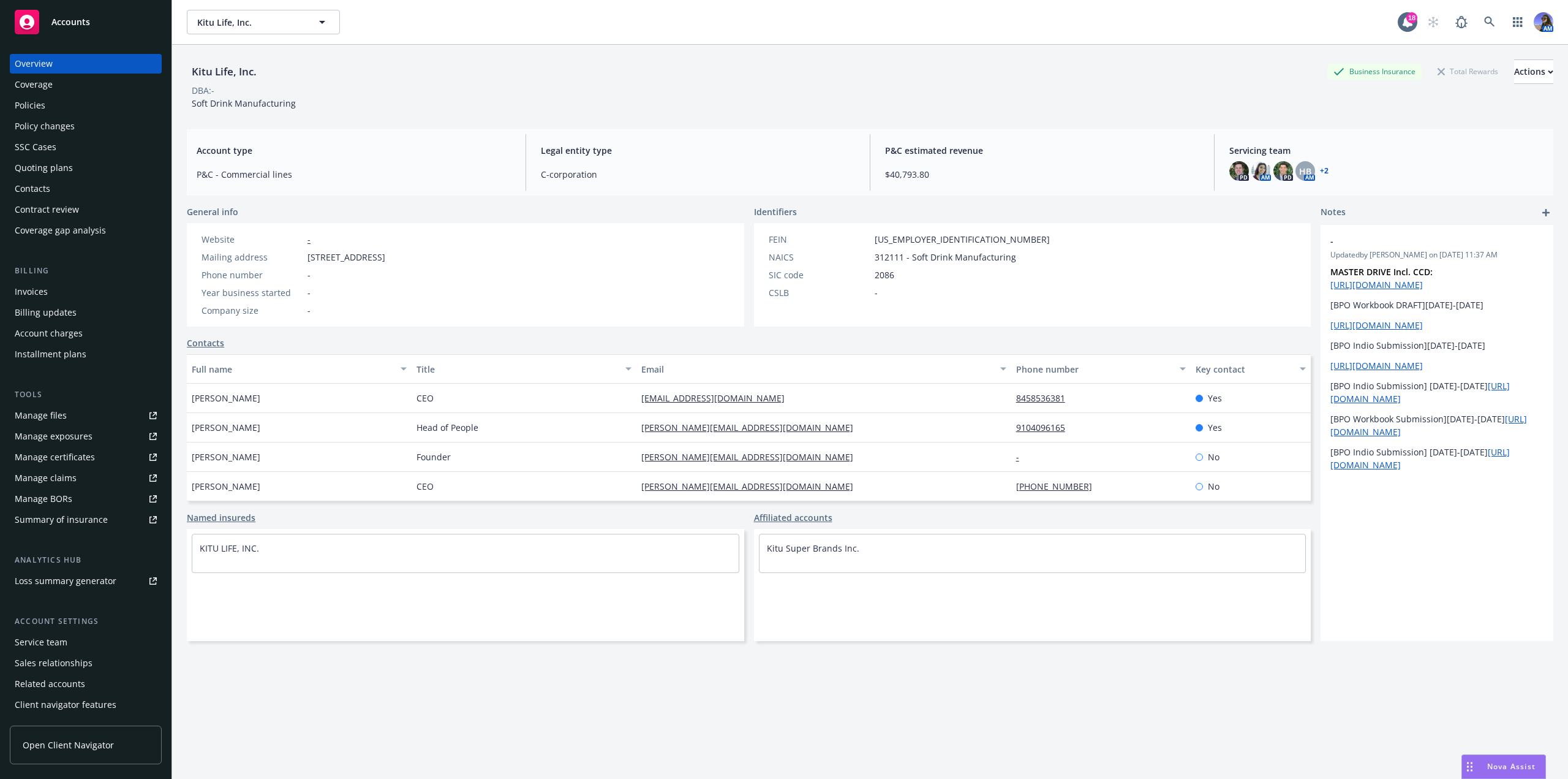
click at [55, 98] on div "Policies" at bounding box center [86, 105] width 142 height 20
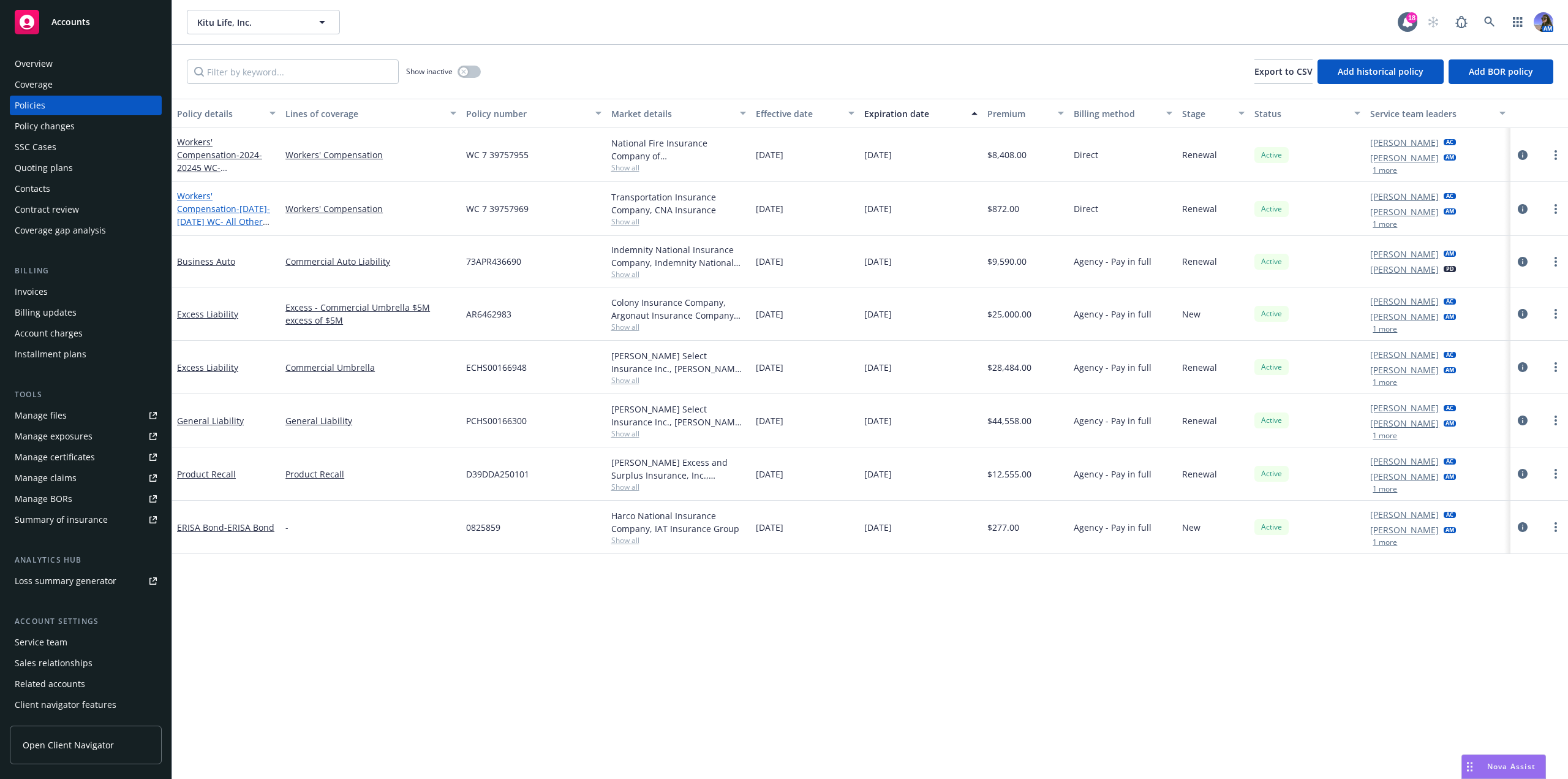
click at [213, 210] on span "- [DATE]-[DATE] WC- All Other States" at bounding box center [223, 221] width 93 height 37
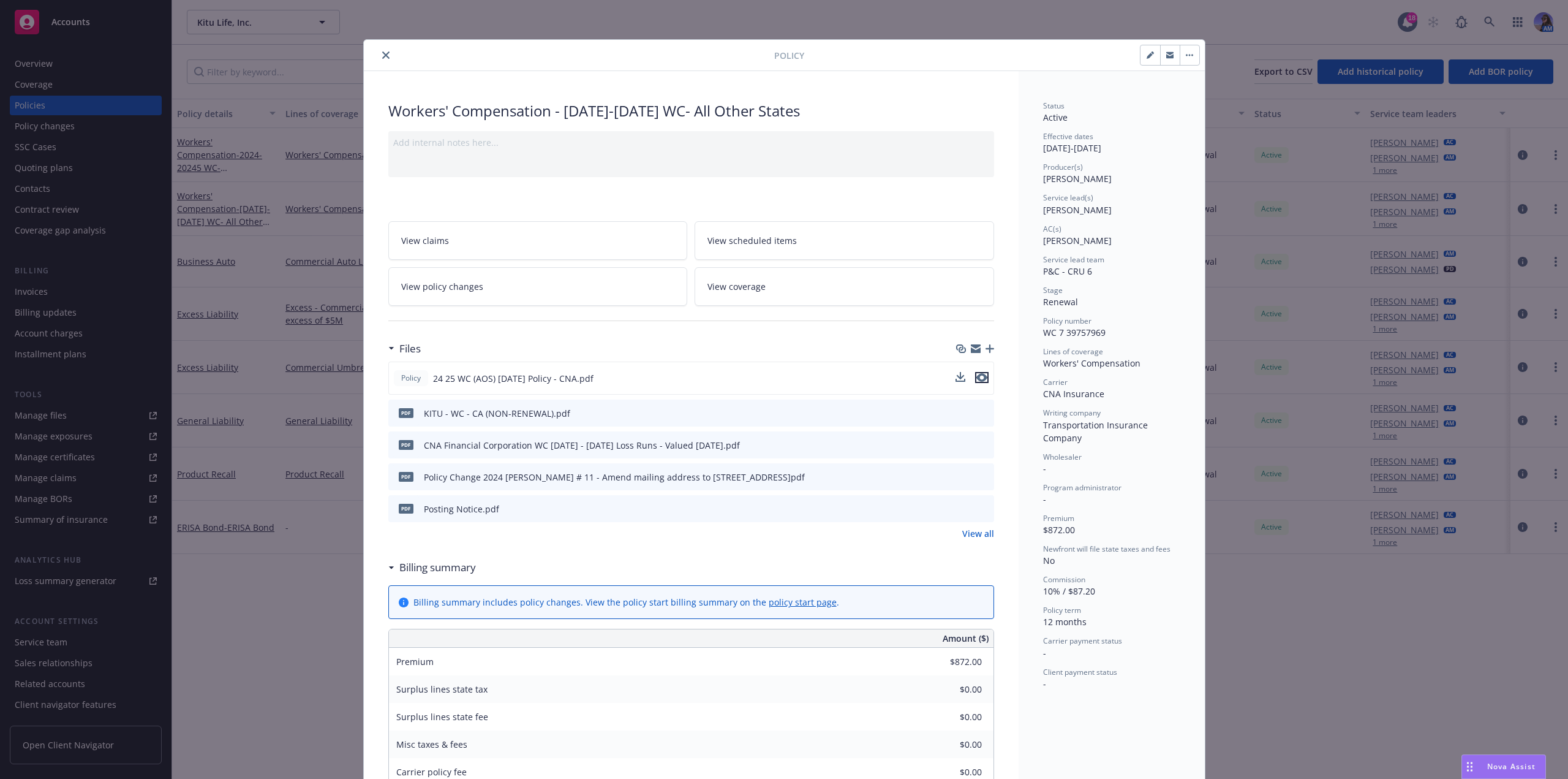
click at [981, 380] on icon "preview file" at bounding box center [982, 377] width 11 height 8
click at [382, 53] on icon "close" at bounding box center [386, 55] width 7 height 7
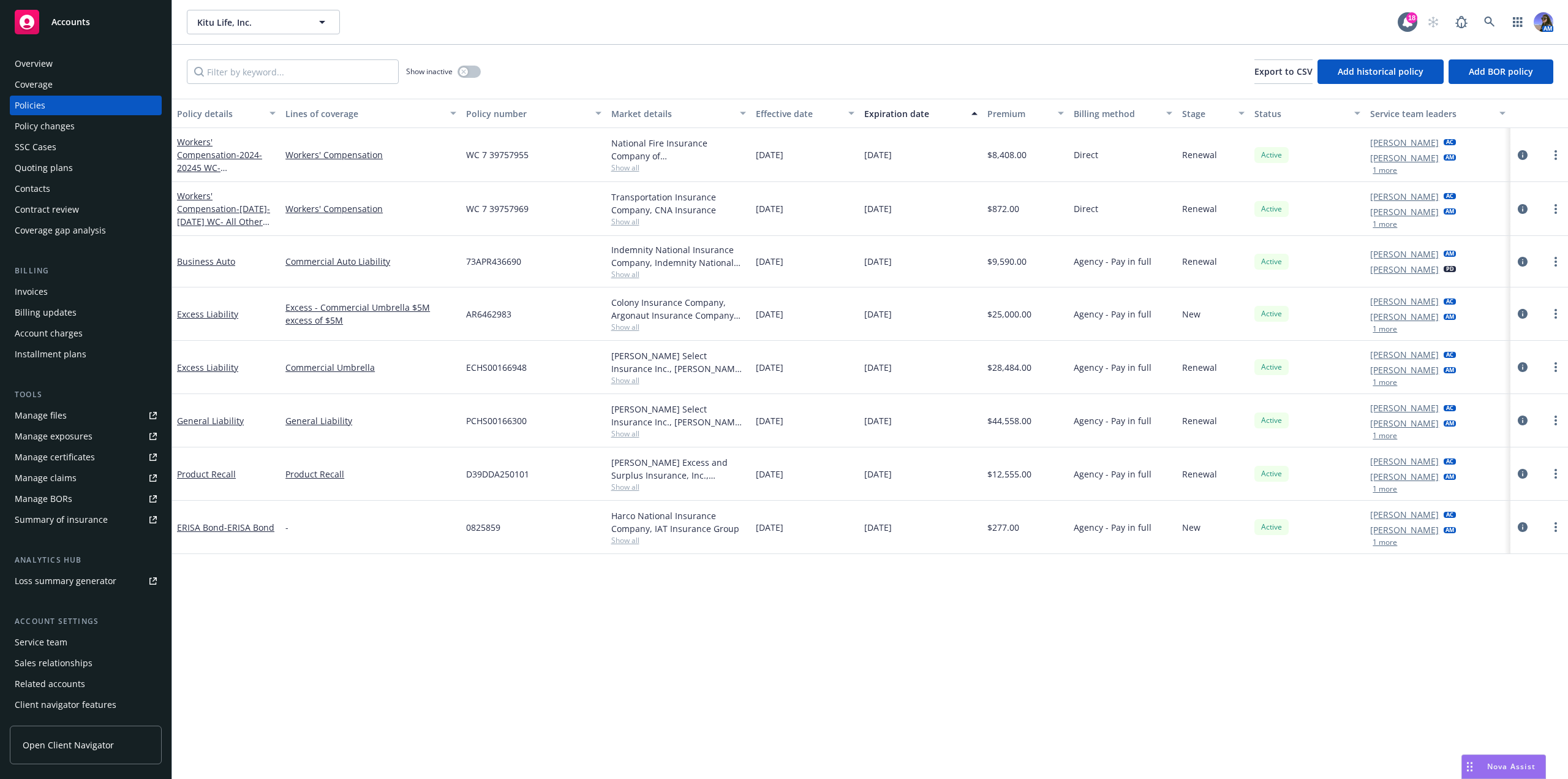
click at [45, 66] on div "Overview" at bounding box center [34, 64] width 38 height 20
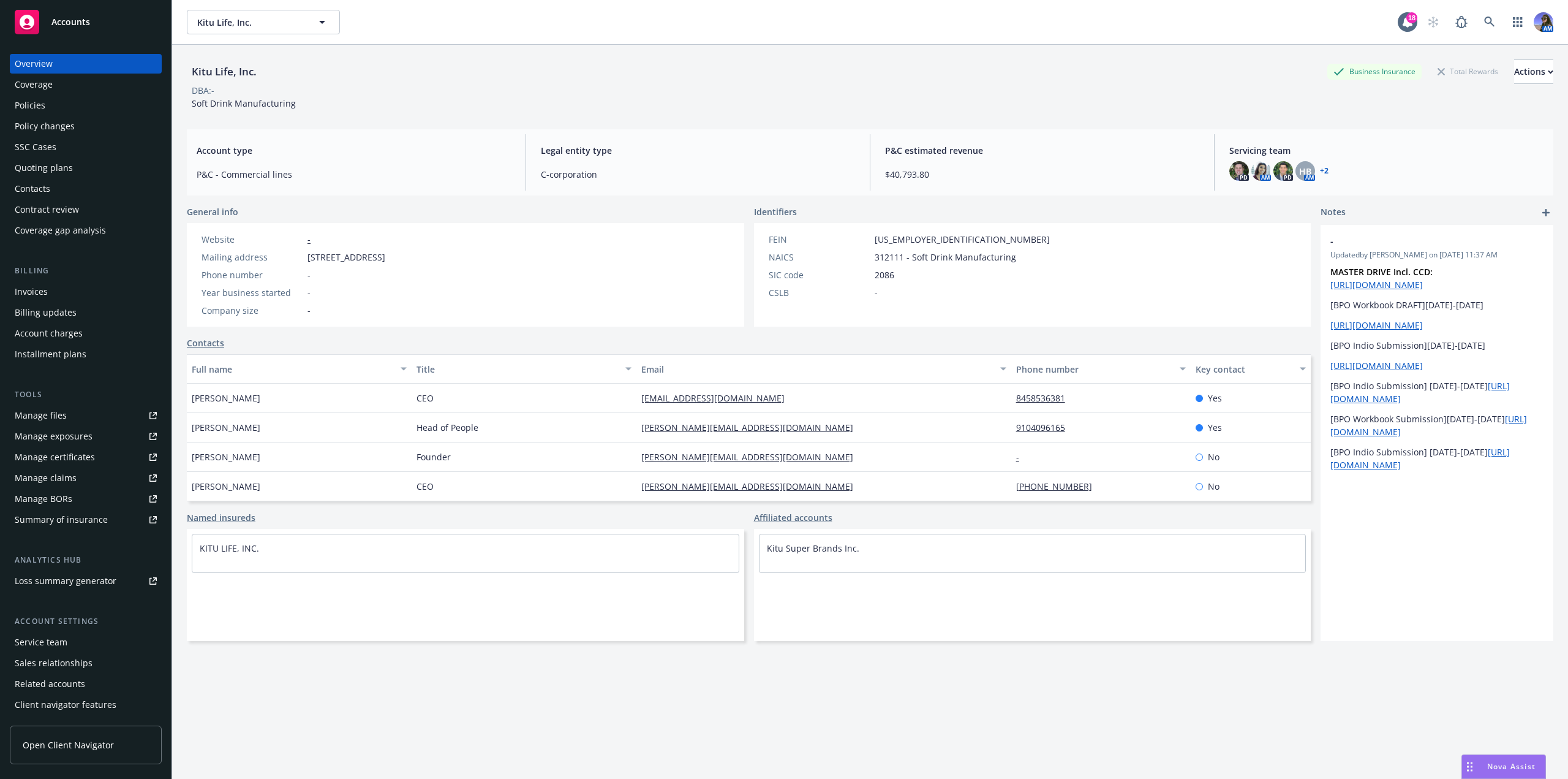
click at [74, 107] on div "Policies" at bounding box center [86, 105] width 142 height 20
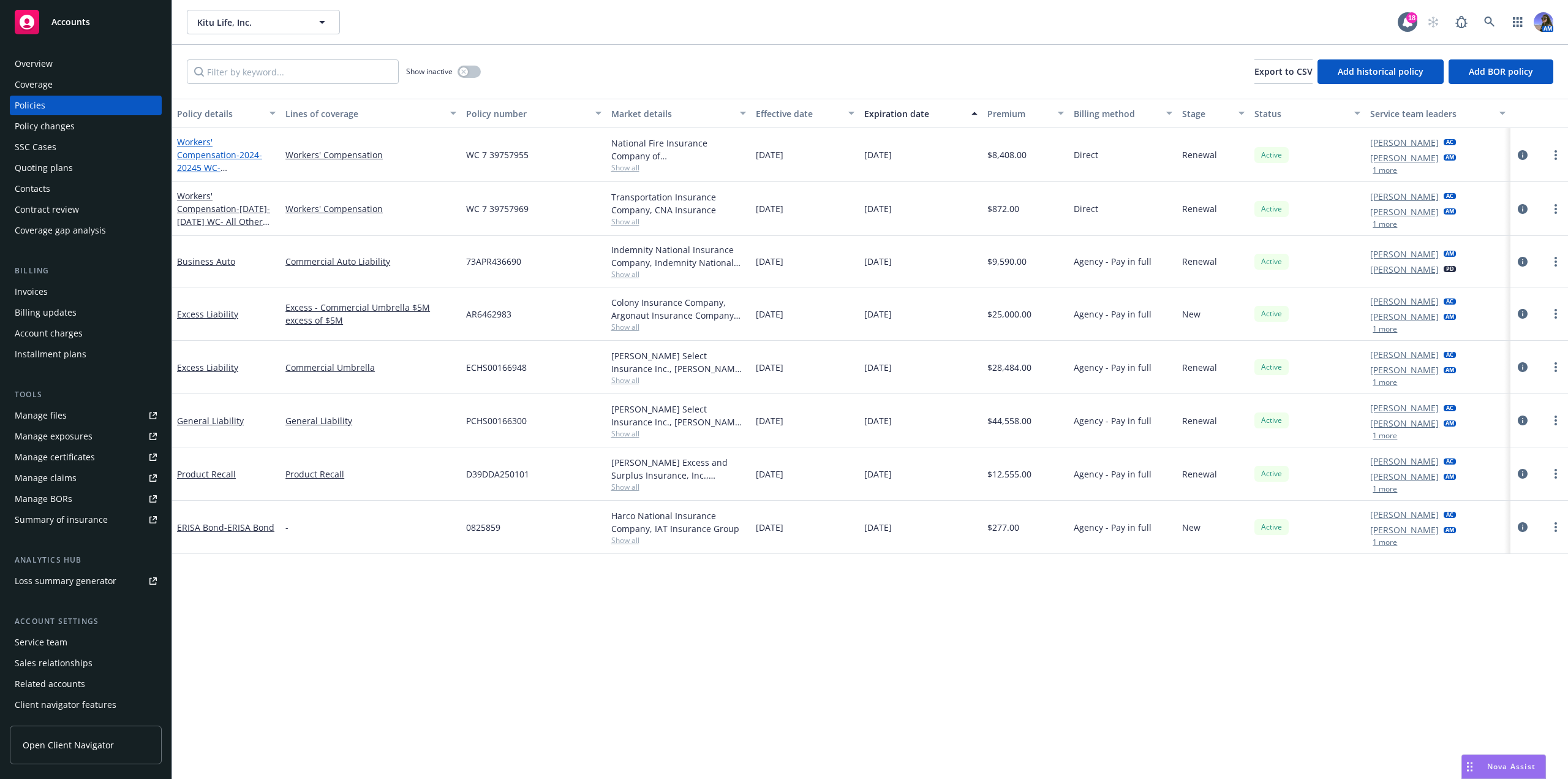
click at [216, 153] on span "- 2024-20245 WC- [GEOGRAPHIC_DATA], [GEOGRAPHIC_DATA], [GEOGRAPHIC_DATA], [GEOG…" at bounding box center [221, 283] width 88 height 269
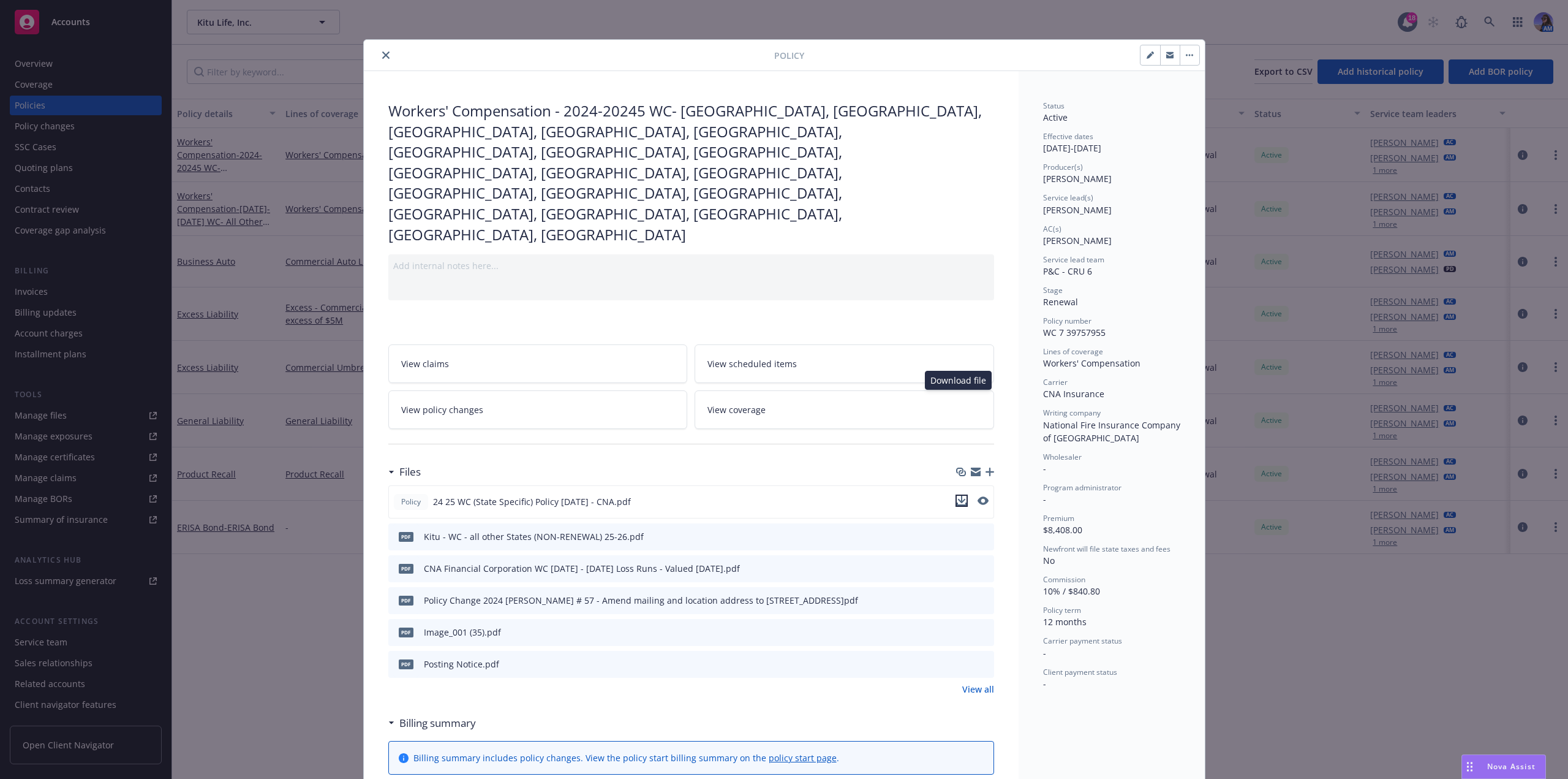
click at [959, 496] on icon "download file" at bounding box center [961, 501] width 10 height 10
click at [382, 57] on icon "close" at bounding box center [386, 55] width 7 height 7
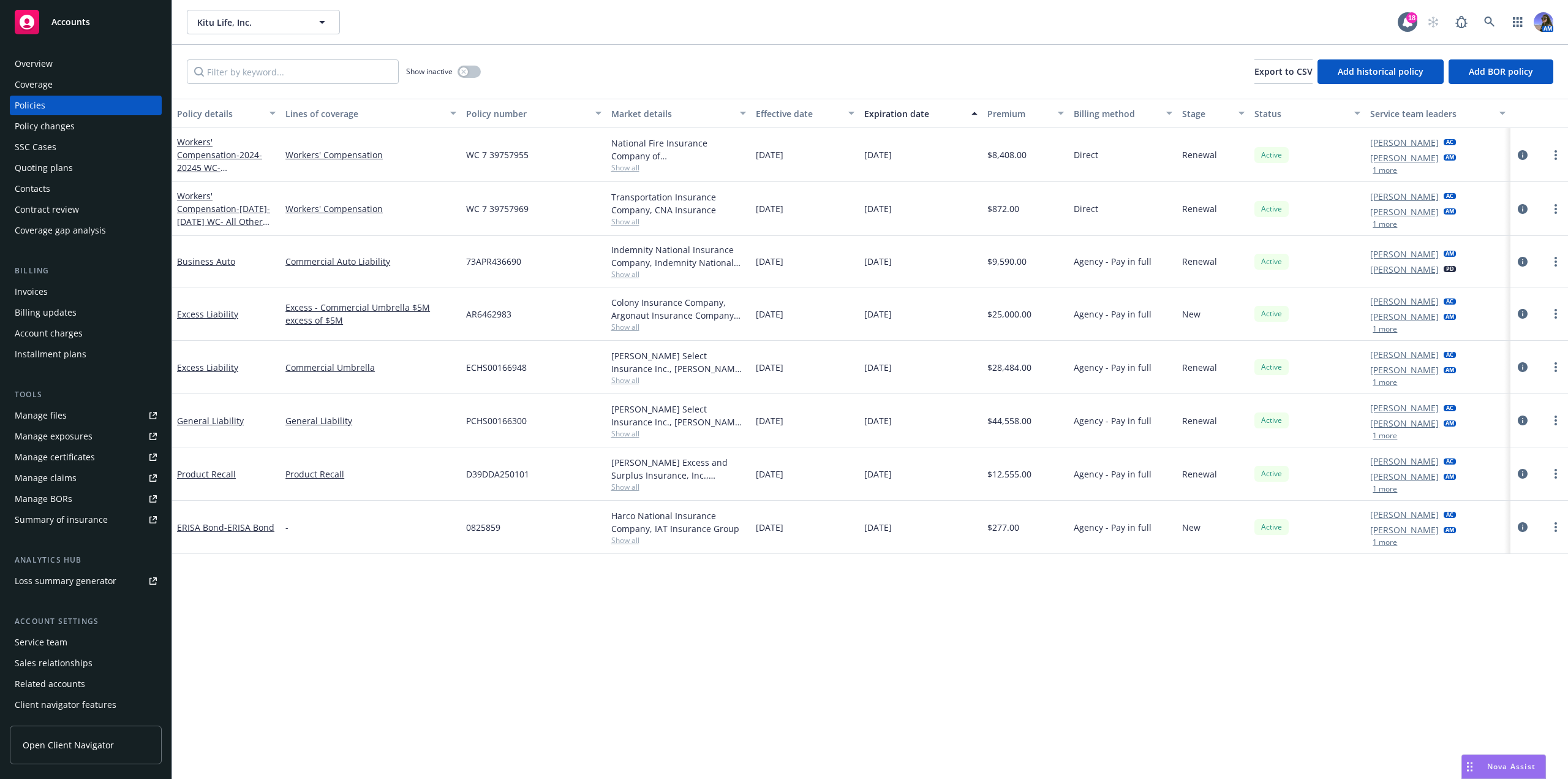
click at [55, 70] on div "Overview" at bounding box center [86, 64] width 142 height 20
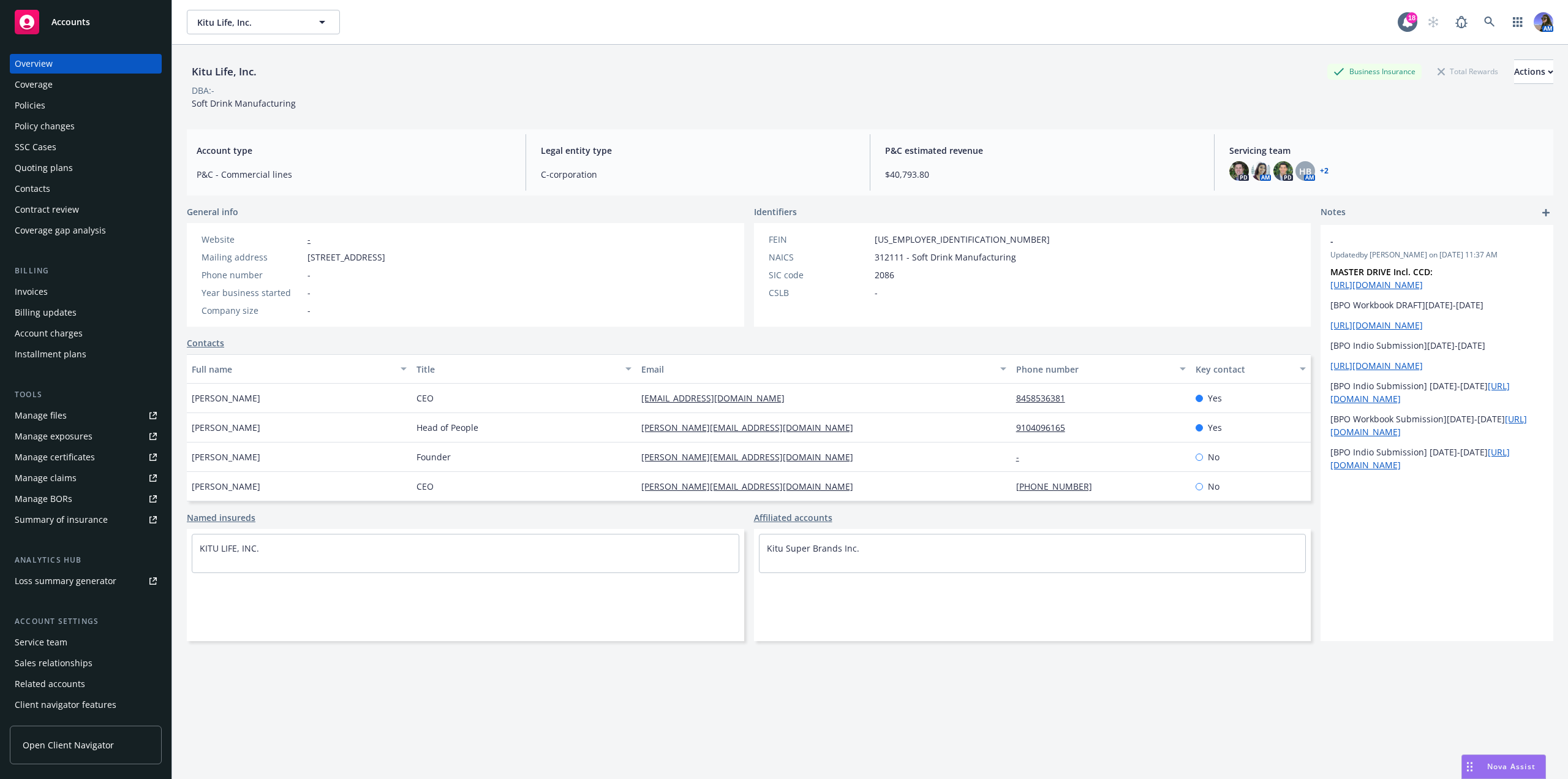
click at [85, 105] on div "Policies" at bounding box center [86, 105] width 142 height 20
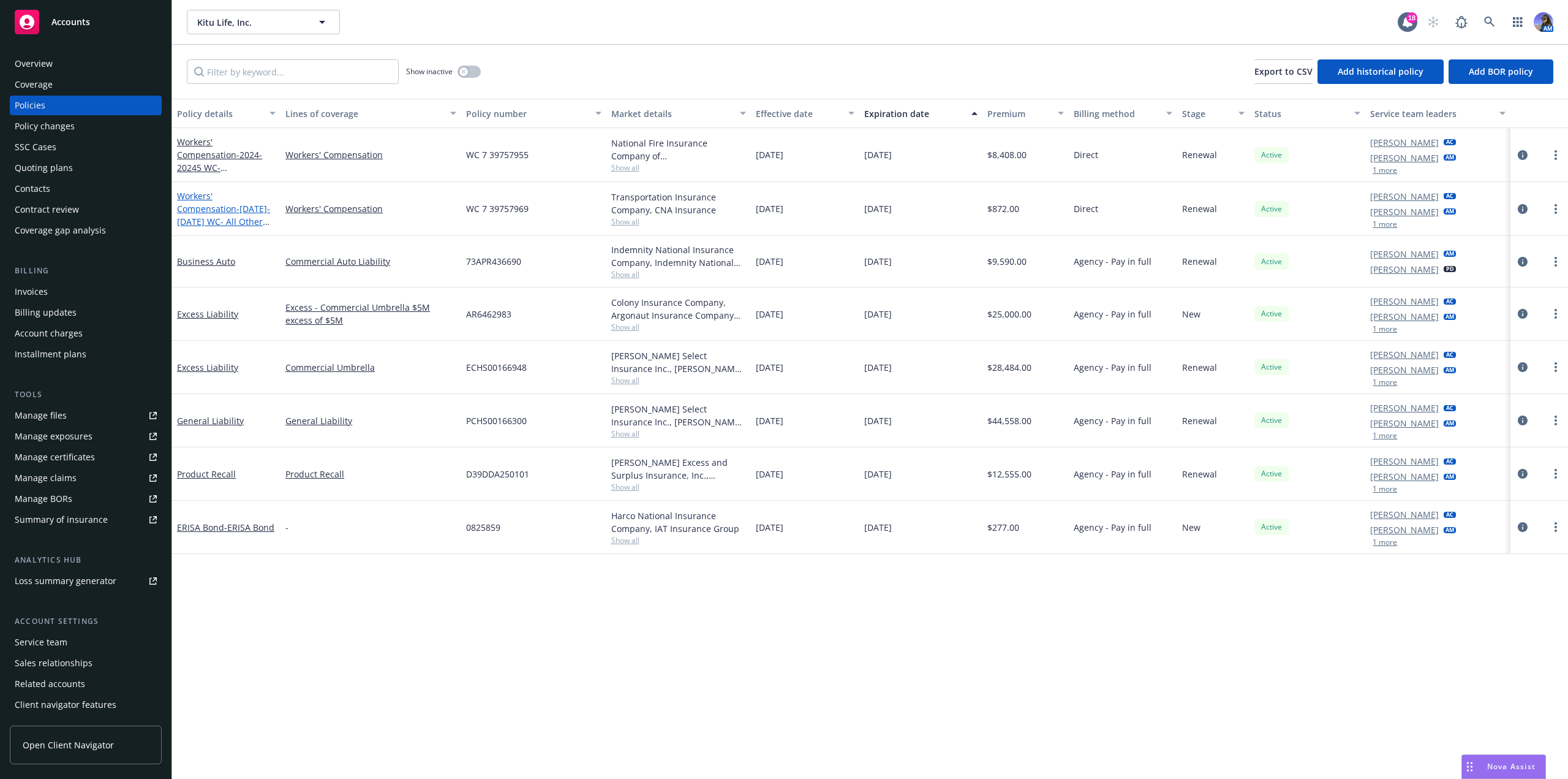
click at [192, 208] on span "- 2024-2025 WC- All Other States" at bounding box center [223, 221] width 93 height 37
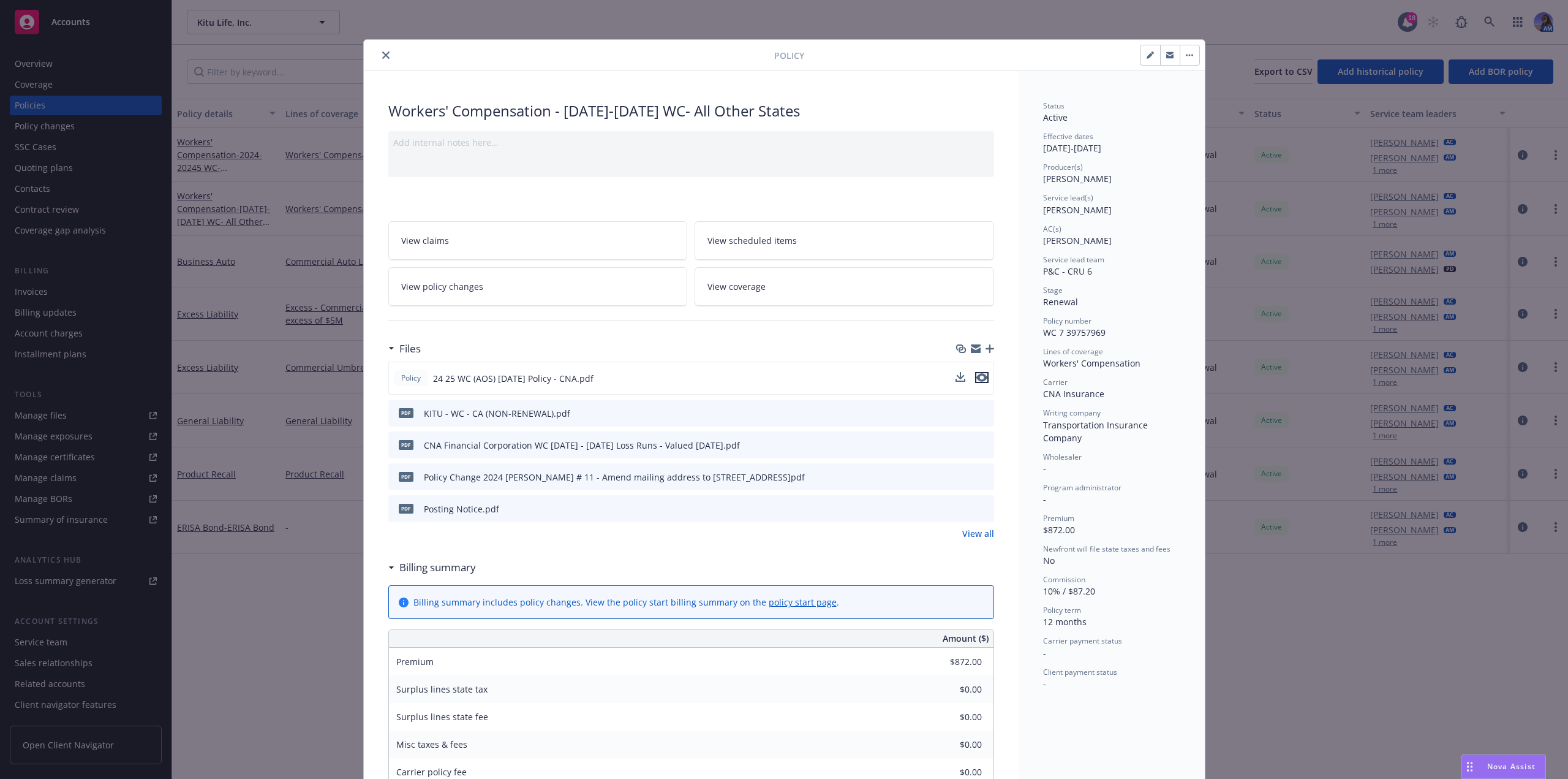
click at [976, 377] on icon "preview file" at bounding box center [982, 377] width 11 height 8
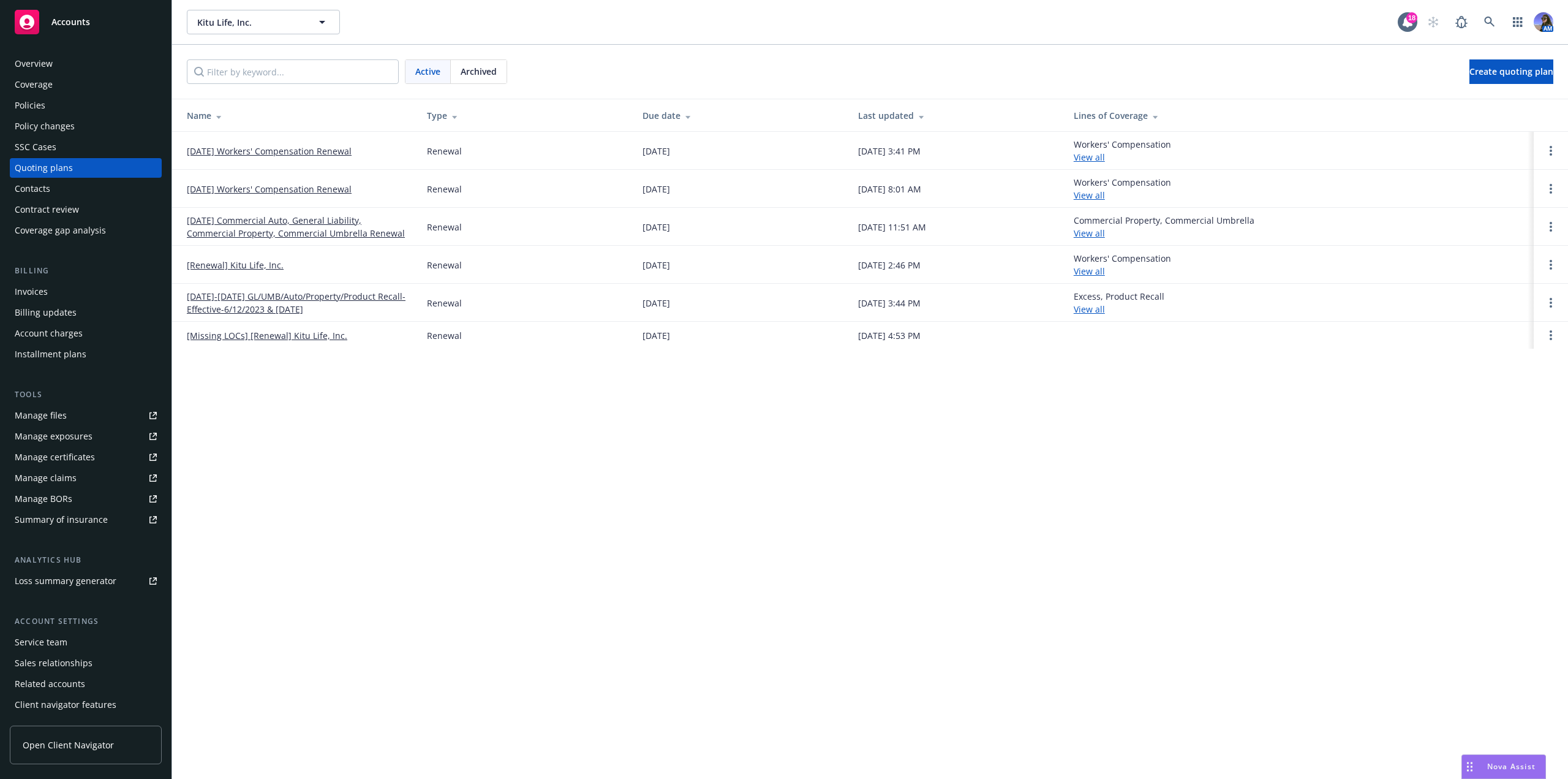
click at [256, 262] on link "[Renewal] Kitu Life, Inc." at bounding box center [235, 265] width 97 height 13
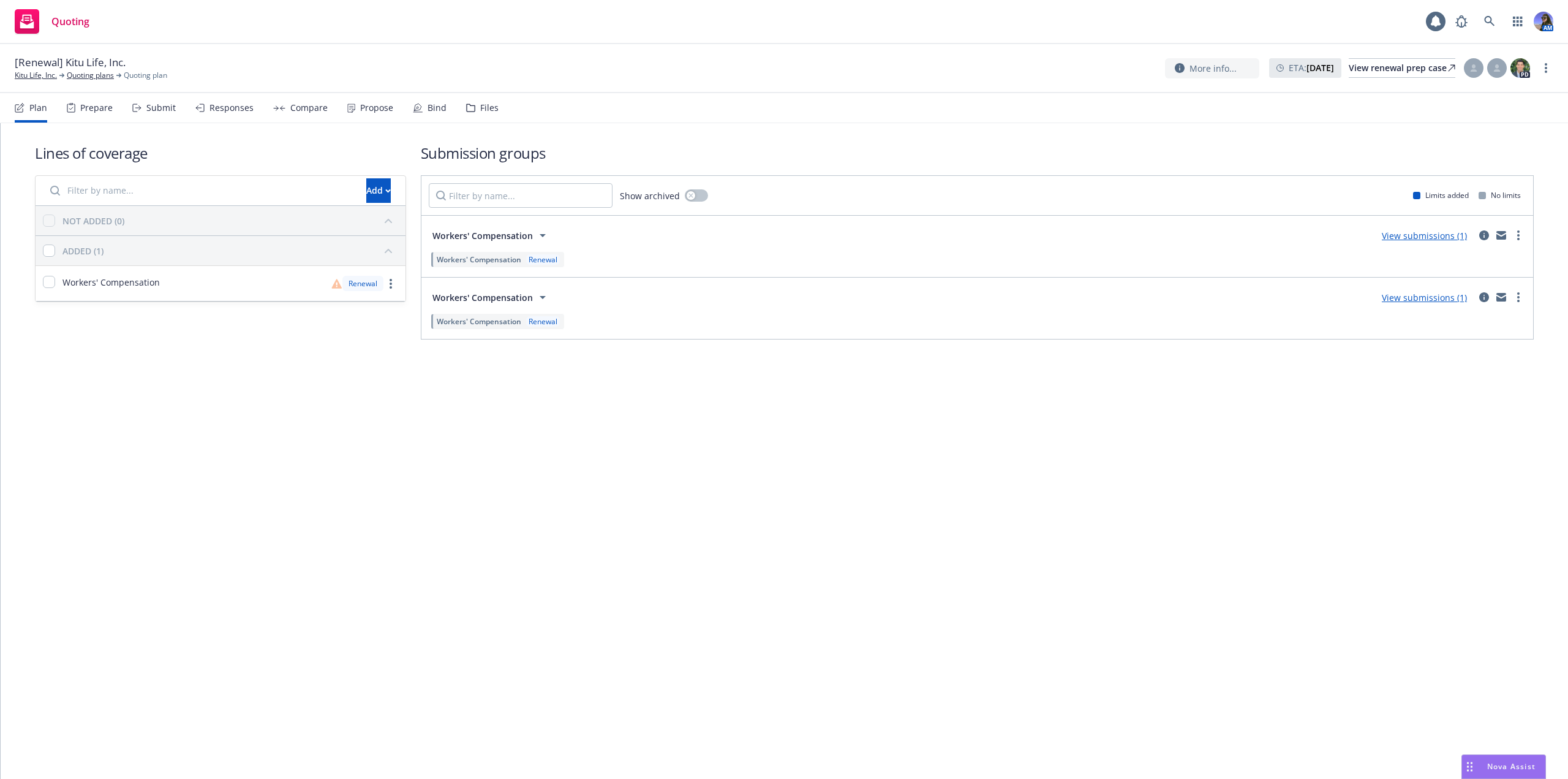
click at [486, 113] on div "Files" at bounding box center [482, 108] width 32 height 30
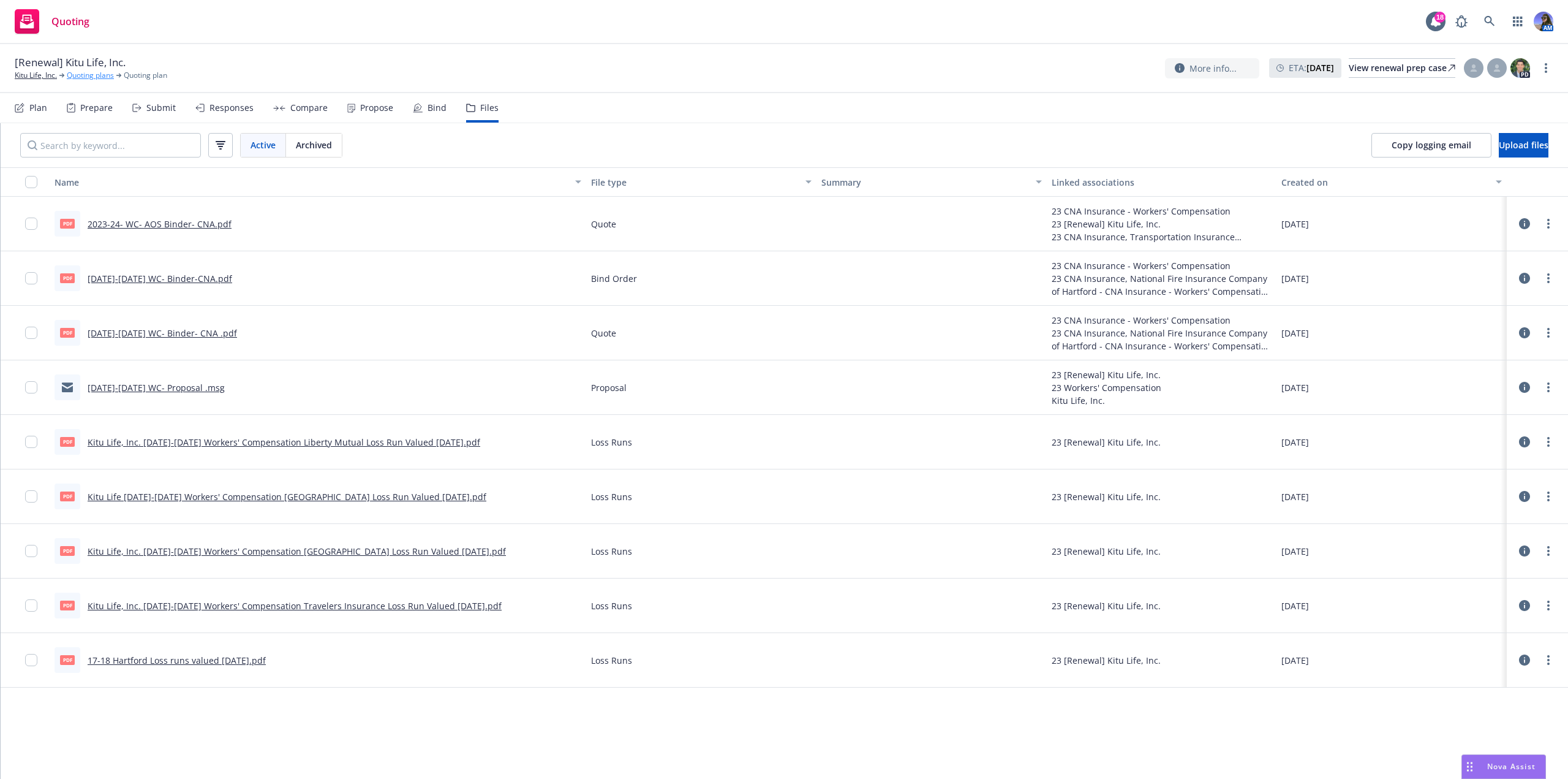
click at [92, 79] on link "Quoting plans" at bounding box center [90, 75] width 47 height 11
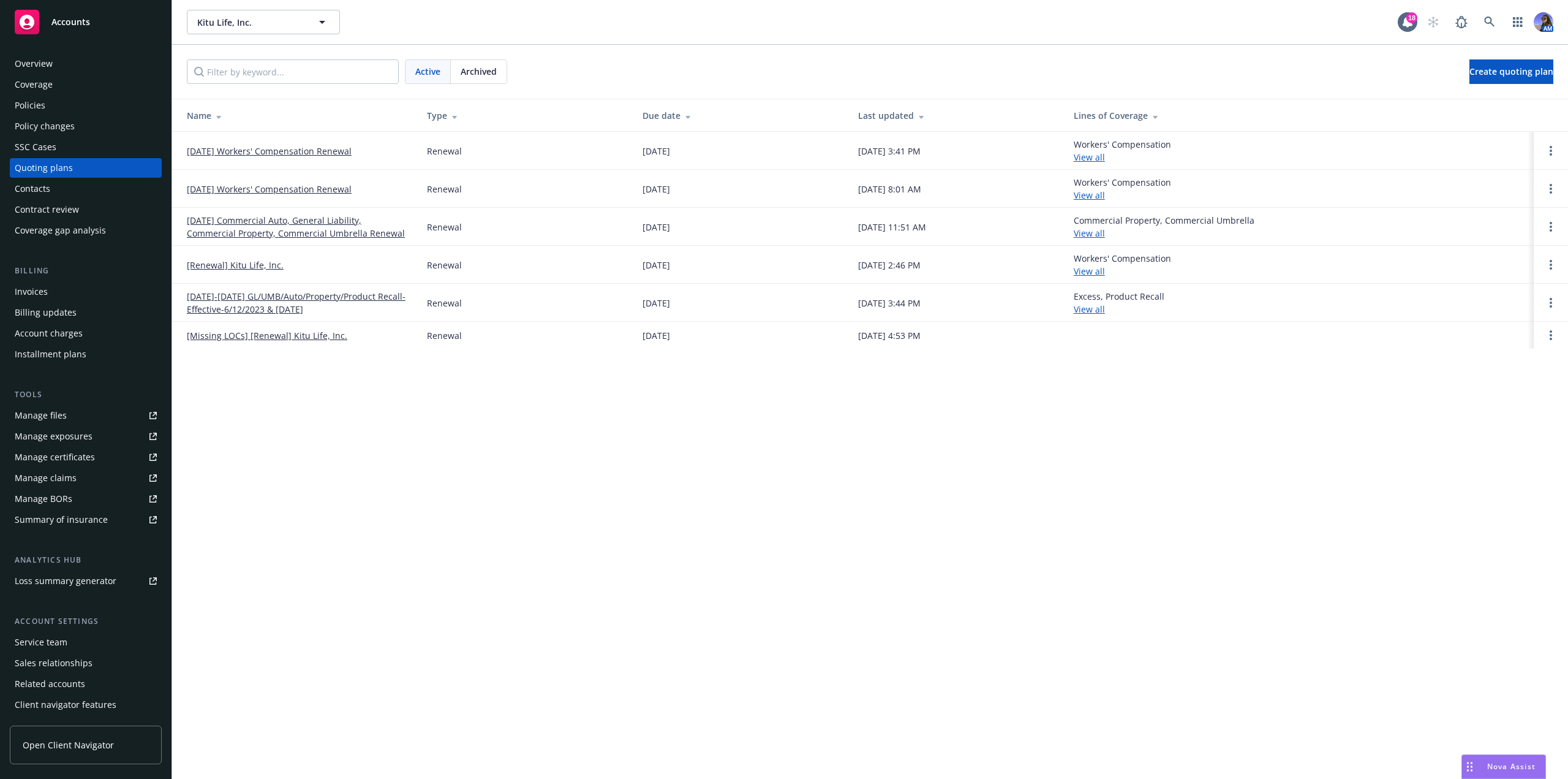
click at [320, 155] on link "[DATE] Workers' Compensation Renewal" at bounding box center [269, 151] width 165 height 13
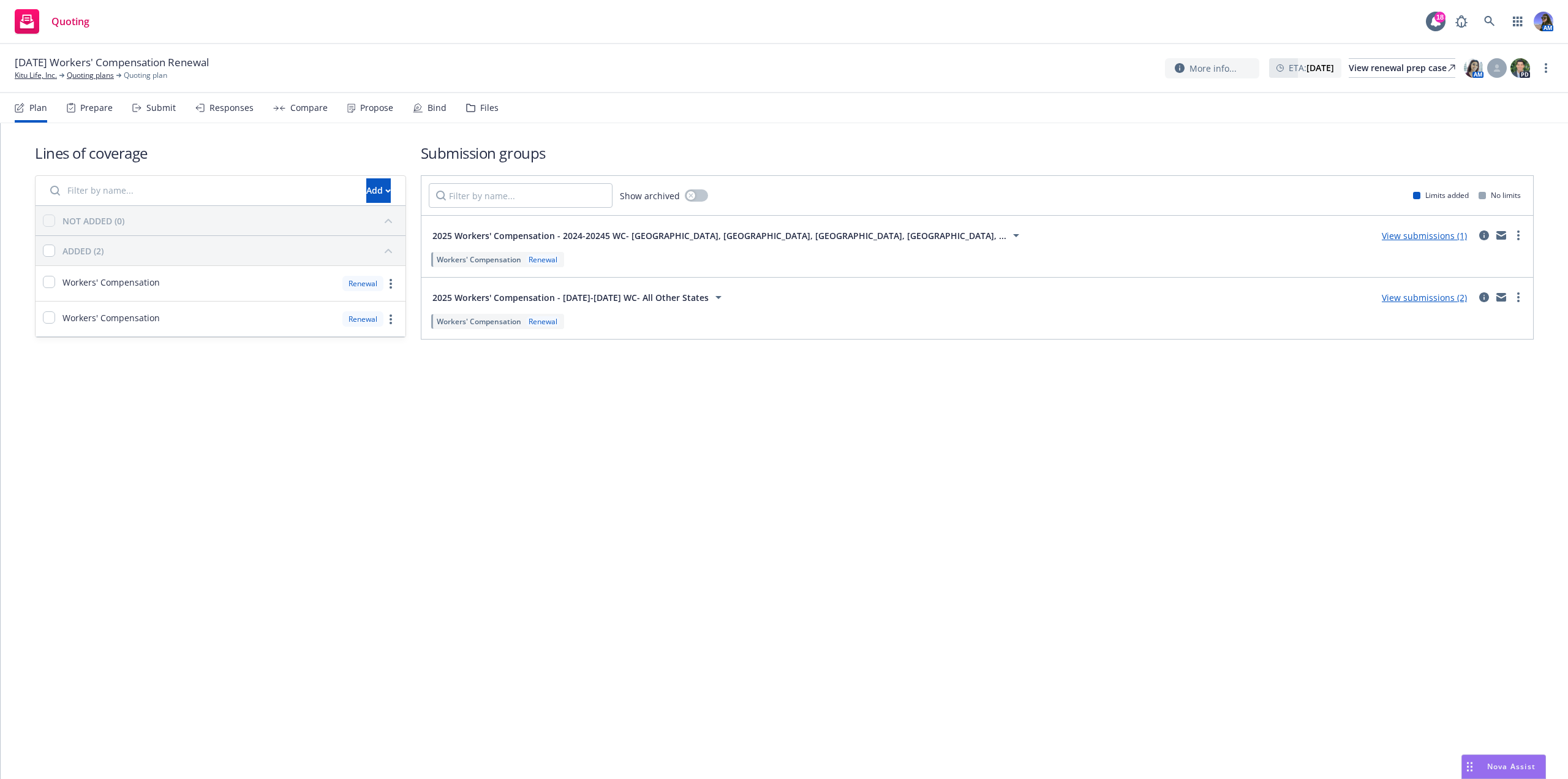
click at [473, 108] on div "Files" at bounding box center [482, 108] width 32 height 30
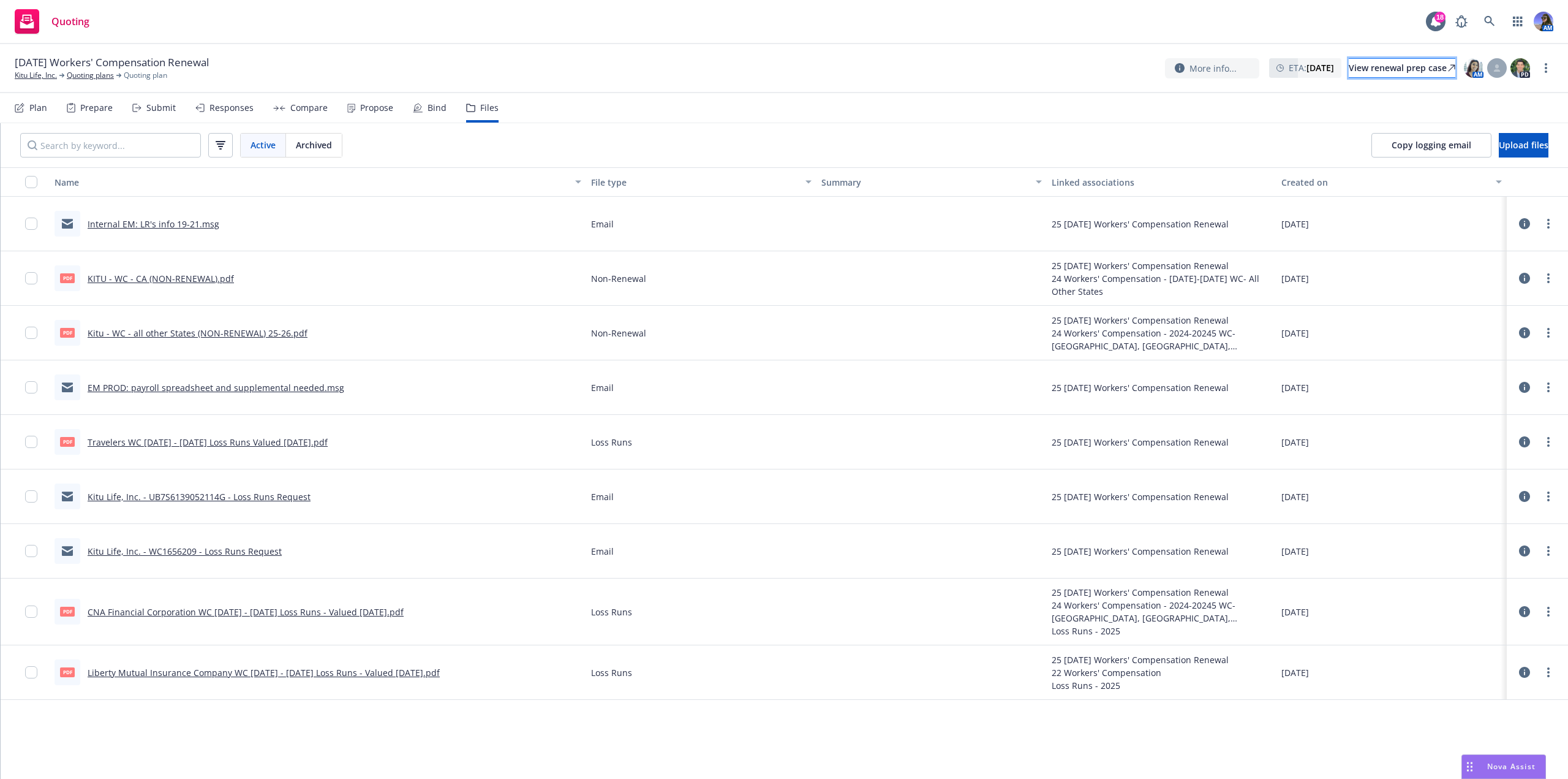
click at [1378, 60] on div "View renewal prep case" at bounding box center [1402, 68] width 107 height 18
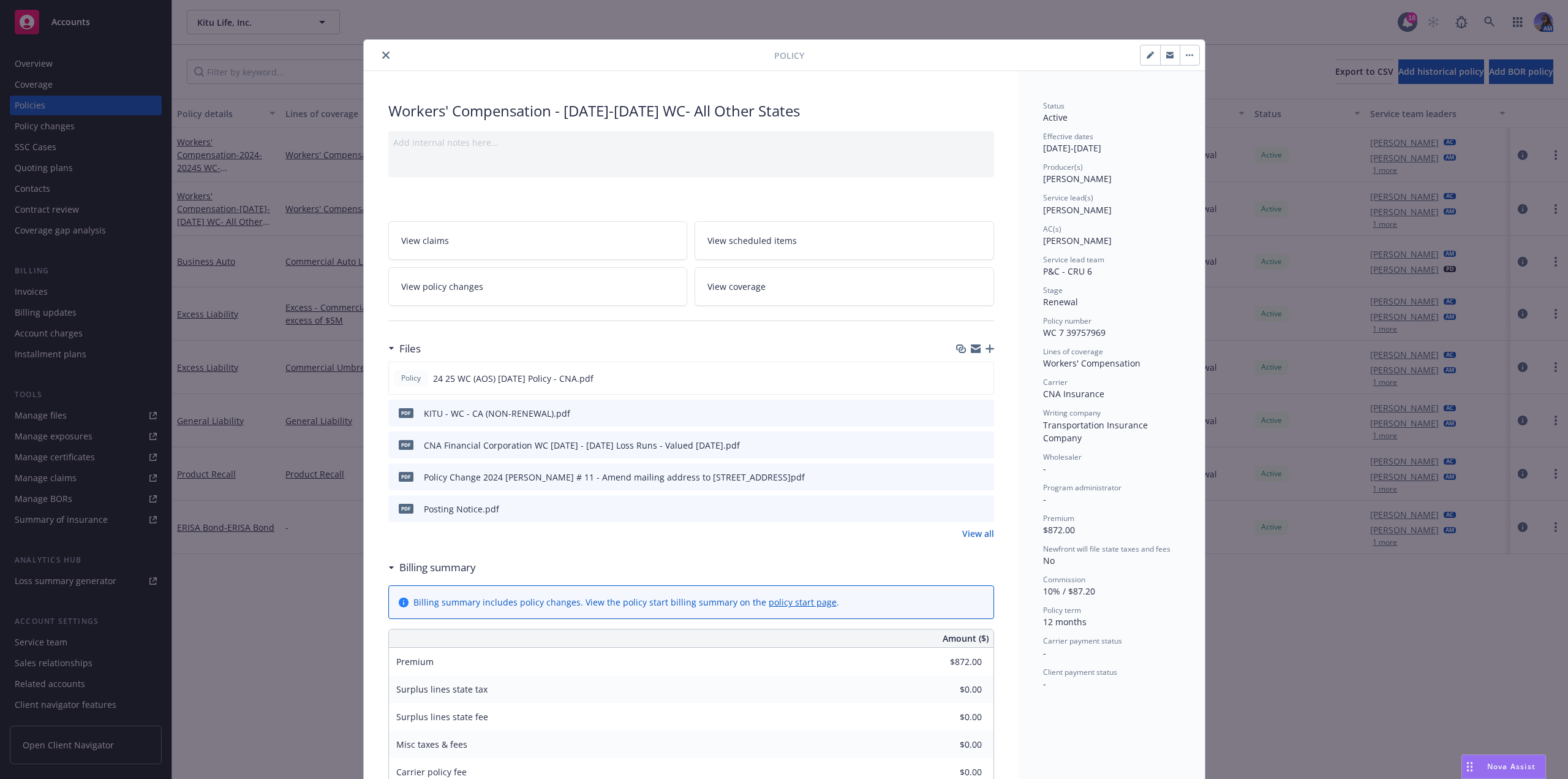
click at [386, 55] on button "close" at bounding box center [386, 55] width 15 height 15
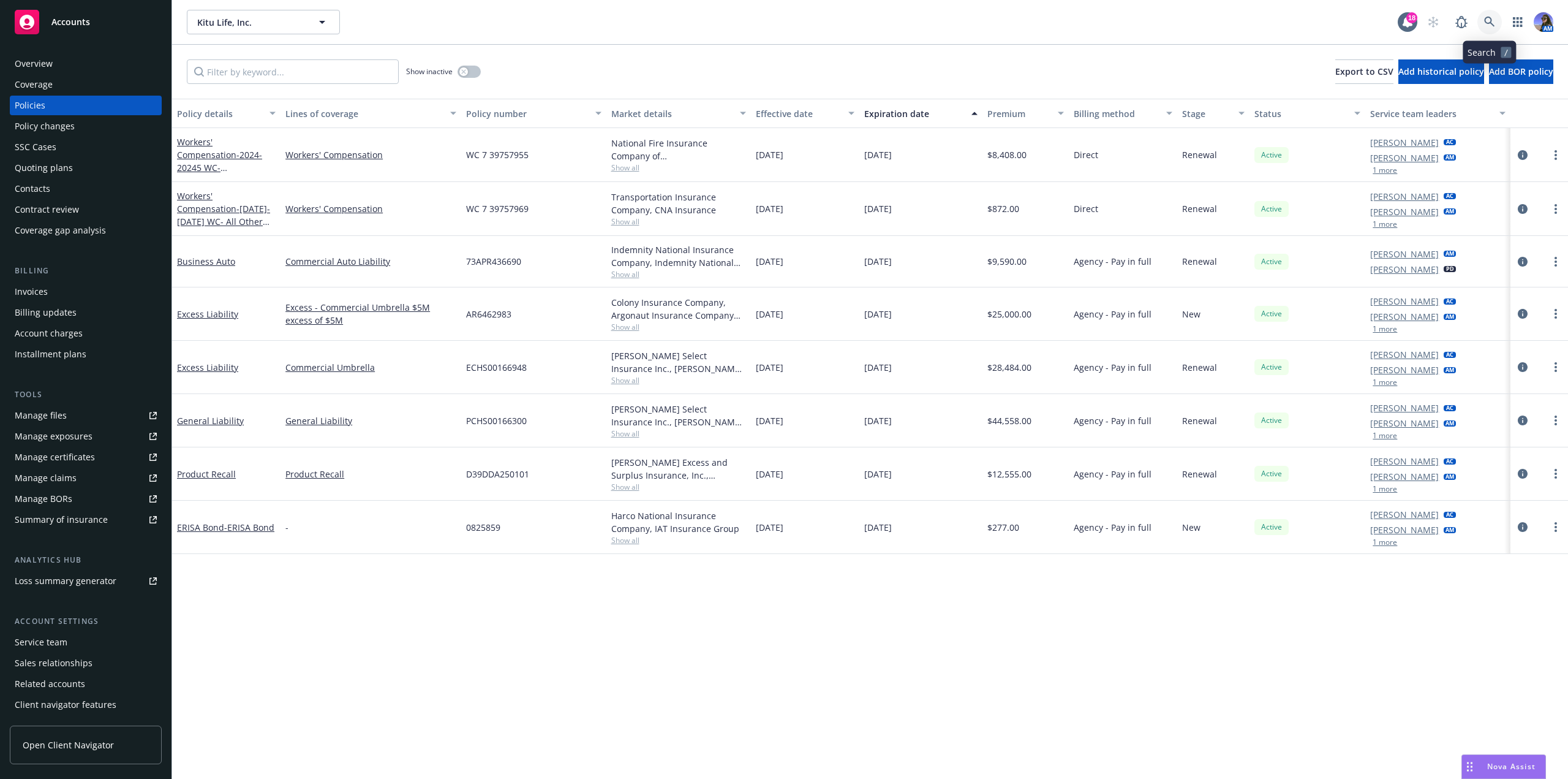
click at [1489, 13] on link at bounding box center [1489, 22] width 25 height 25
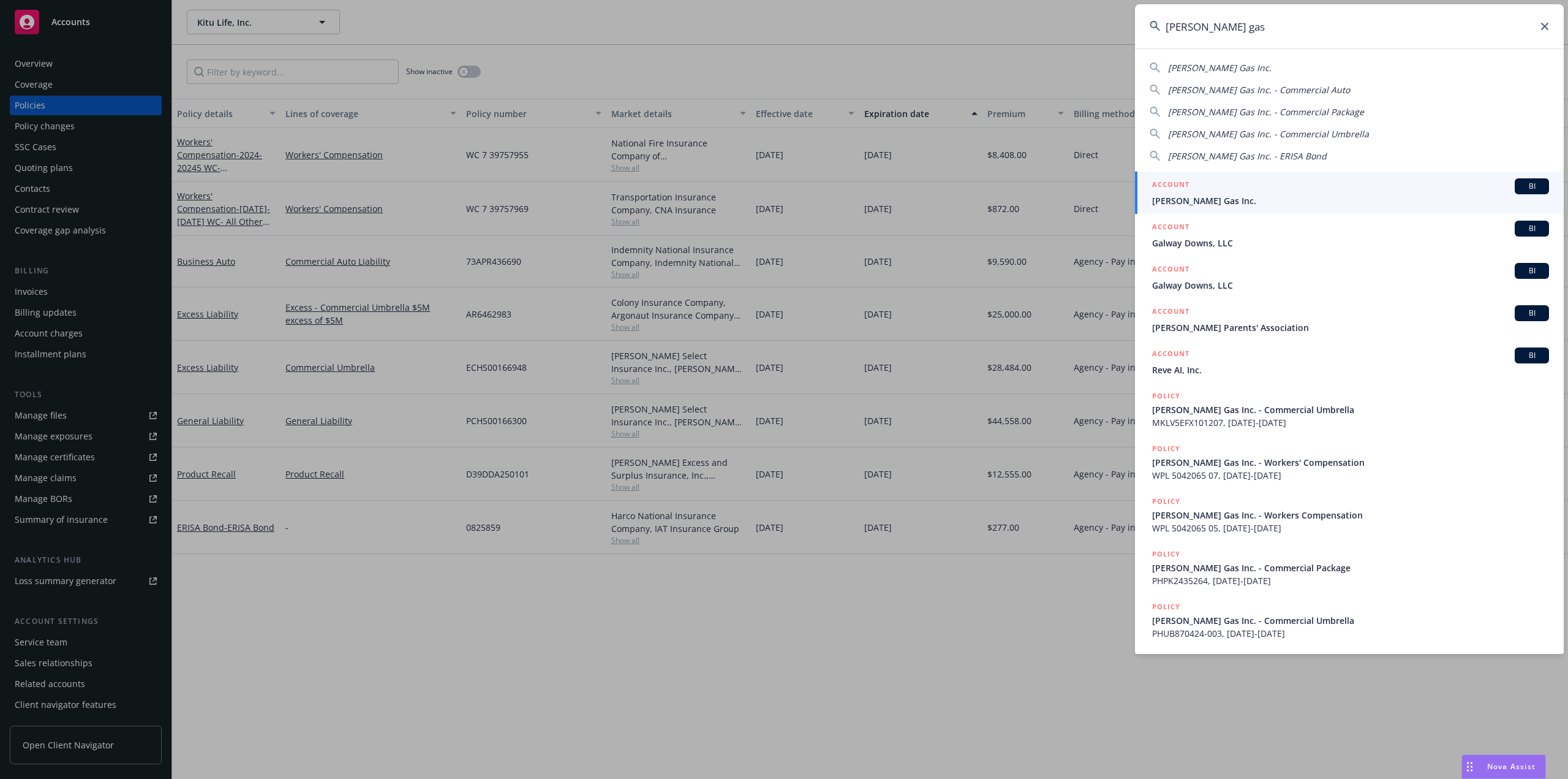
type input "dorn's gas"
click at [1244, 179] on div "ACCOUNT BI" at bounding box center [1350, 186] width 397 height 16
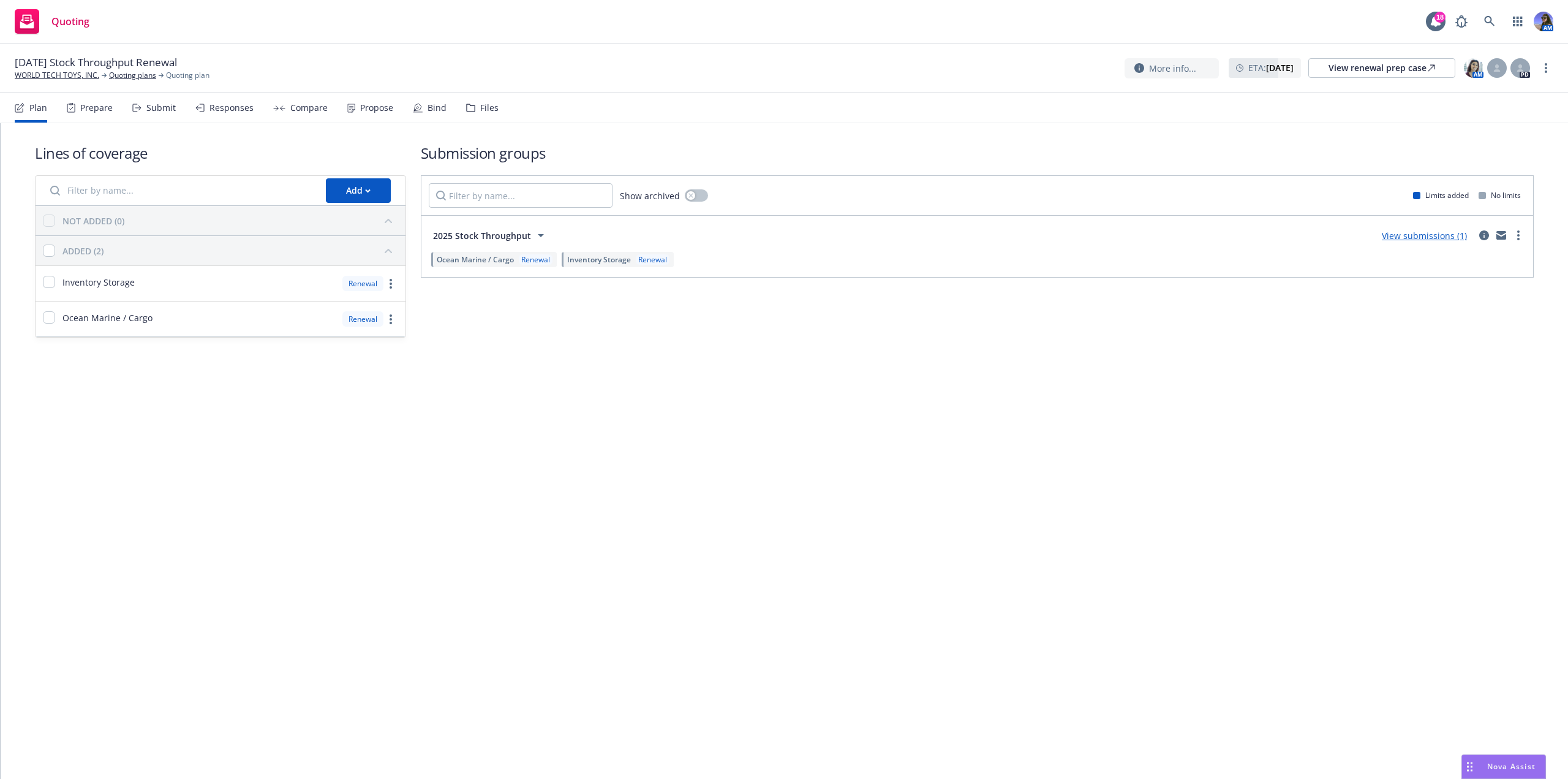
click at [107, 105] on div "Prepare" at bounding box center [96, 108] width 32 height 10
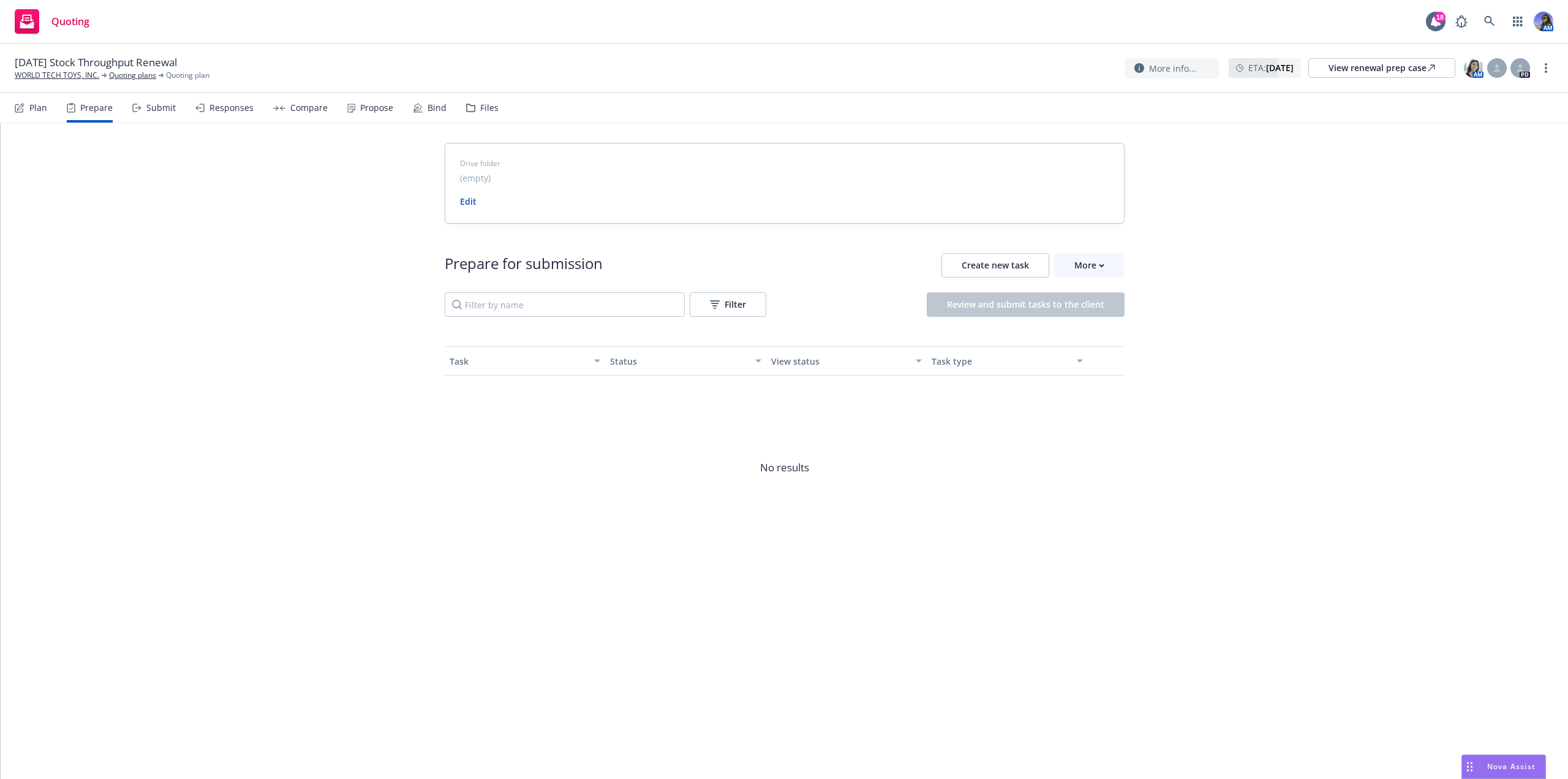
click at [155, 111] on div "Submit" at bounding box center [161, 108] width 29 height 10
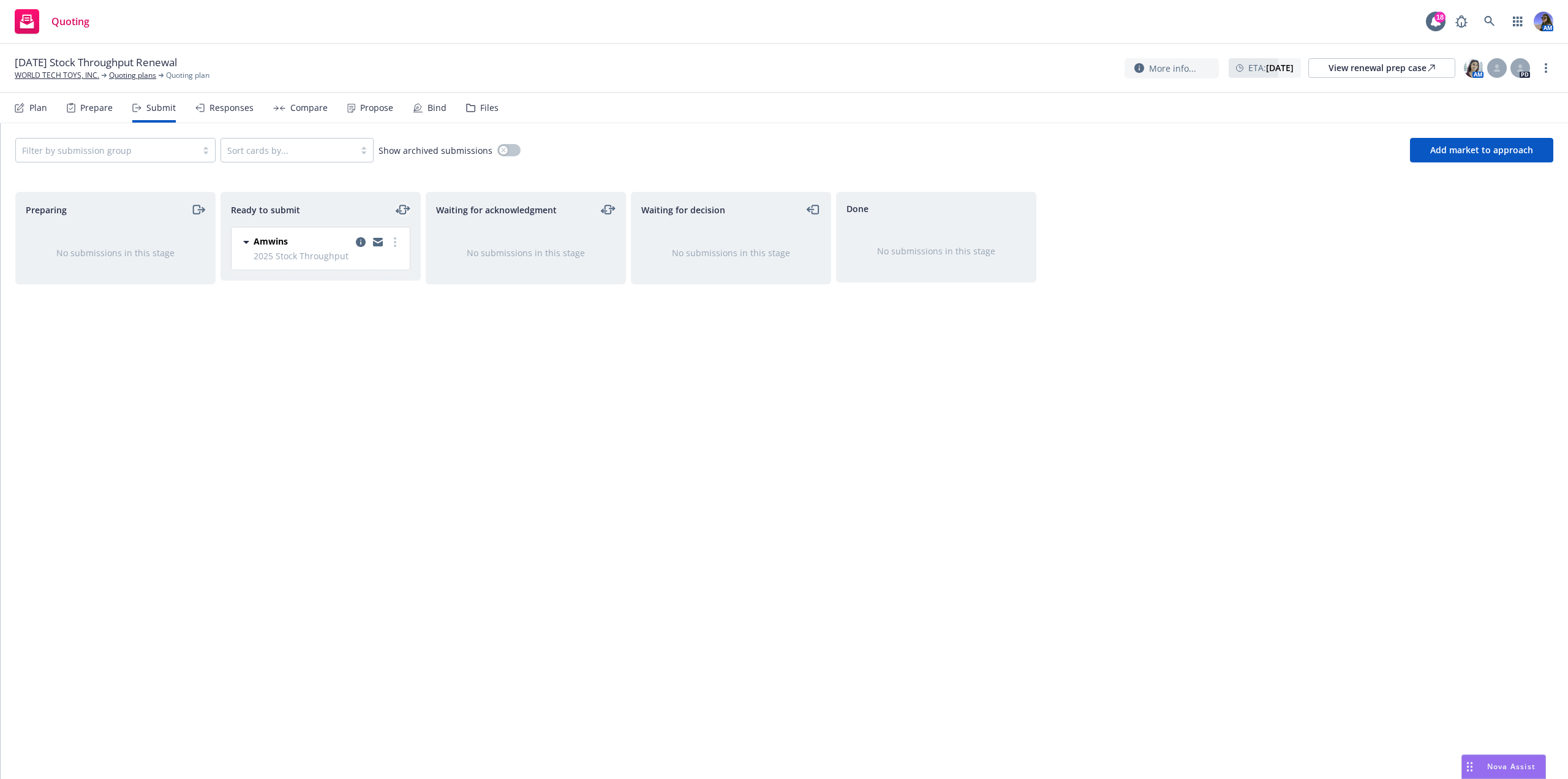
click at [404, 212] on icon "moveLeftRight" at bounding box center [402, 209] width 15 height 15
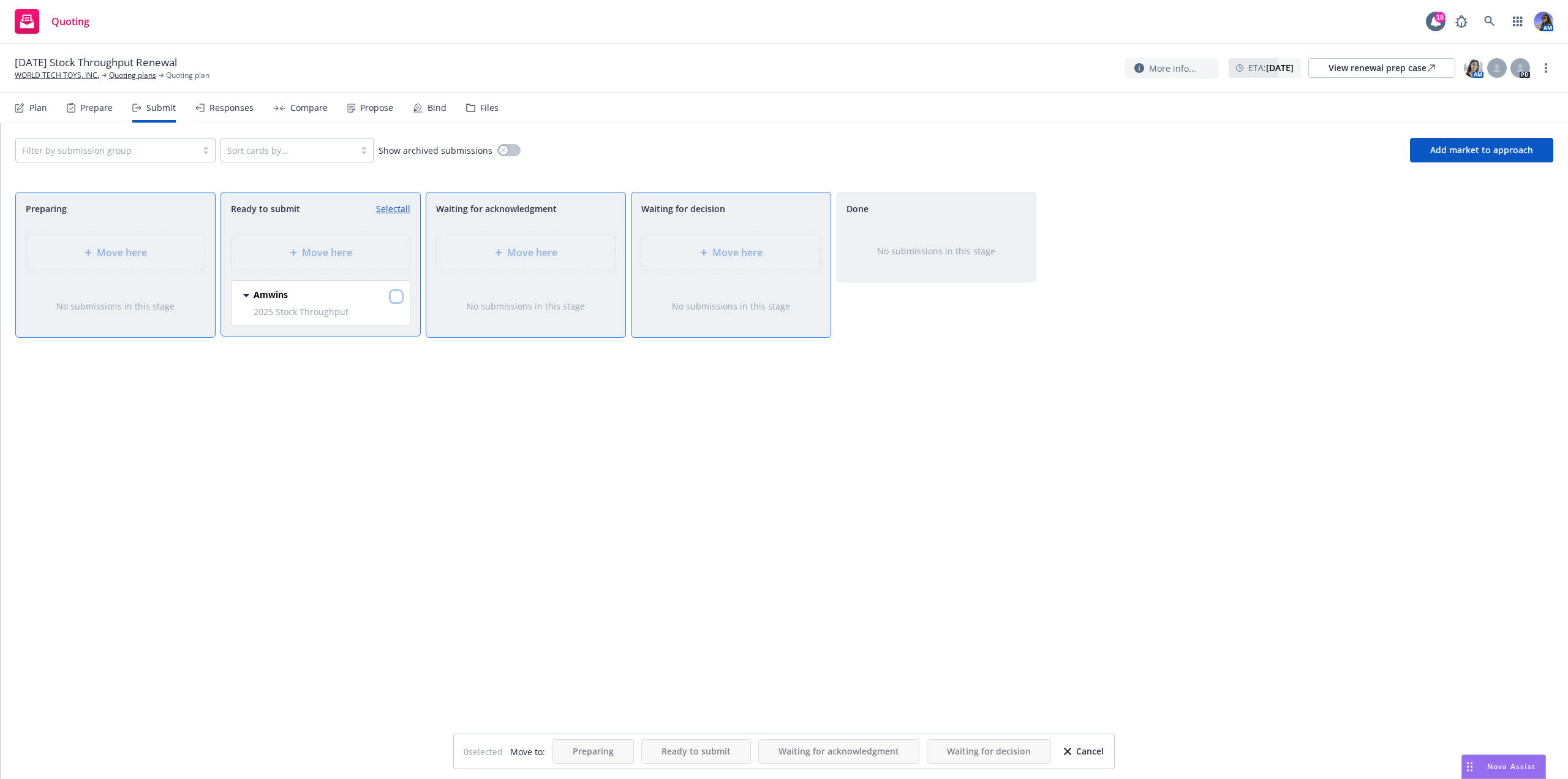
click at [395, 295] on input "checkbox" at bounding box center [396, 296] width 12 height 12
checkbox input "true"
click at [644, 256] on div "Move here" at bounding box center [731, 252] width 178 height 34
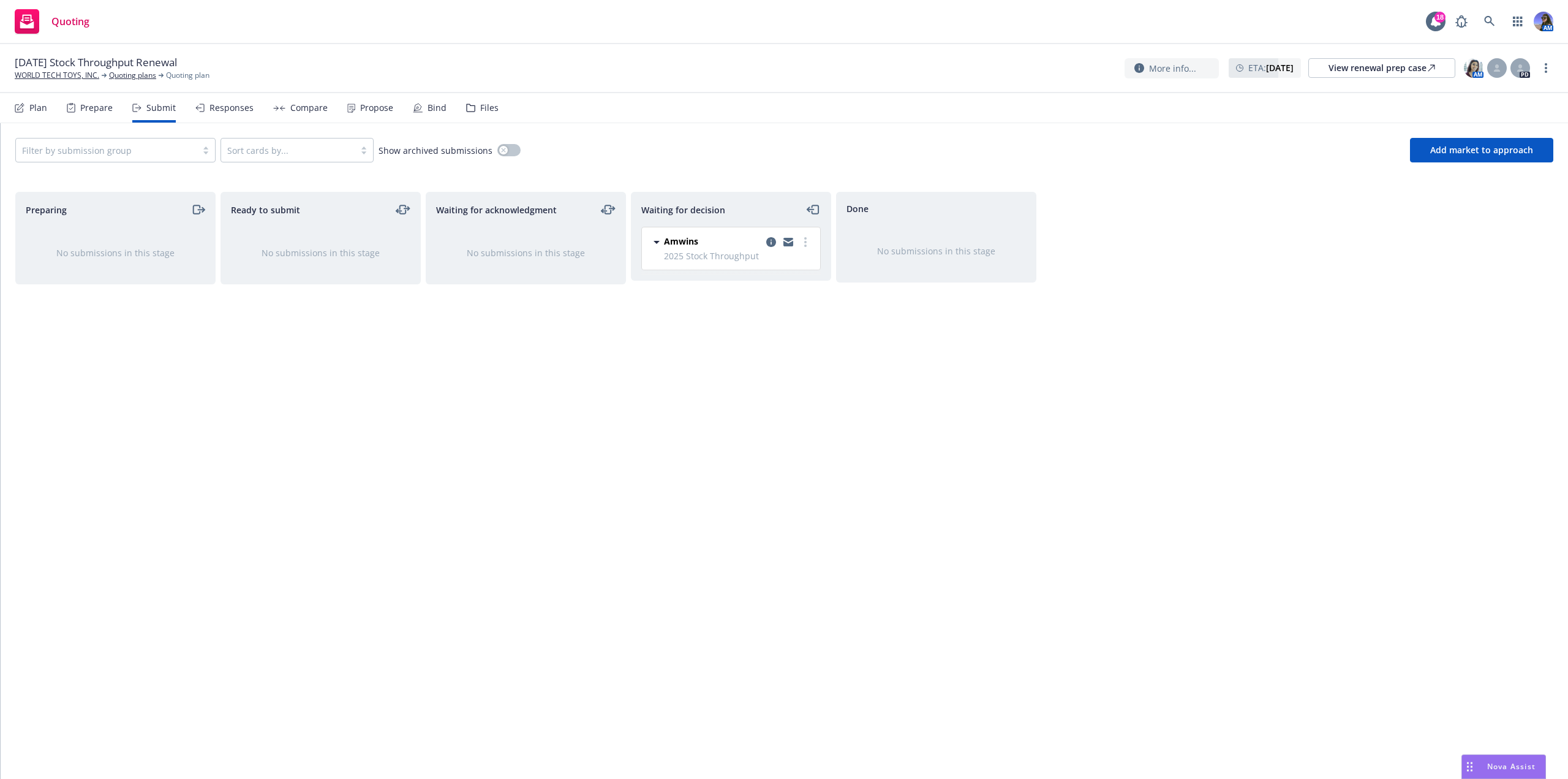
click at [482, 110] on div "Files" at bounding box center [489, 108] width 18 height 10
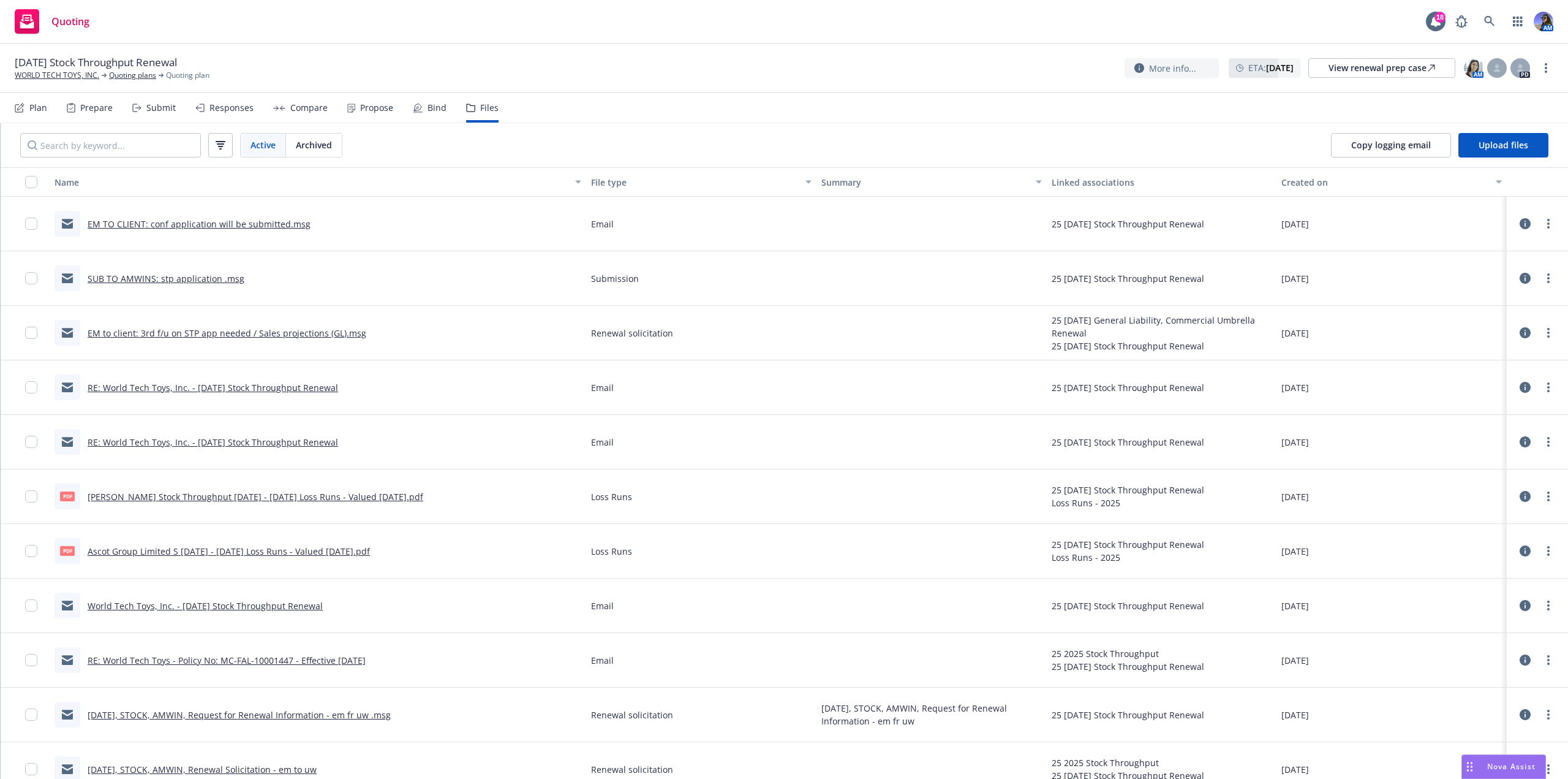
click at [194, 280] on link "SUB TO AMWINS: stp application .msg" at bounding box center [166, 278] width 157 height 12
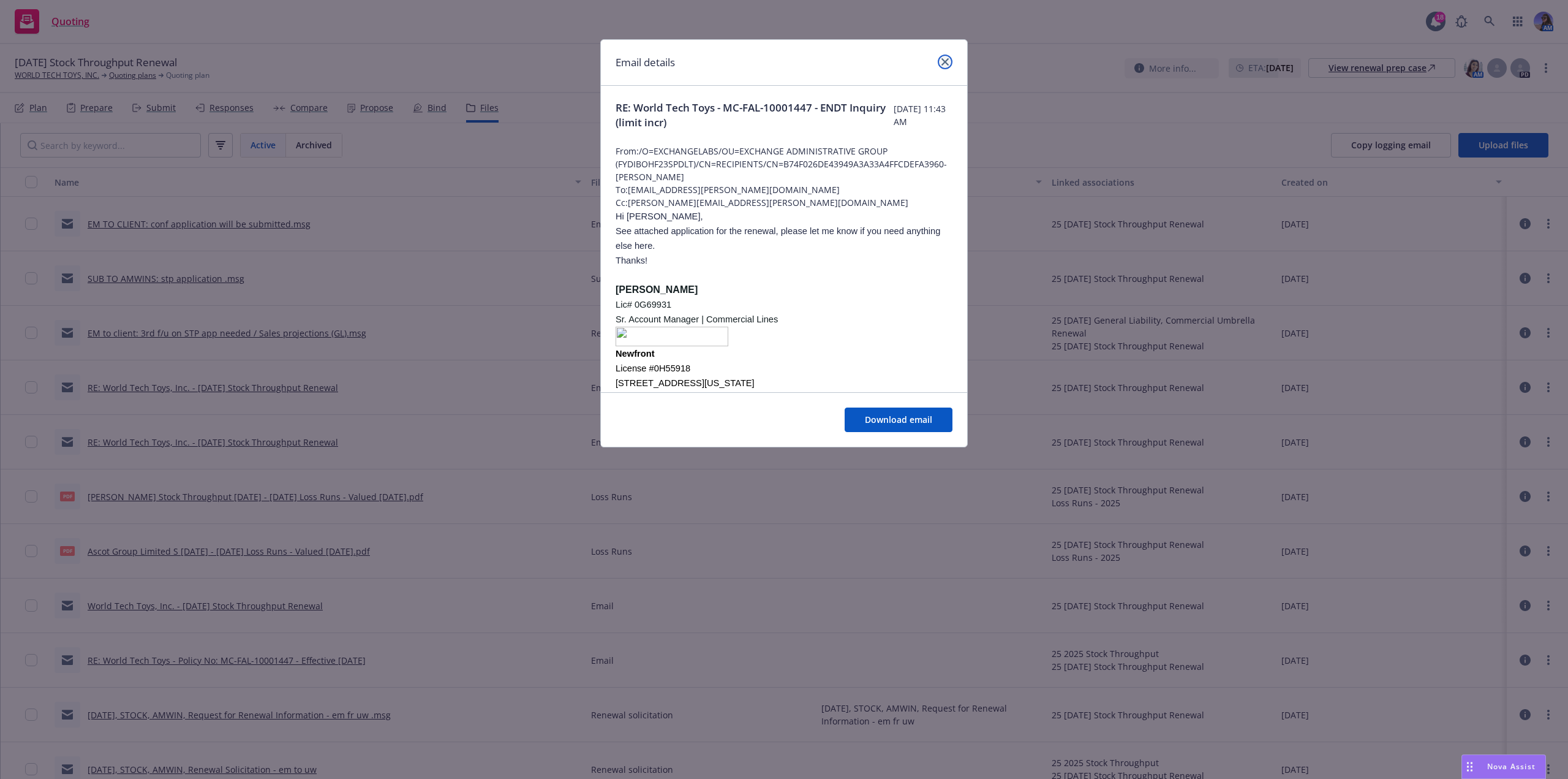
click at [945, 61] on icon "close" at bounding box center [945, 62] width 7 height 7
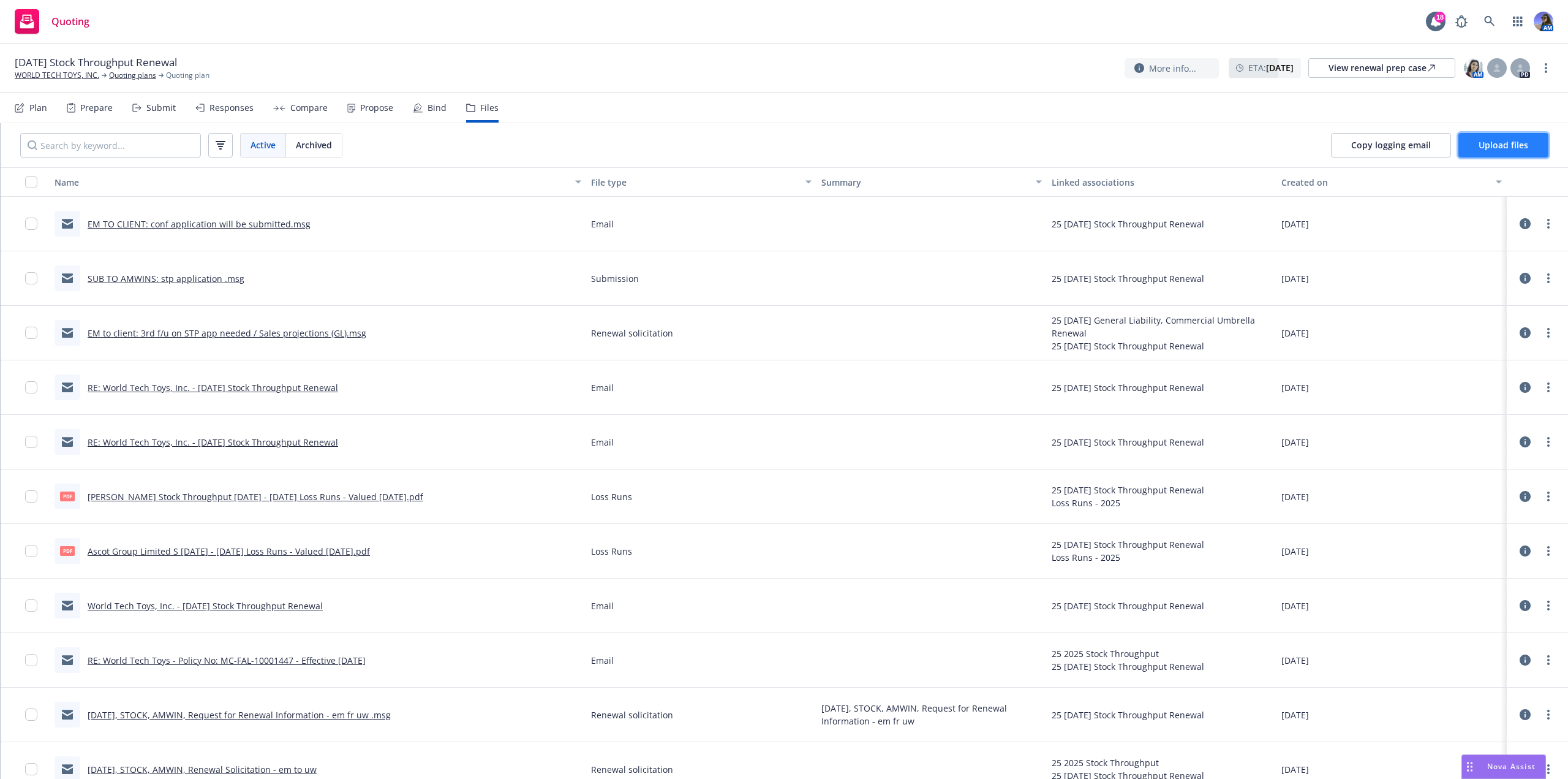
click at [1488, 145] on span "Upload files" at bounding box center [1503, 145] width 50 height 12
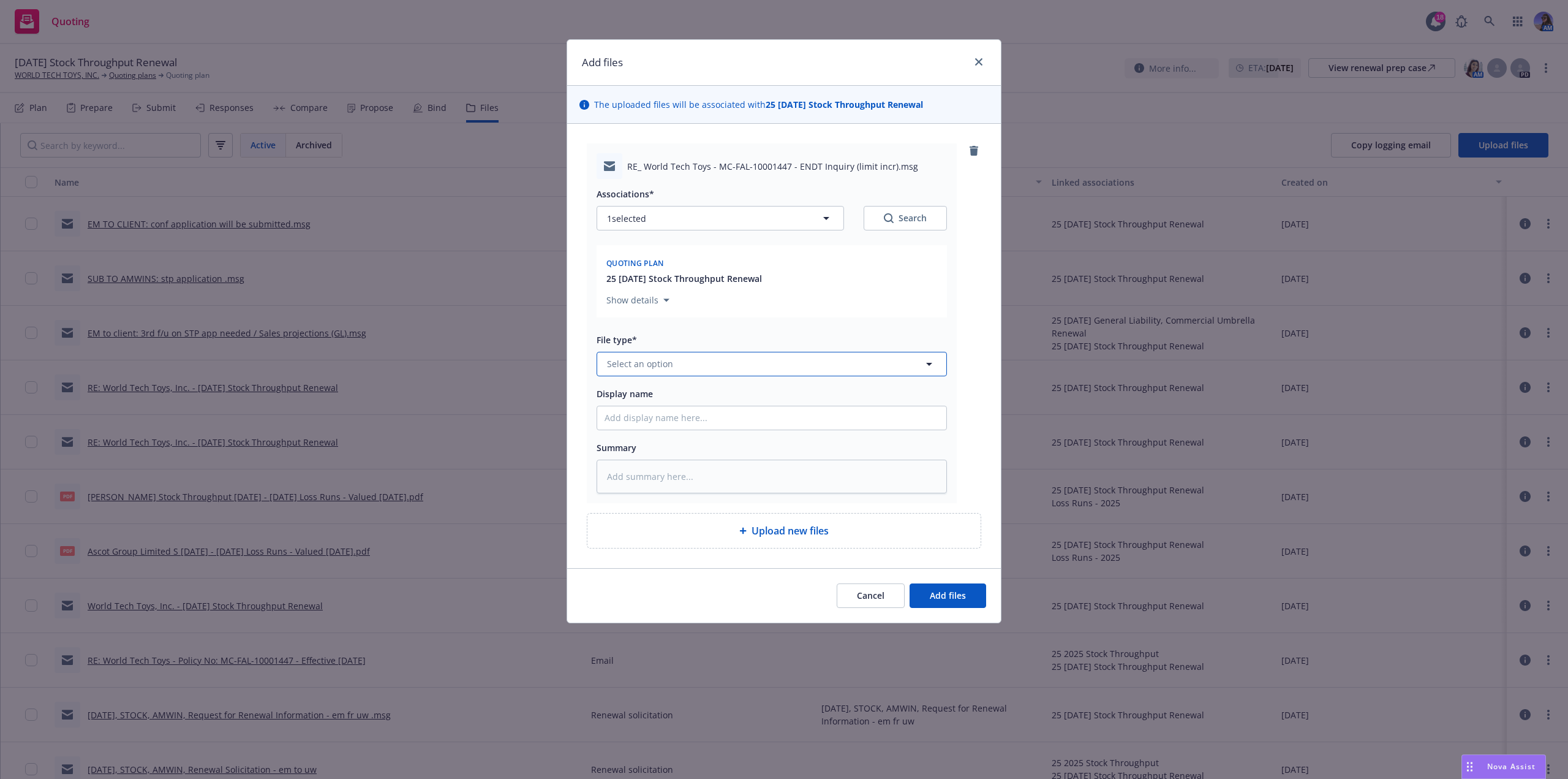
click at [626, 369] on span "Select an option" at bounding box center [640, 363] width 66 height 13
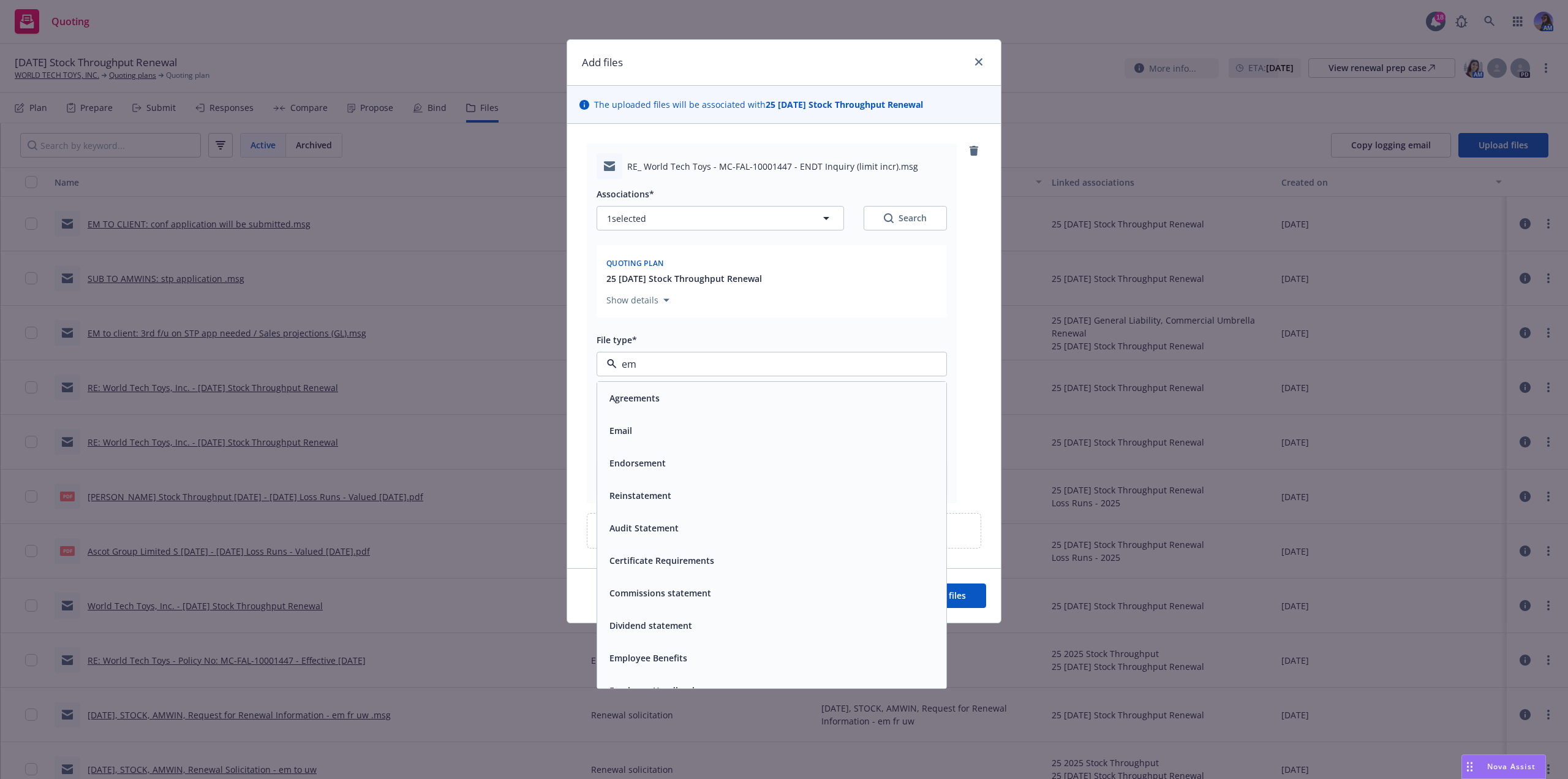
type input "ema"
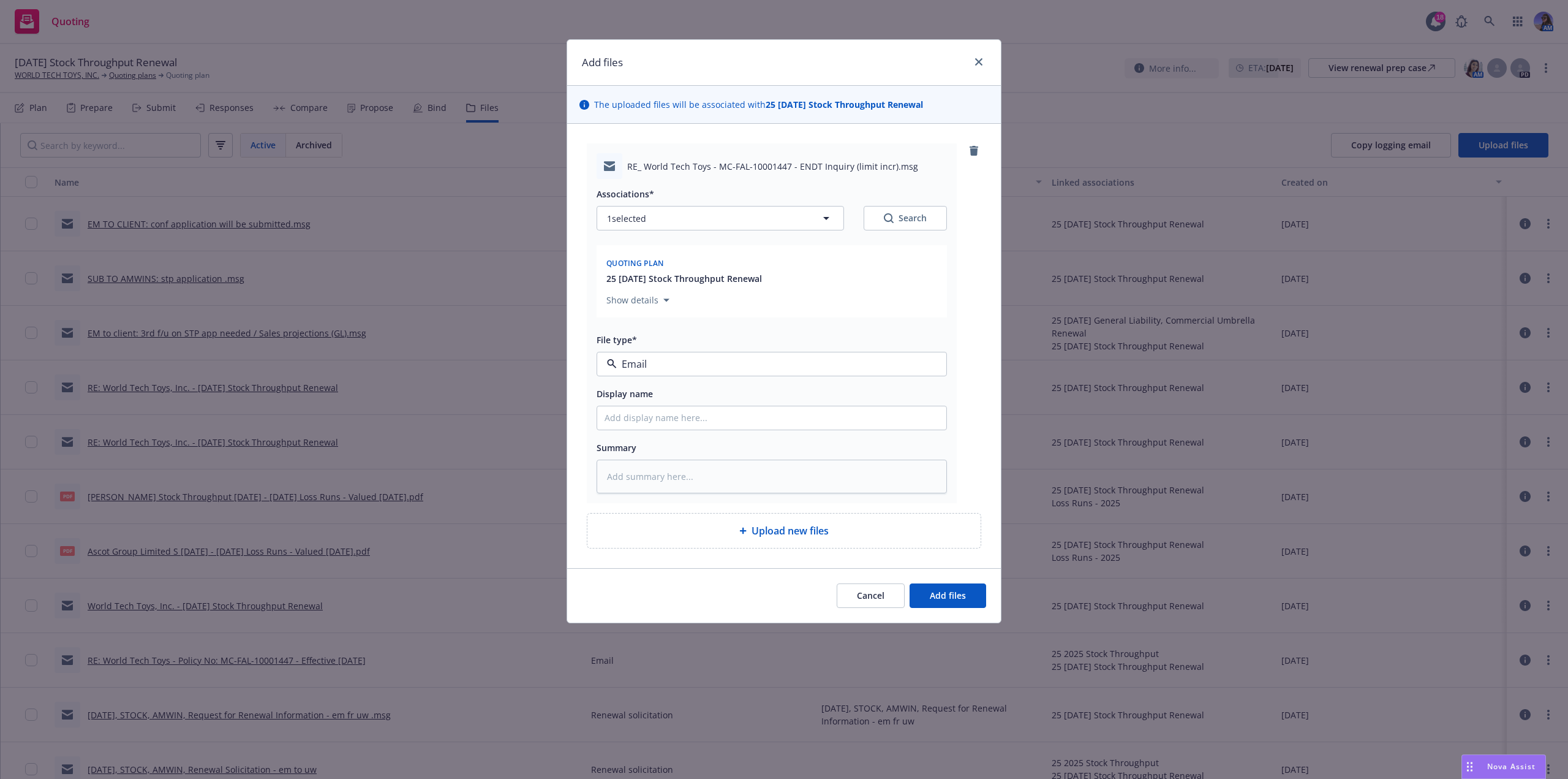
type textarea "x"
type input "ee"
type textarea "x"
type input "e"
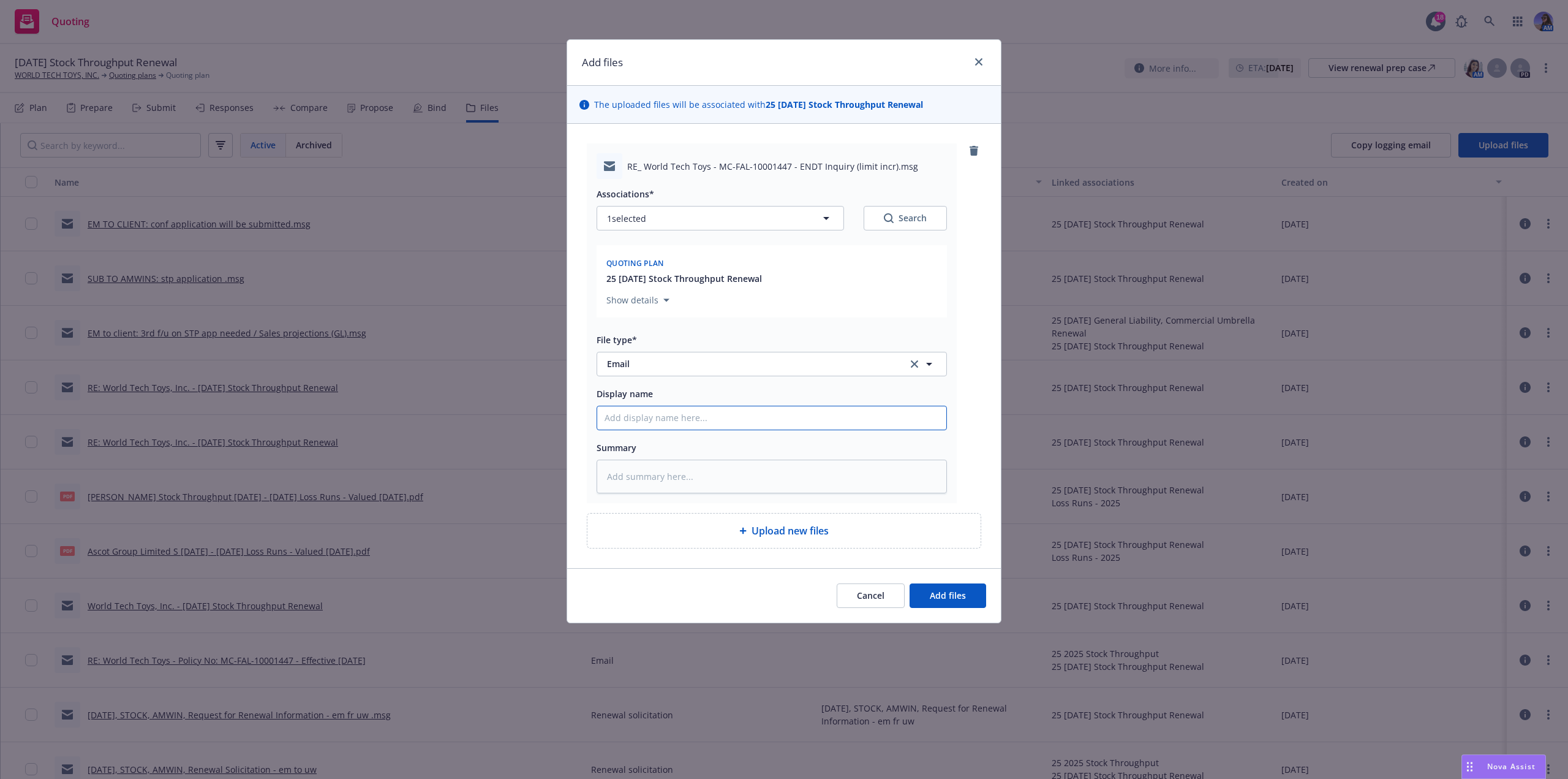
type textarea "x"
type input "E"
type textarea "x"
type input "EM"
type textarea "x"
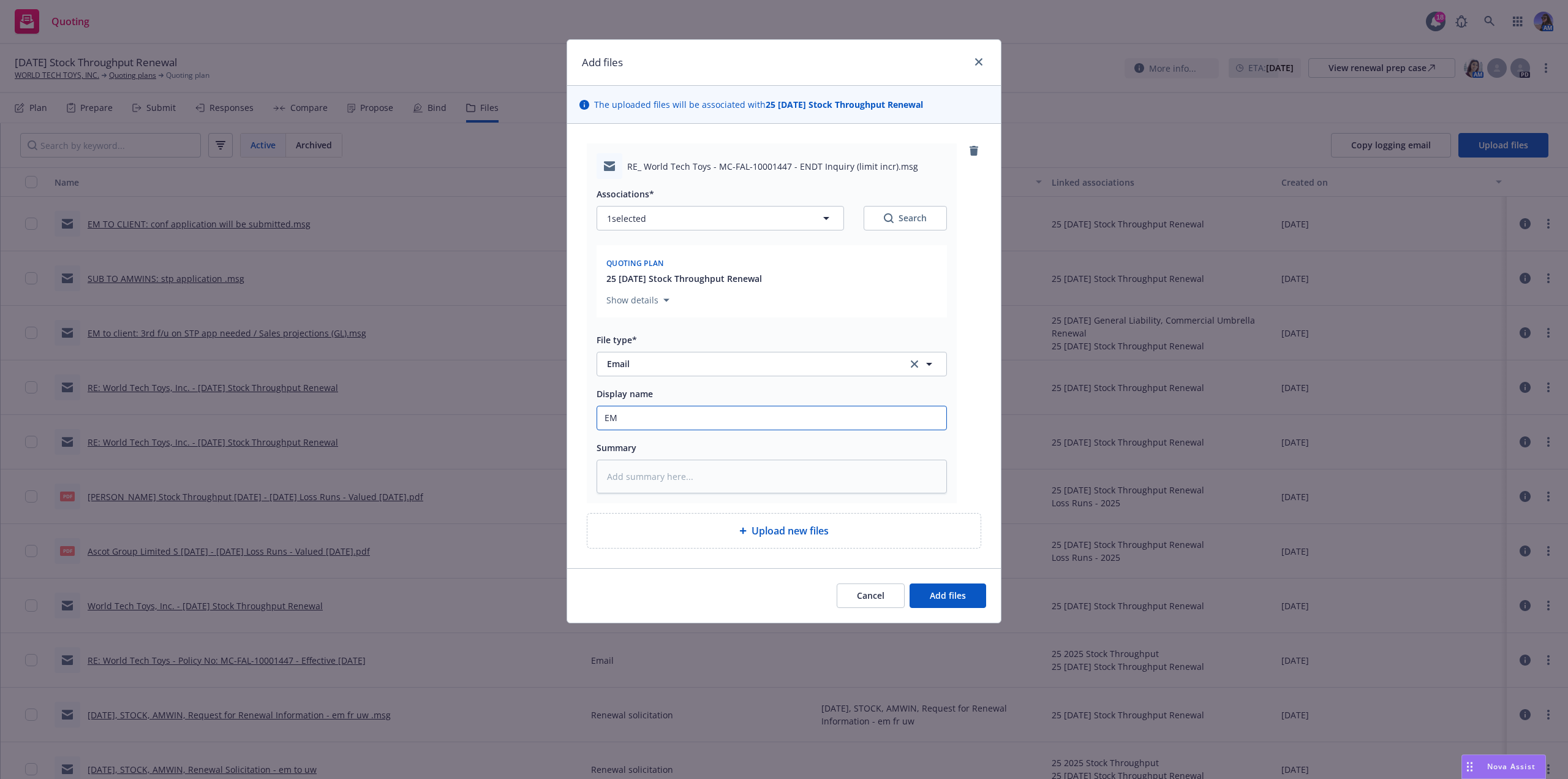
type input "EM"
type textarea "x"
type input "EM TO"
type textarea "x"
type input "EM TO"
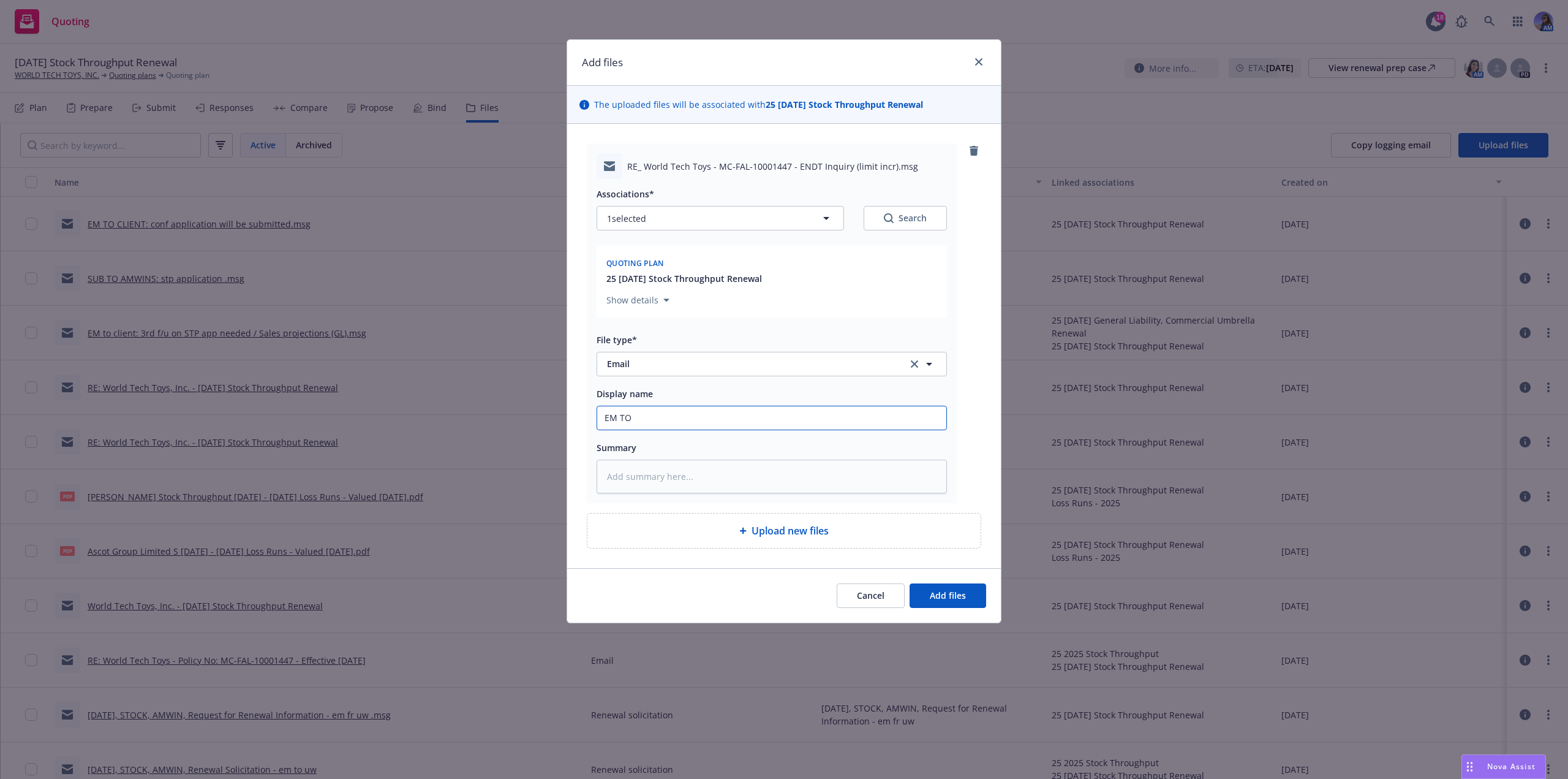
type textarea "x"
type input "EM TO A"
type textarea "x"
type input "EM TO AM"
type textarea "x"
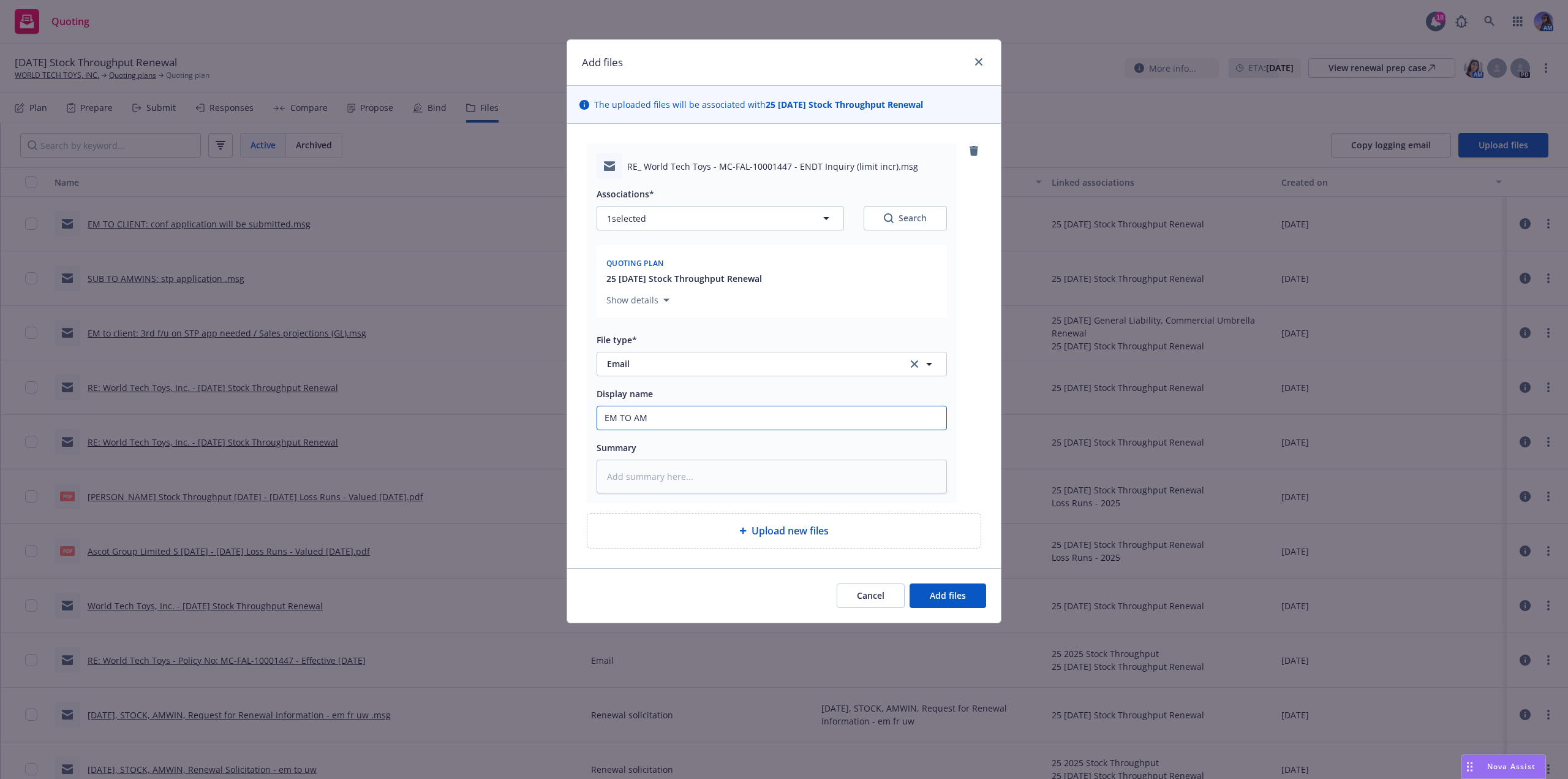
type input "EM TO AMW"
type textarea "x"
type input "EM TO AMWI"
type textarea "x"
type input "EM TO AMWIN"
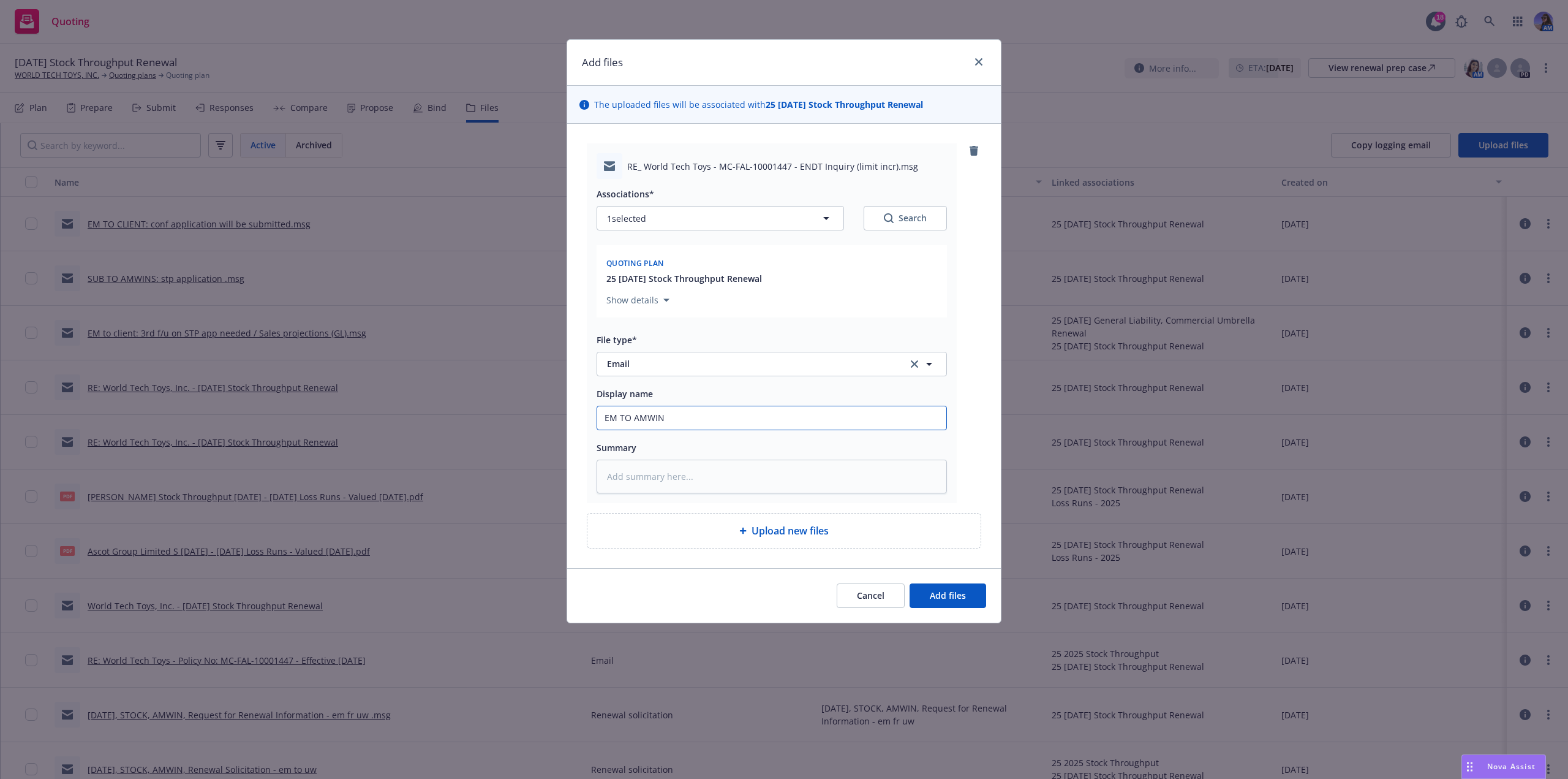
type textarea "x"
type input "EM TO AMWINS"
type textarea "x"
type input "EM TO AMWINS:"
type textarea "x"
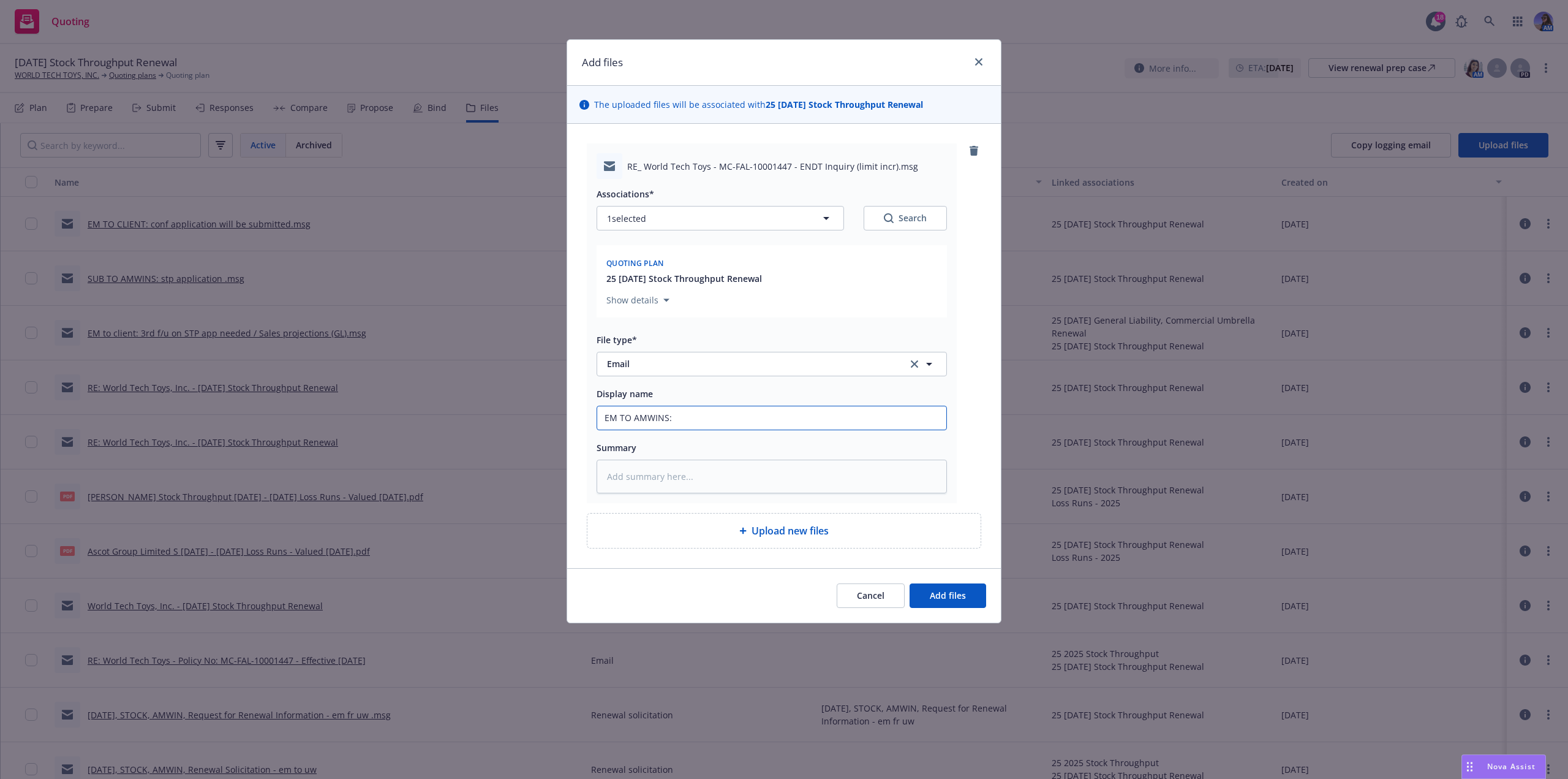
type input "EM TO AMWINS:"
type textarea "x"
type input "EM TO AMWINS: f"
type textarea "x"
type input "EM TO AMWINS: f/"
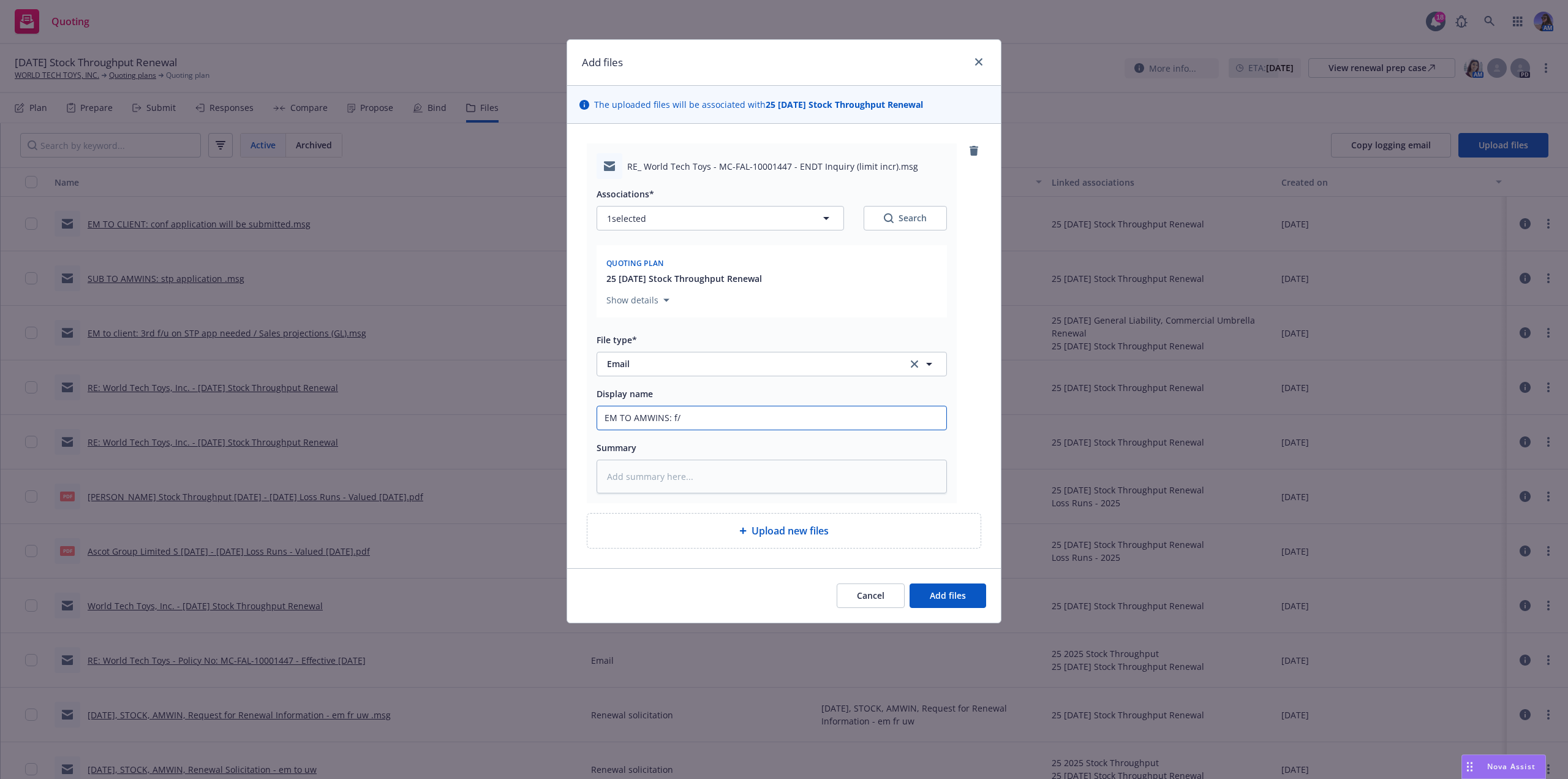
type textarea "x"
type input "EM TO AMWINS: f/u"
type textarea "x"
type input "EM TO AMWINS: f/u"
type textarea "x"
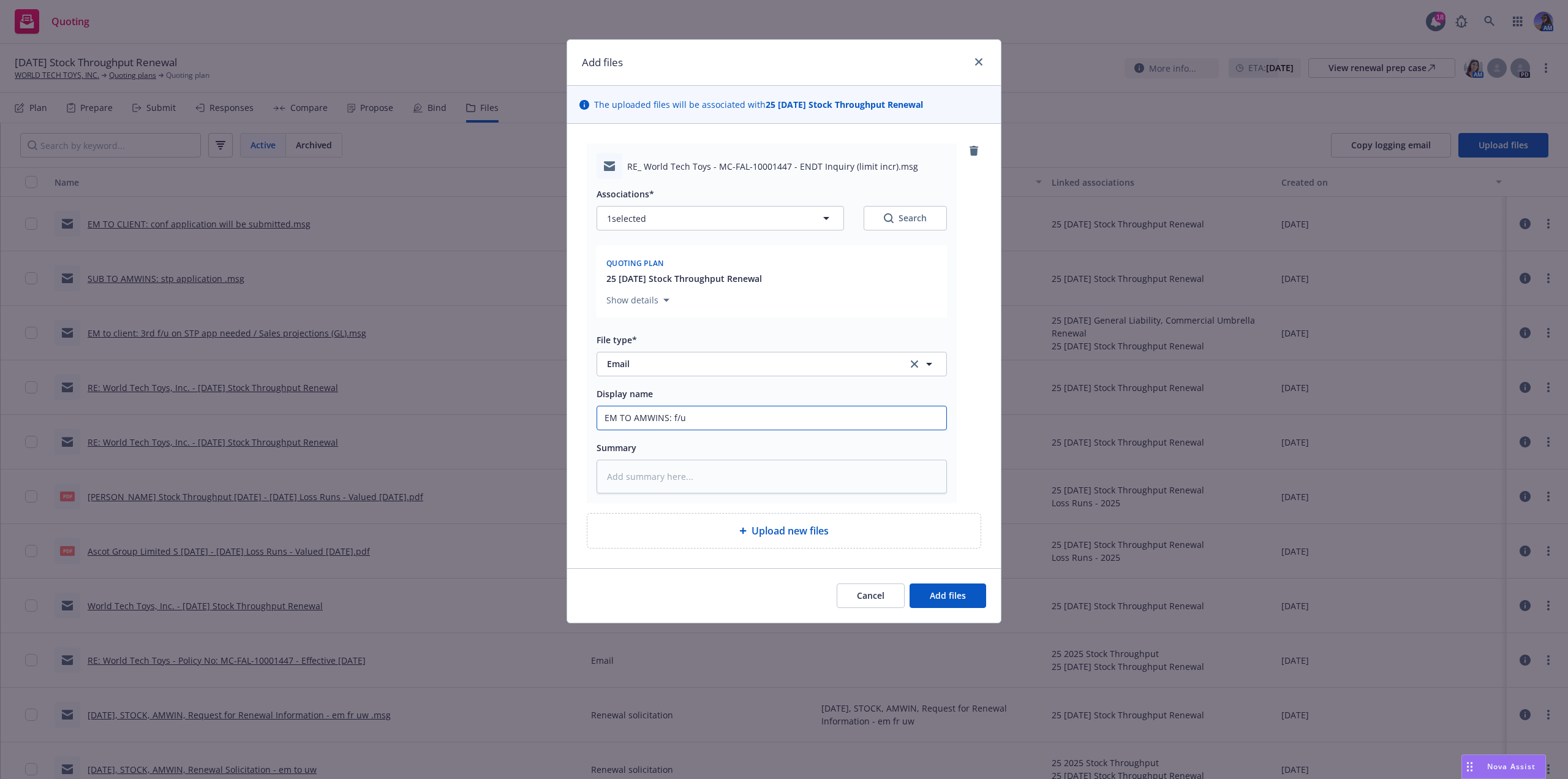
type input "EM TO AMWINS: f/u o"
type textarea "x"
type input "EM TO AMWINS: f/u on"
type textarea "x"
type input "EM TO AMWINS: f/u on s"
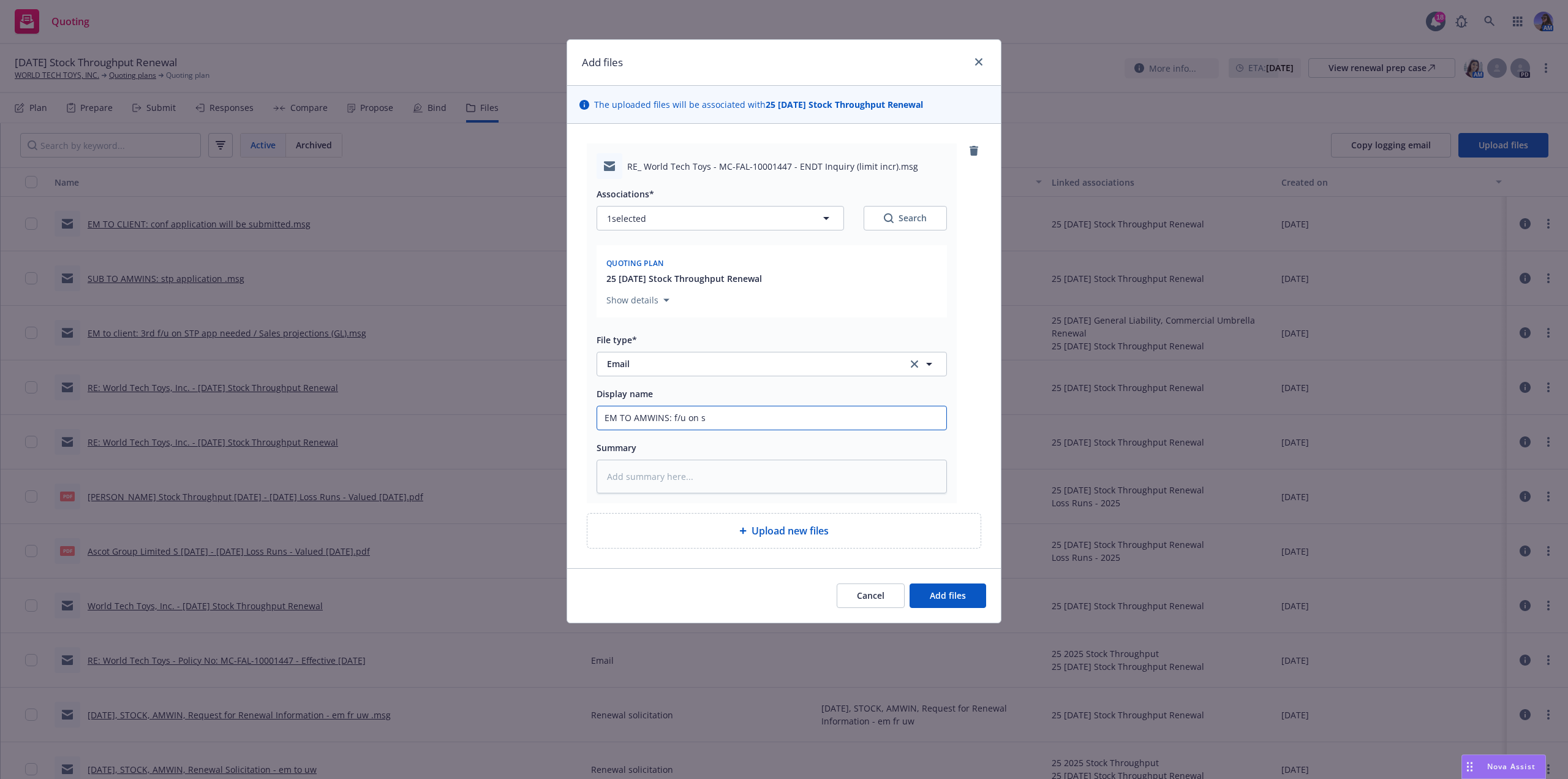
type textarea "x"
type input "EM TO AMWINS: f/u on su"
type textarea "x"
type input "EM TO AMWINS: f/u on sub"
click at [956, 592] on span "Add files" at bounding box center [947, 595] width 36 height 12
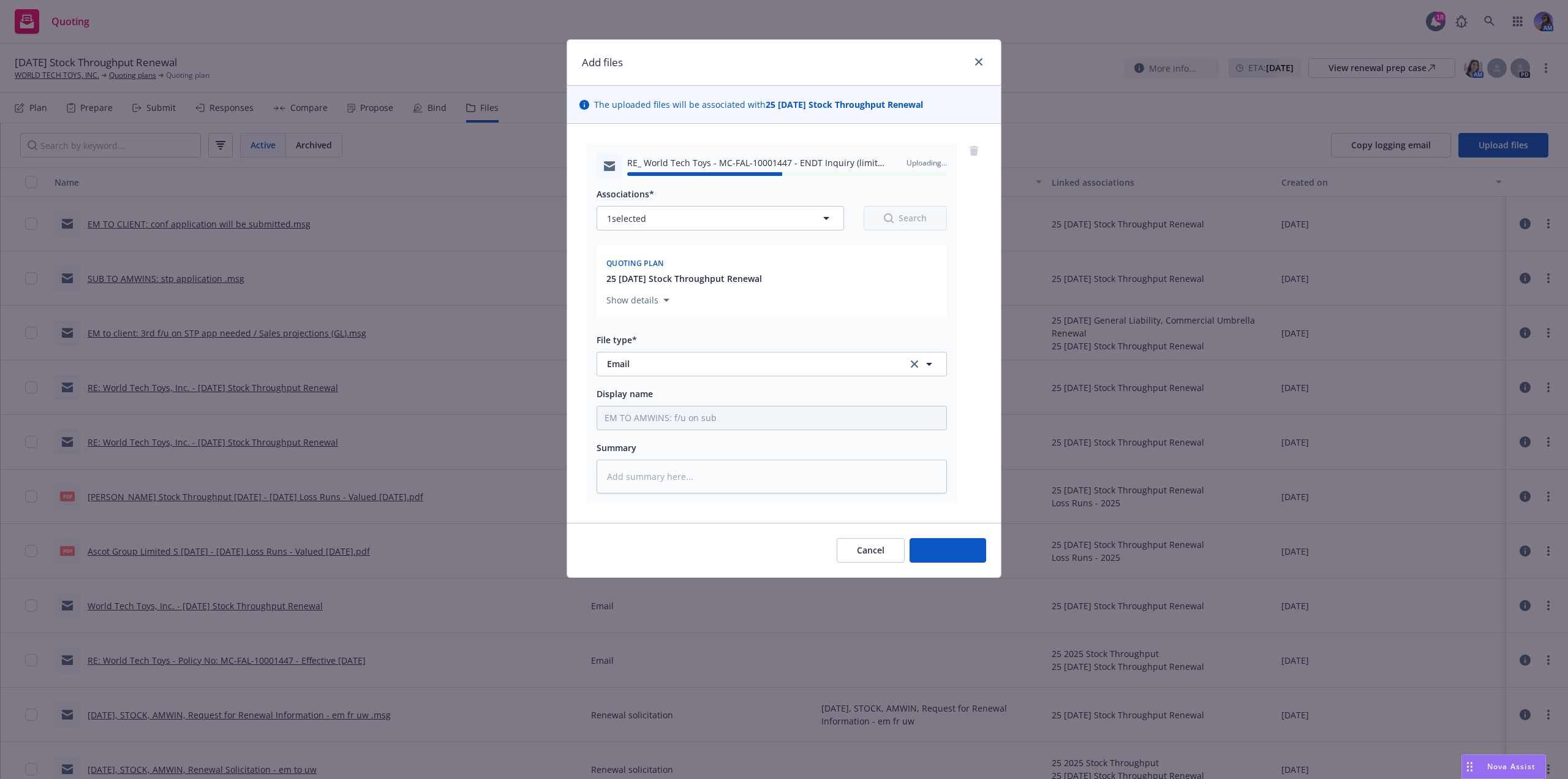
type textarea "x"
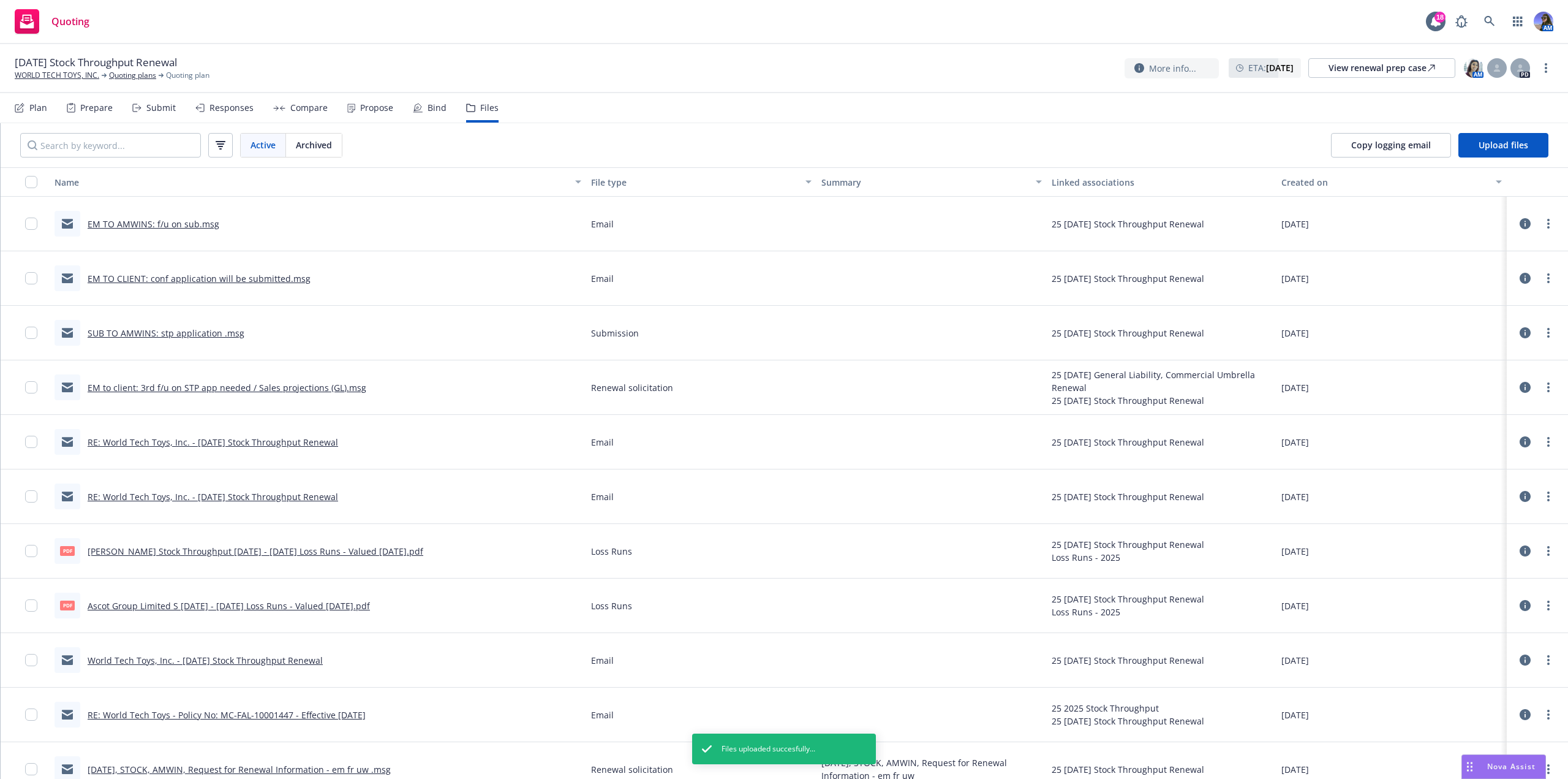
click at [230, 114] on div "Responses" at bounding box center [224, 108] width 58 height 30
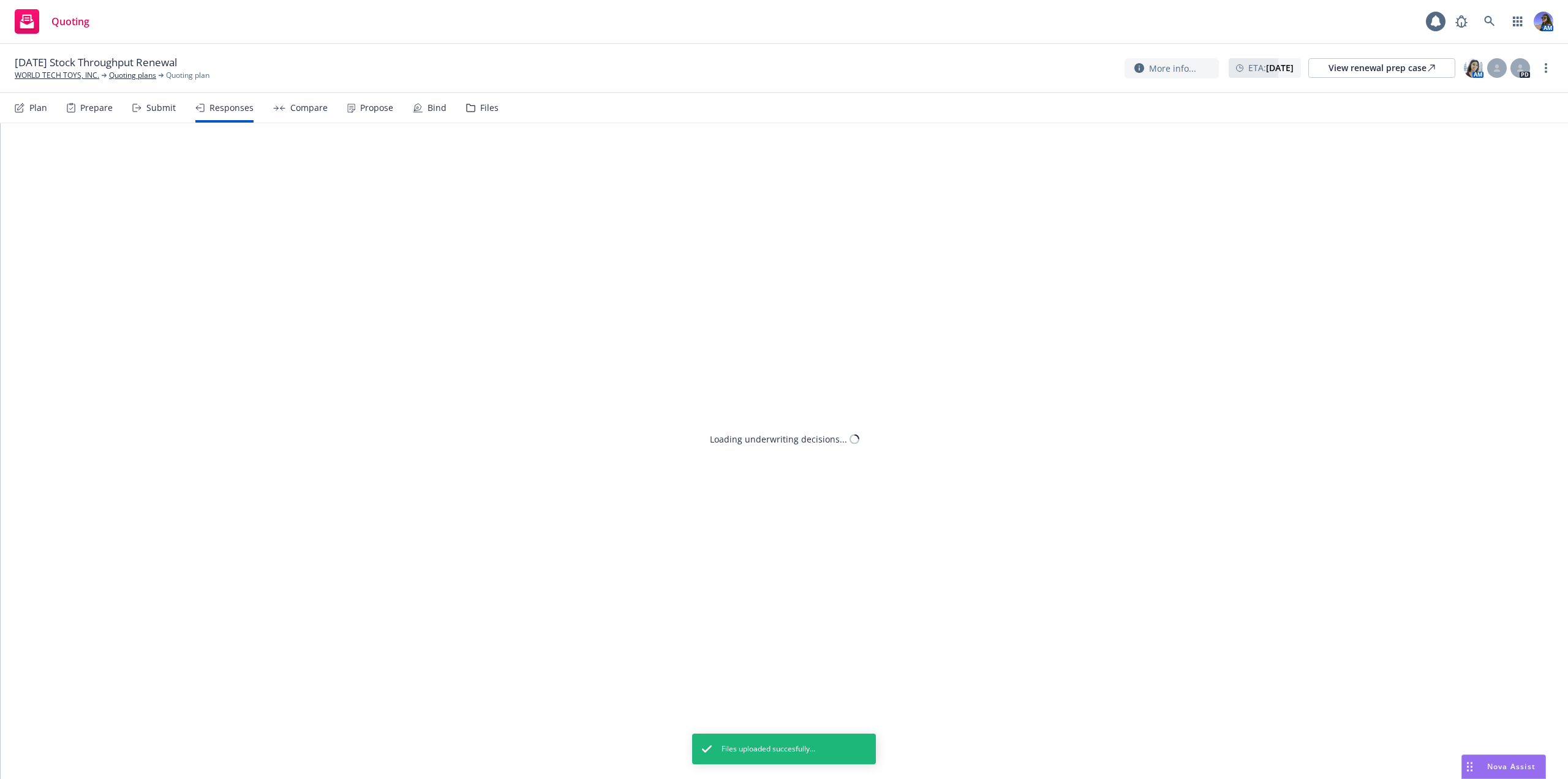
click at [159, 110] on div "Submit" at bounding box center [161, 108] width 29 height 10
